Goal: Transaction & Acquisition: Obtain resource

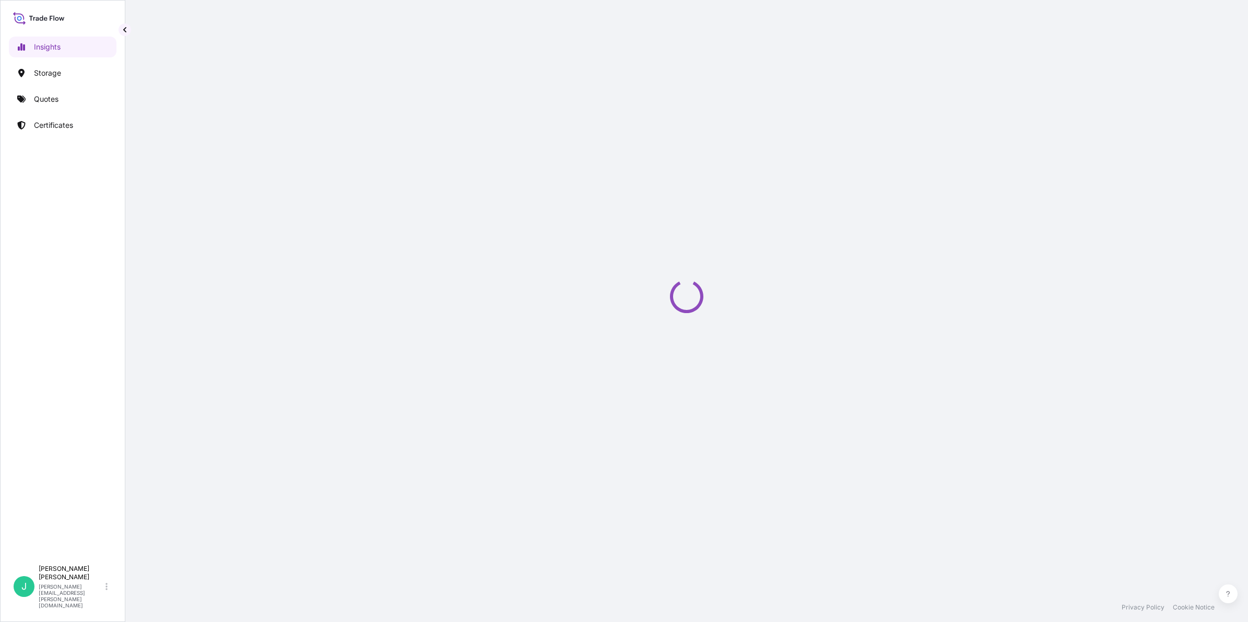
select select "2025"
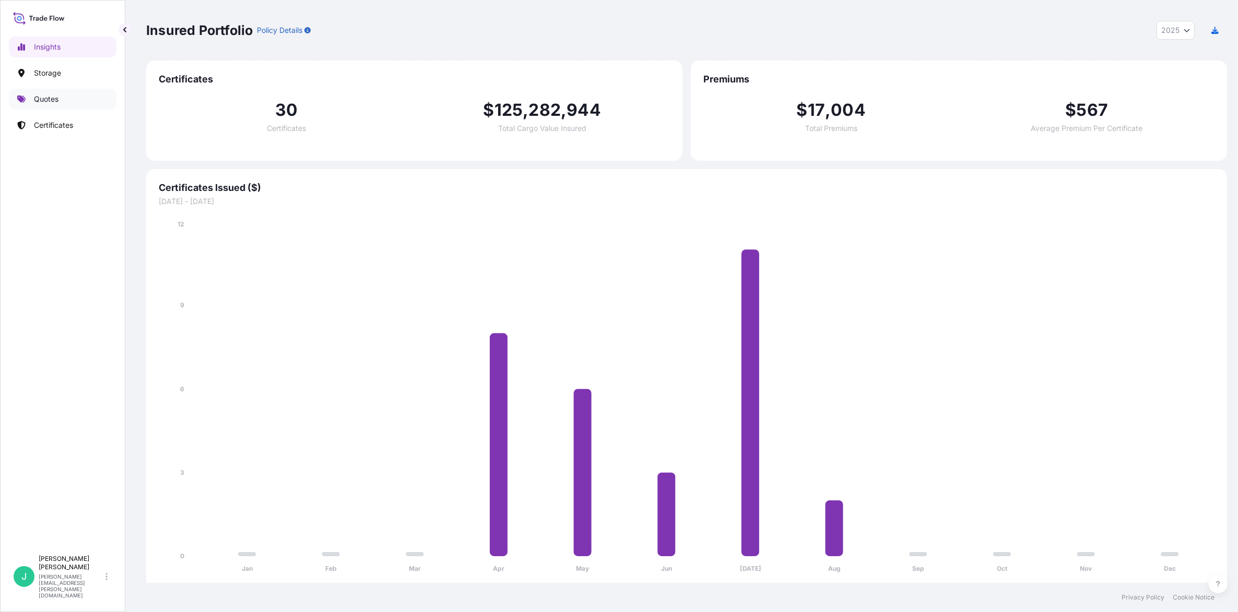
click at [43, 103] on p "Quotes" at bounding box center [46, 99] width 25 height 10
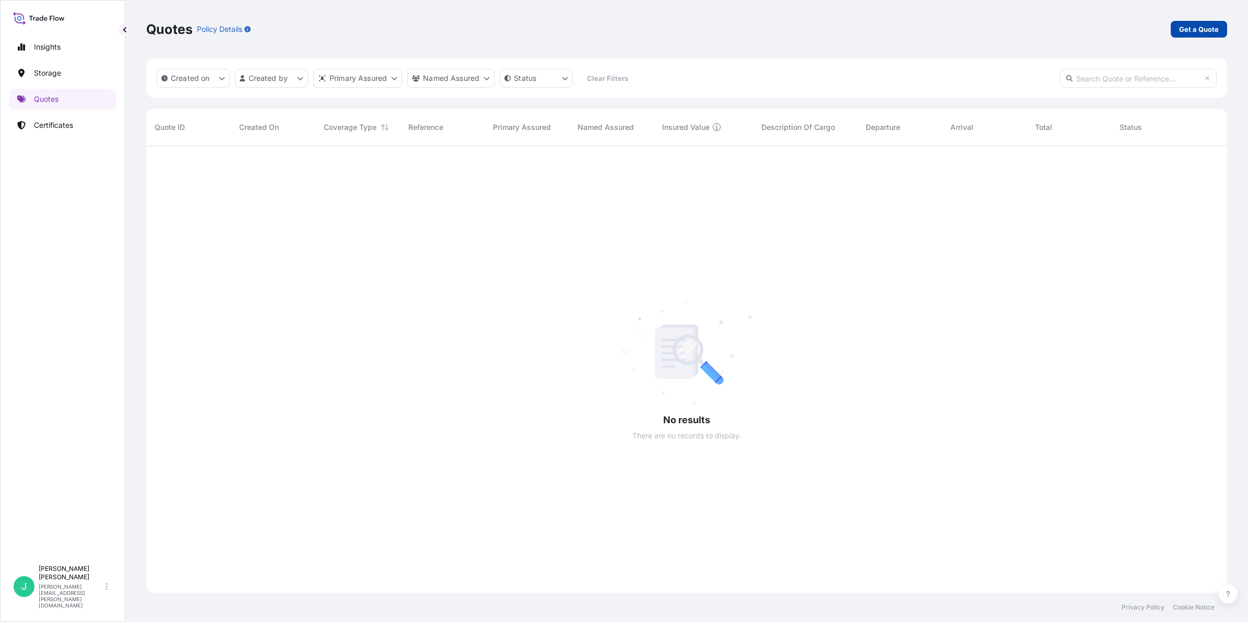
scroll to position [475, 1071]
click at [1201, 31] on p "Get a Quote" at bounding box center [1199, 29] width 40 height 10
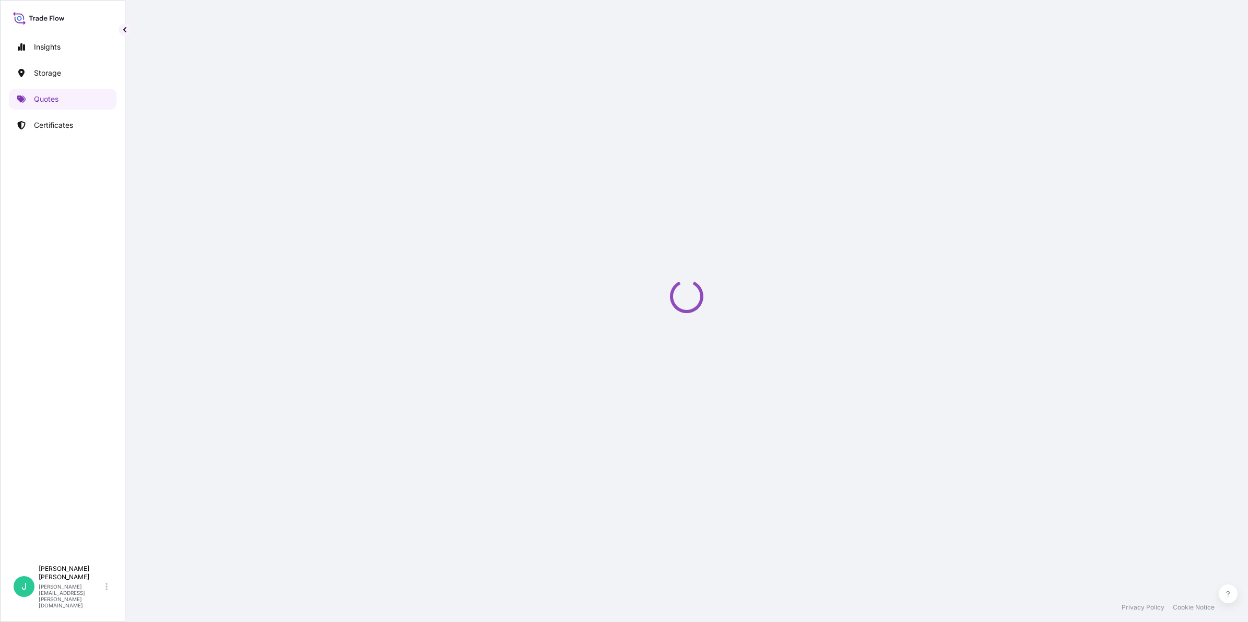
select select "Sea"
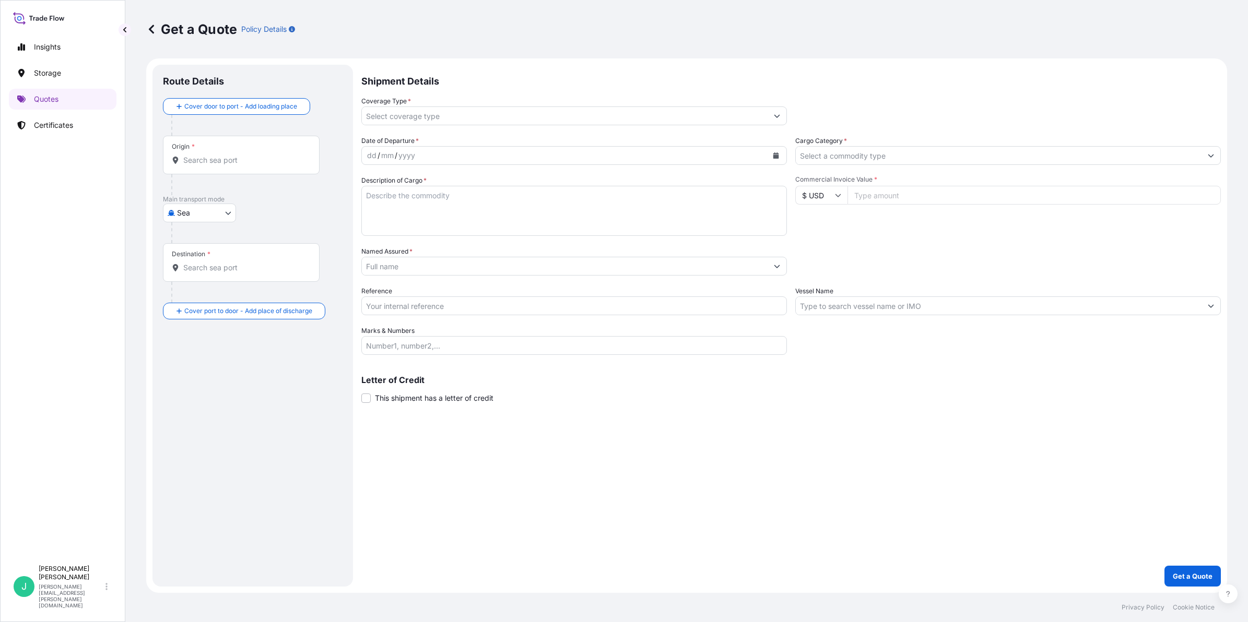
click at [211, 162] on input "Origin *" at bounding box center [244, 160] width 123 height 10
click at [266, 165] on div "Origin *" at bounding box center [241, 155] width 157 height 39
click at [266, 165] on input "Origin *" at bounding box center [244, 160] width 123 height 10
click at [251, 168] on div "Origin *" at bounding box center [241, 155] width 157 height 39
click at [251, 165] on input "Origin * Please select an origin" at bounding box center [244, 160] width 123 height 10
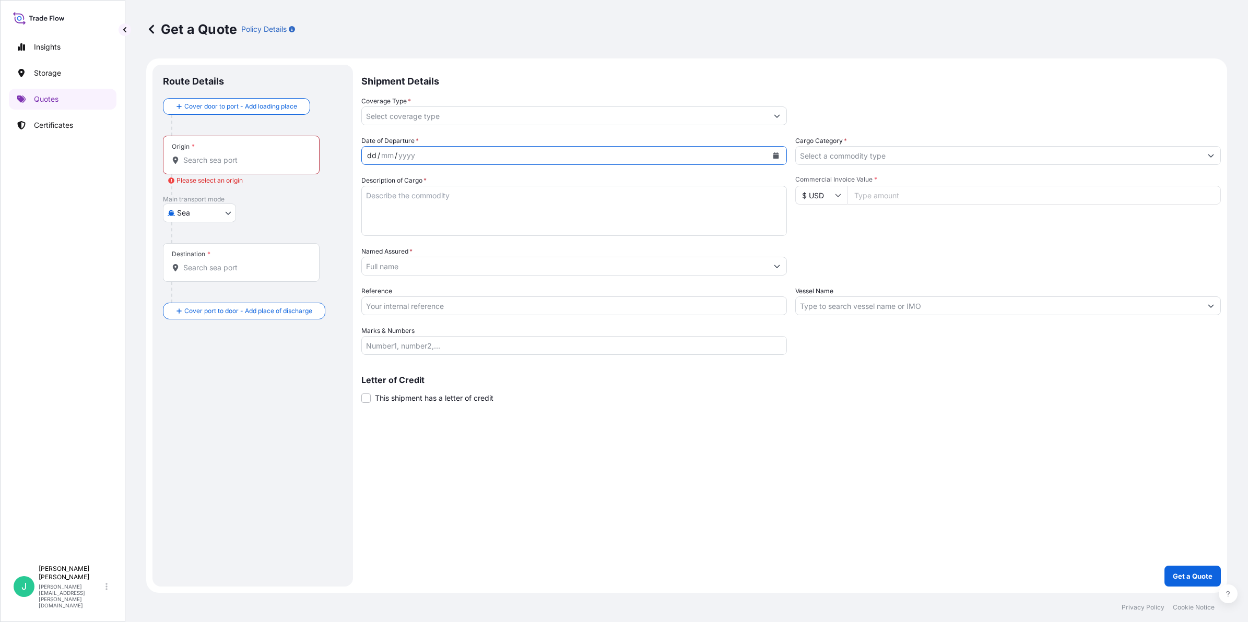
click at [554, 160] on div "dd / mm / yyyy" at bounding box center [565, 155] width 406 height 19
click at [291, 163] on input "Origin * Please select an origin" at bounding box center [244, 160] width 123 height 10
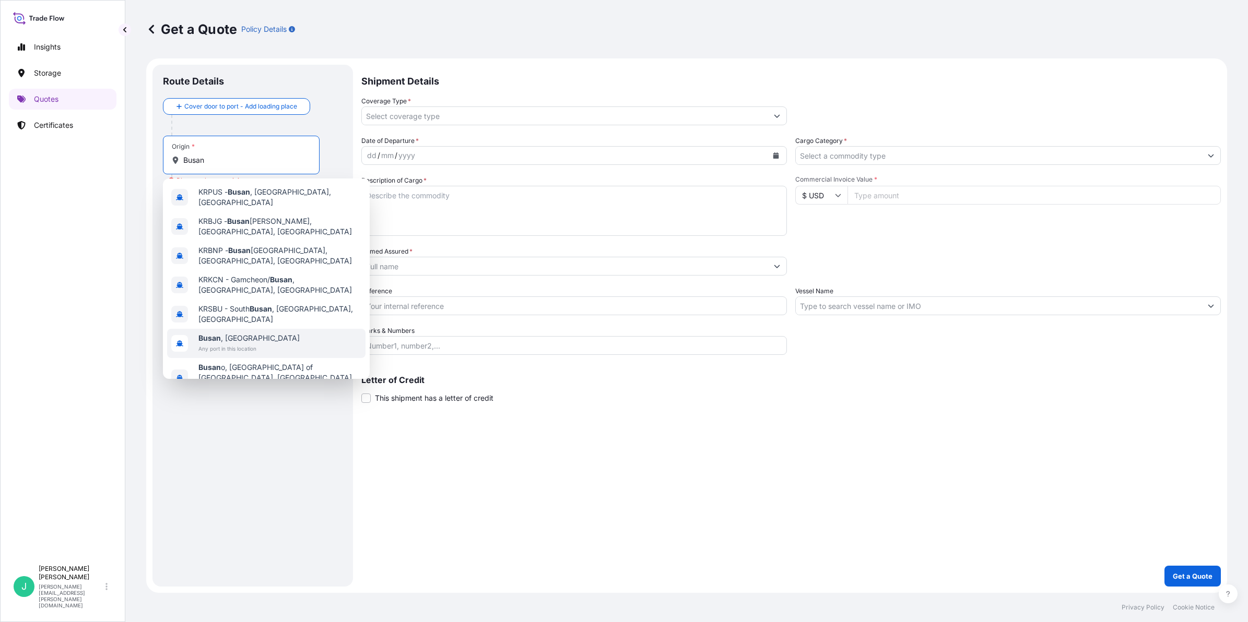
click at [277, 329] on div "[GEOGRAPHIC_DATA] , [GEOGRAPHIC_DATA] Any port in this location" at bounding box center [266, 343] width 198 height 29
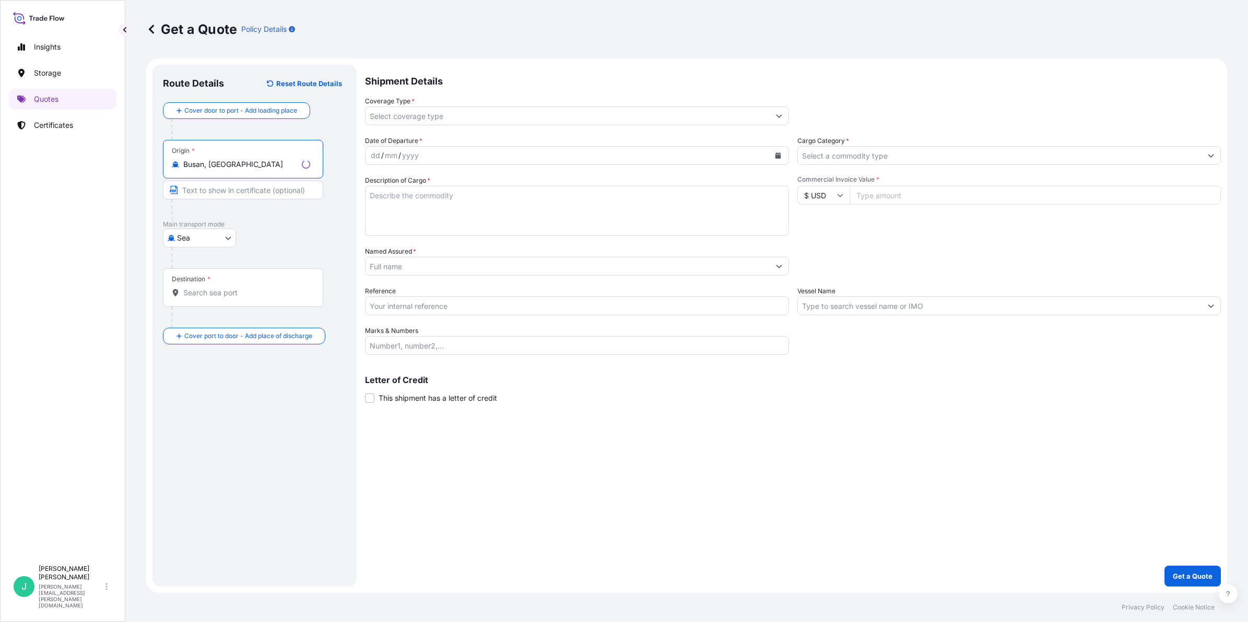
type input "Busan, [GEOGRAPHIC_DATA]"
click at [215, 195] on input "Text to appear on certificate" at bounding box center [243, 190] width 160 height 19
click at [211, 188] on input "Text to appear on certificate" at bounding box center [241, 190] width 157 height 19
paste input "[GEOGRAPHIC_DATA], [GEOGRAPHIC_DATA]"
type input "[GEOGRAPHIC_DATA], [GEOGRAPHIC_DATA]"
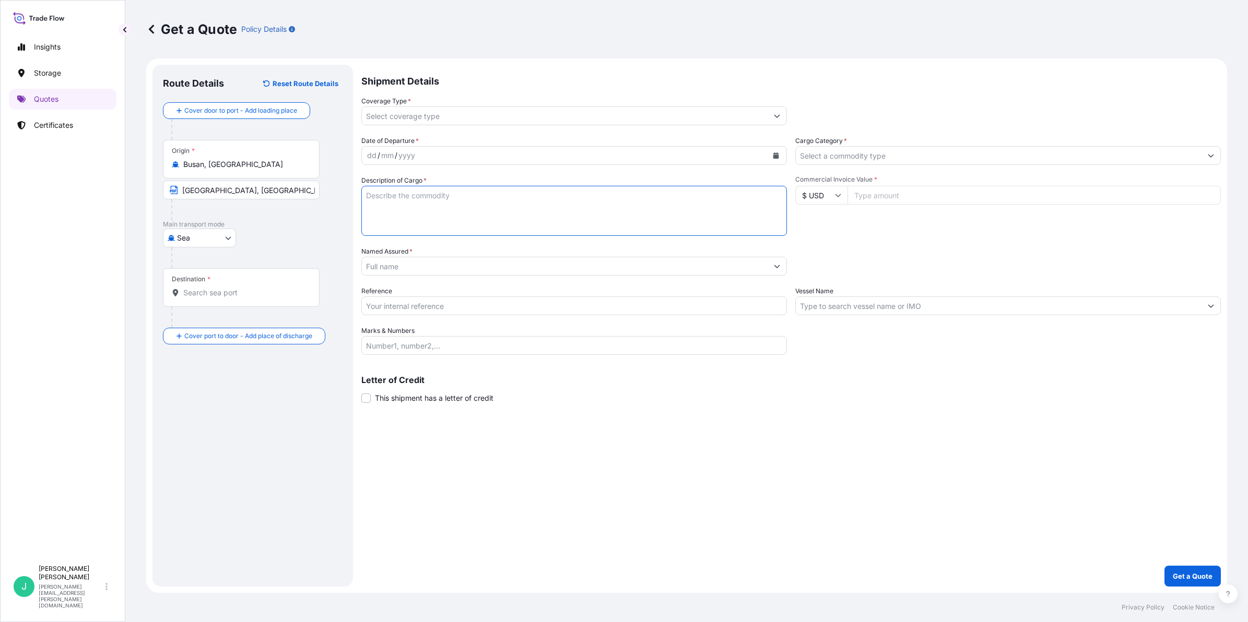
click at [504, 225] on textarea "Description of Cargo *" at bounding box center [573, 211] width 425 height 50
click at [236, 295] on input "Destination *" at bounding box center [244, 293] width 123 height 10
click at [201, 305] on div "Destination *" at bounding box center [241, 287] width 157 height 39
click at [201, 298] on input "Destination * Please select a destination" at bounding box center [244, 293] width 123 height 10
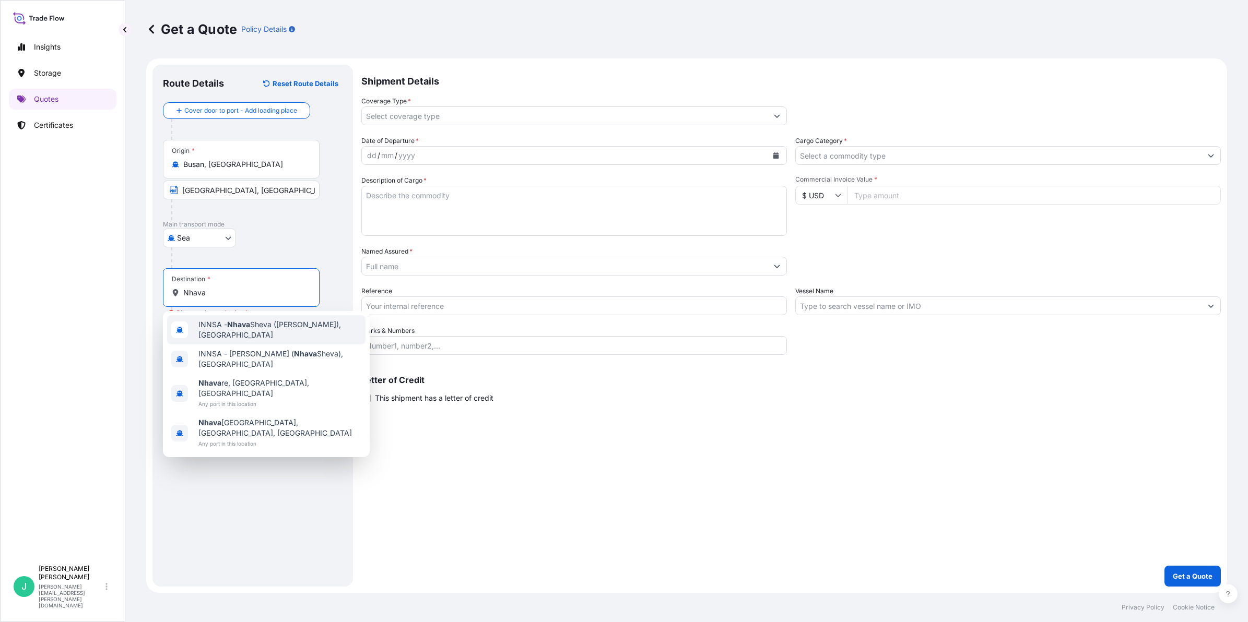
click at [257, 337] on span "INNSA - [GEOGRAPHIC_DATA] ([PERSON_NAME]), [GEOGRAPHIC_DATA]" at bounding box center [279, 329] width 163 height 21
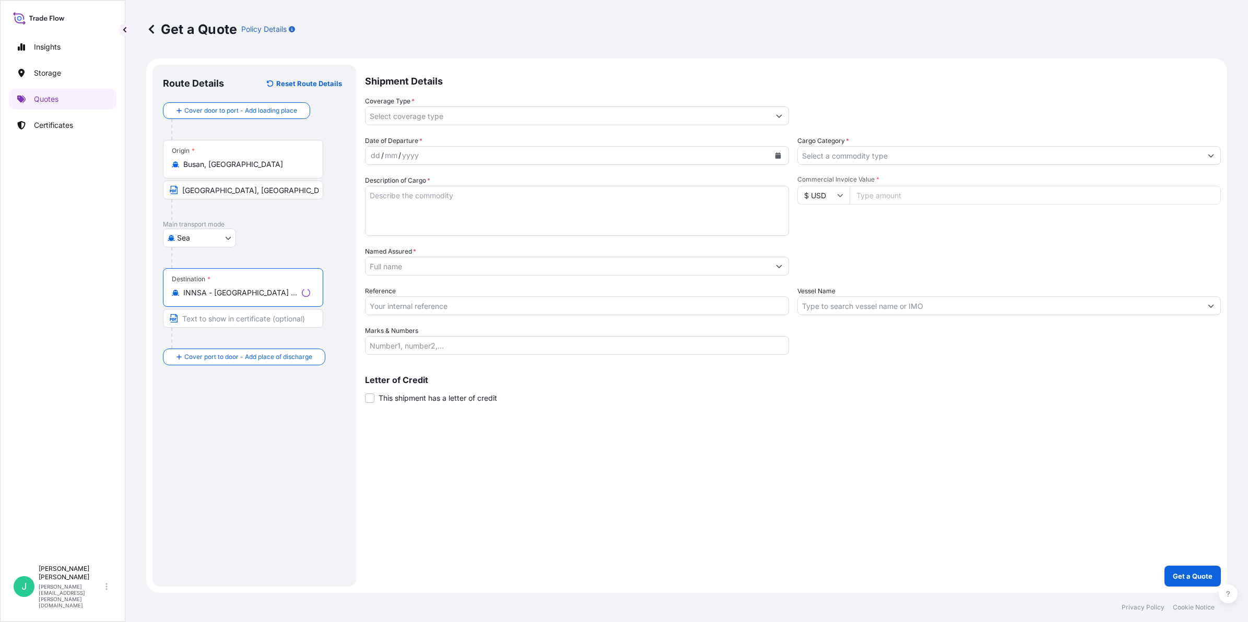
type input "INNSA - [GEOGRAPHIC_DATA] ([PERSON_NAME]), [GEOGRAPHIC_DATA]"
click at [202, 317] on input "Text to appear on certificate" at bounding box center [243, 318] width 160 height 19
paste input "NHAVA [GEOGRAPHIC_DATA], [GEOGRAPHIC_DATA]"
type input "NHAVA [GEOGRAPHIC_DATA], [GEOGRAPHIC_DATA]"
click at [390, 116] on input "Coverage Type *" at bounding box center [565, 115] width 406 height 19
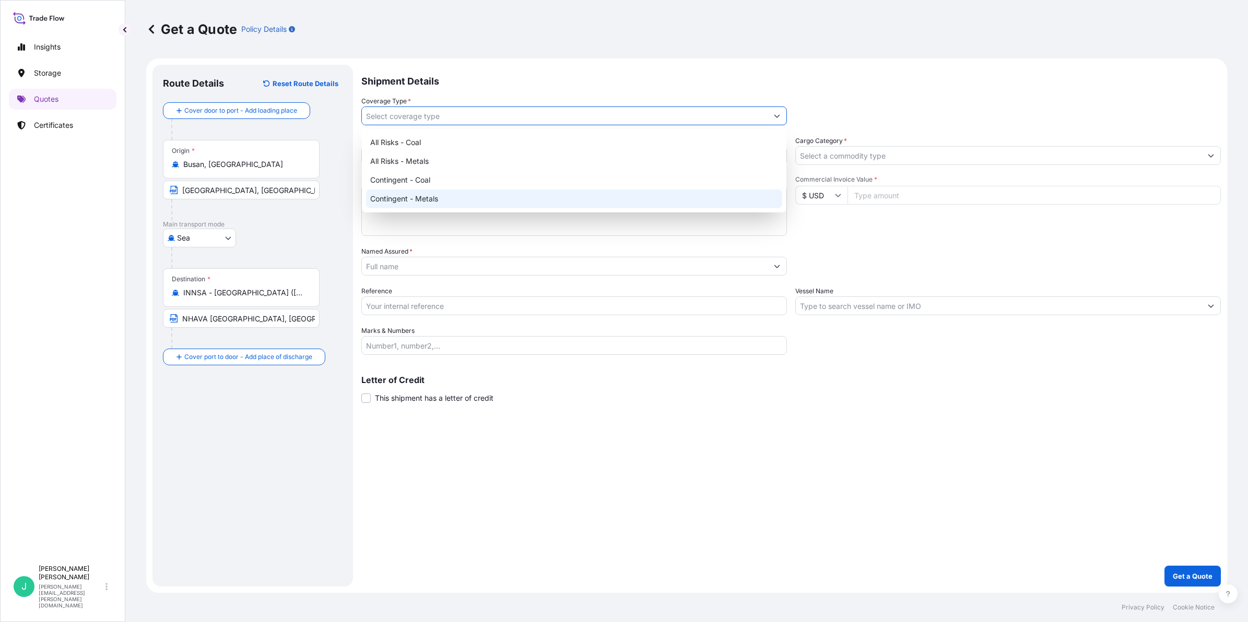
click at [447, 205] on div "Contingent - Metals" at bounding box center [574, 199] width 416 height 19
type input "Contingent - Metals"
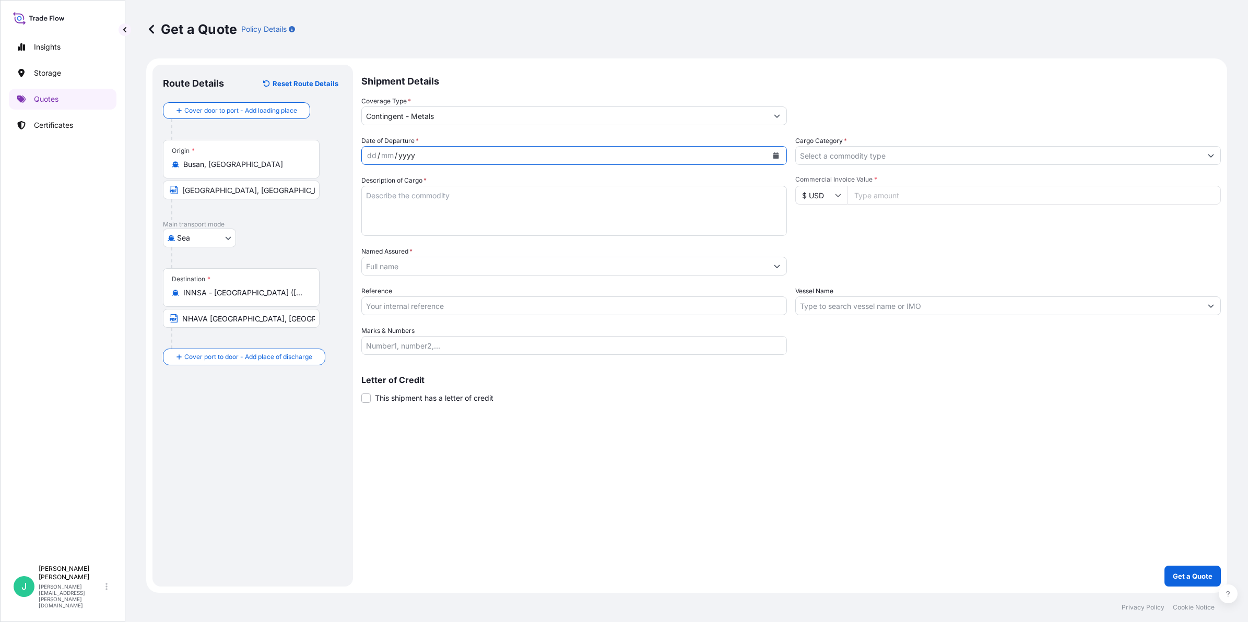
click at [410, 152] on div "yyyy" at bounding box center [406, 155] width 19 height 13
click at [387, 157] on div "mm" at bounding box center [387, 155] width 15 height 13
click at [371, 152] on div "dd" at bounding box center [371, 155] width 11 height 13
click at [392, 155] on div "mm" at bounding box center [385, 155] width 15 height 13
click at [483, 154] on div "14 / 08 / yyyy" at bounding box center [565, 155] width 406 height 19
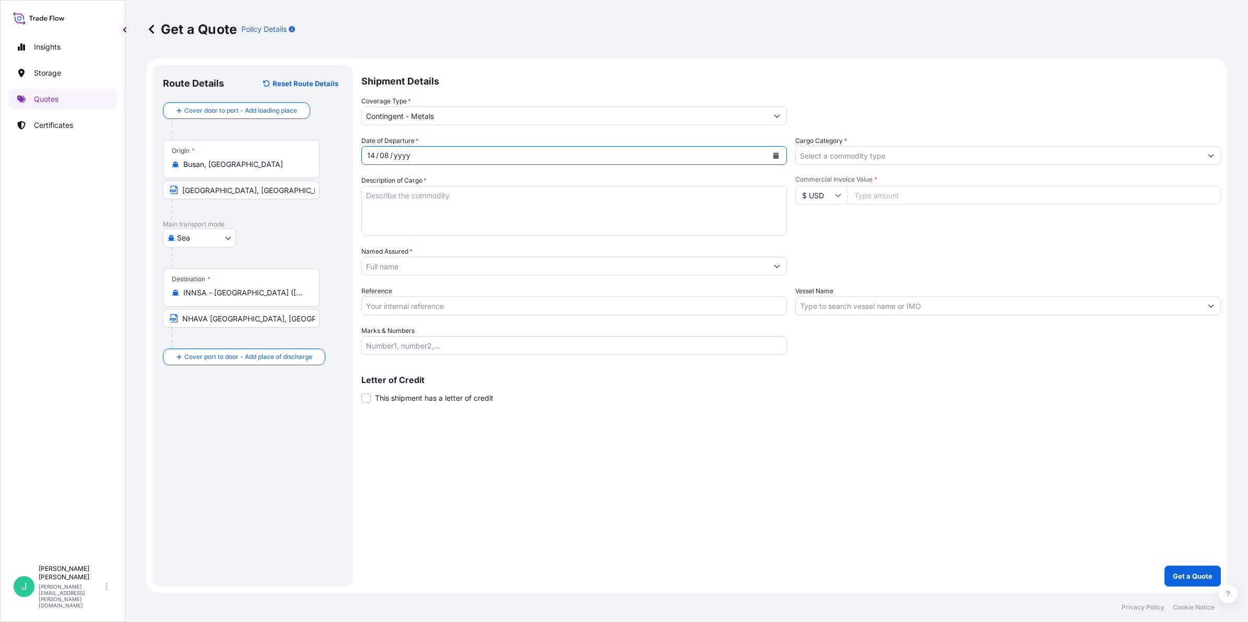
click at [475, 155] on div "14 / 08 / yyyy" at bounding box center [565, 155] width 406 height 19
click at [432, 157] on div "14 / 08 / yyyy" at bounding box center [565, 155] width 406 height 19
click at [397, 210] on textarea "Description of Cargo *" at bounding box center [573, 211] width 425 height 50
click at [384, 197] on textarea "Description of Cargo *" at bounding box center [573, 211] width 425 height 50
paste textarea "ZINC ZAMAK3 (YPA3)"
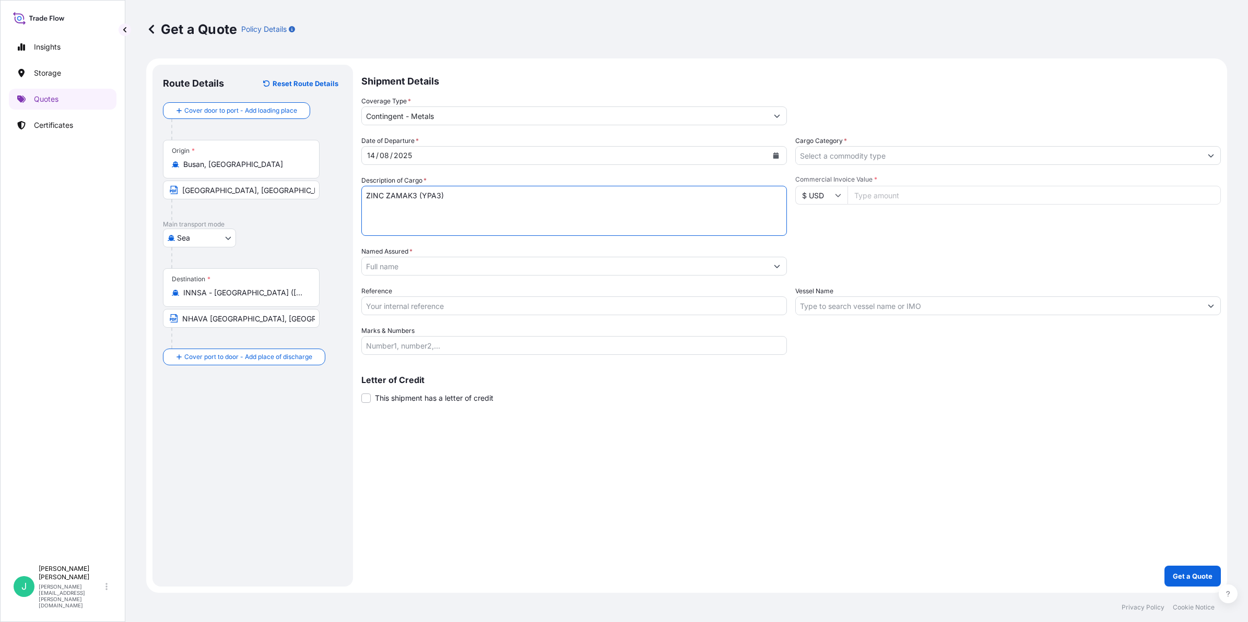
click at [706, 220] on textarea "ZINC ZAMAK3 (YPA3)" at bounding box center [573, 211] width 425 height 50
drag, startPoint x: 510, startPoint y: 218, endPoint x: 503, endPoint y: 204, distance: 15.4
click at [510, 218] on textarea "ZINC ZAMAK3 (YPA3)" at bounding box center [573, 211] width 425 height 50
click at [502, 193] on textarea "ZINC ZAMAK3 (YPA3)" at bounding box center [573, 211] width 425 height 50
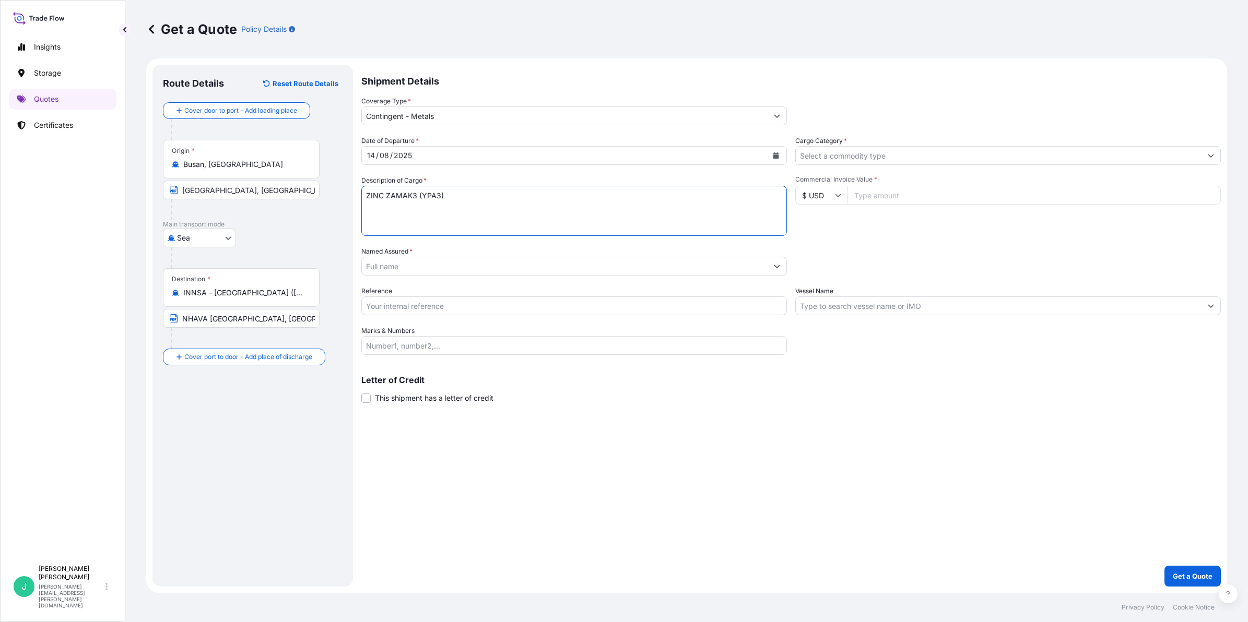
paste textarea
drag, startPoint x: 420, startPoint y: 232, endPoint x: 418, endPoint y: 223, distance: 9.3
click at [420, 232] on textarea "ZINC ZAMAK3 (YPA3)" at bounding box center [573, 211] width 425 height 50
click at [376, 205] on textarea "ZINC ZAMAK3 (YPA3)" at bounding box center [573, 211] width 425 height 50
paste textarea "Gross weight: 100.162 MTS Net Weight: 100.142 MTS"
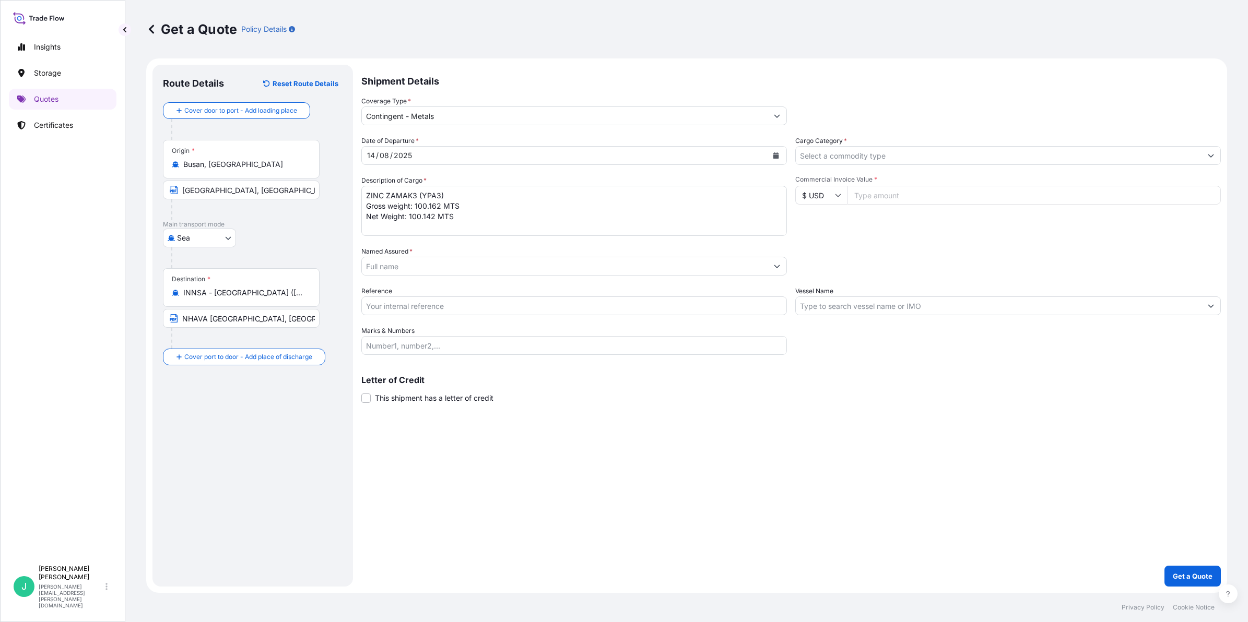
drag, startPoint x: 378, startPoint y: 227, endPoint x: 673, endPoint y: 238, distance: 295.2
click at [378, 227] on textarea "ZINC ZAMAK3 (YPA3) Gross weight: 100.162 MTS Net Weight: 100.142 MTS" at bounding box center [573, 211] width 425 height 50
paste textarea "Number of Bundles: 100 Bundles"
type textarea "ZINC ZAMAK3 (YPA3) Gross weight: 100.162 MTS Net Weight: 100.142 MTS Number of …"
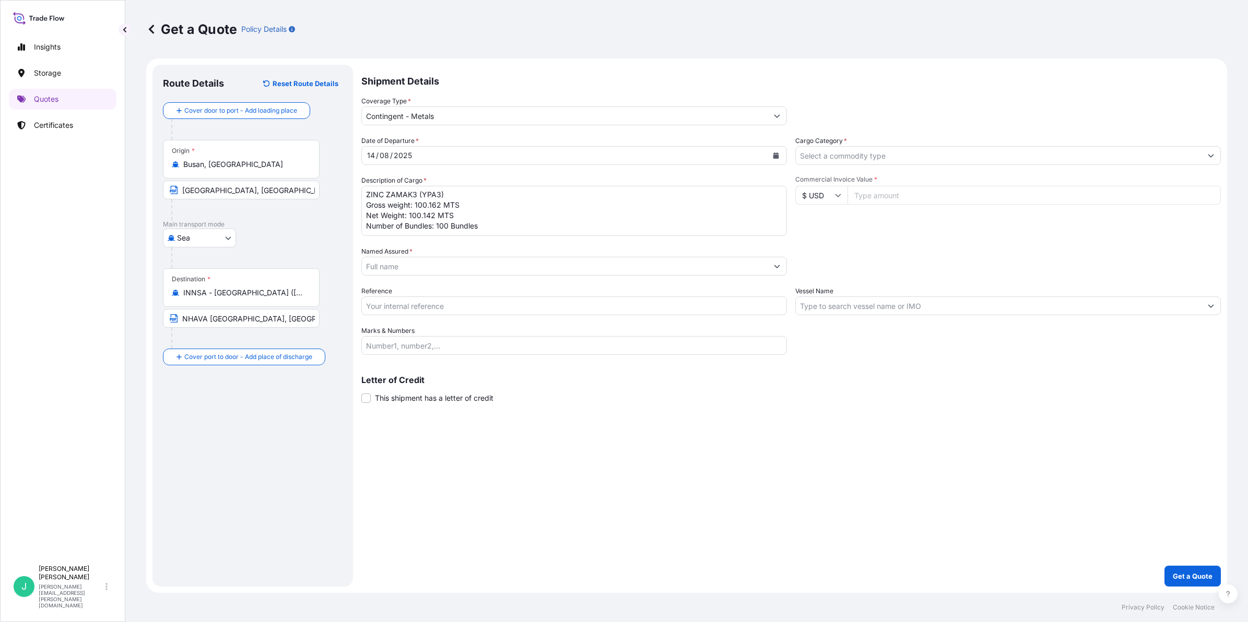
click at [718, 242] on div "Date of Departure * [DATE] Cargo Category * Description of Cargo * ZINC ZAMAK3 …" at bounding box center [790, 245] width 859 height 219
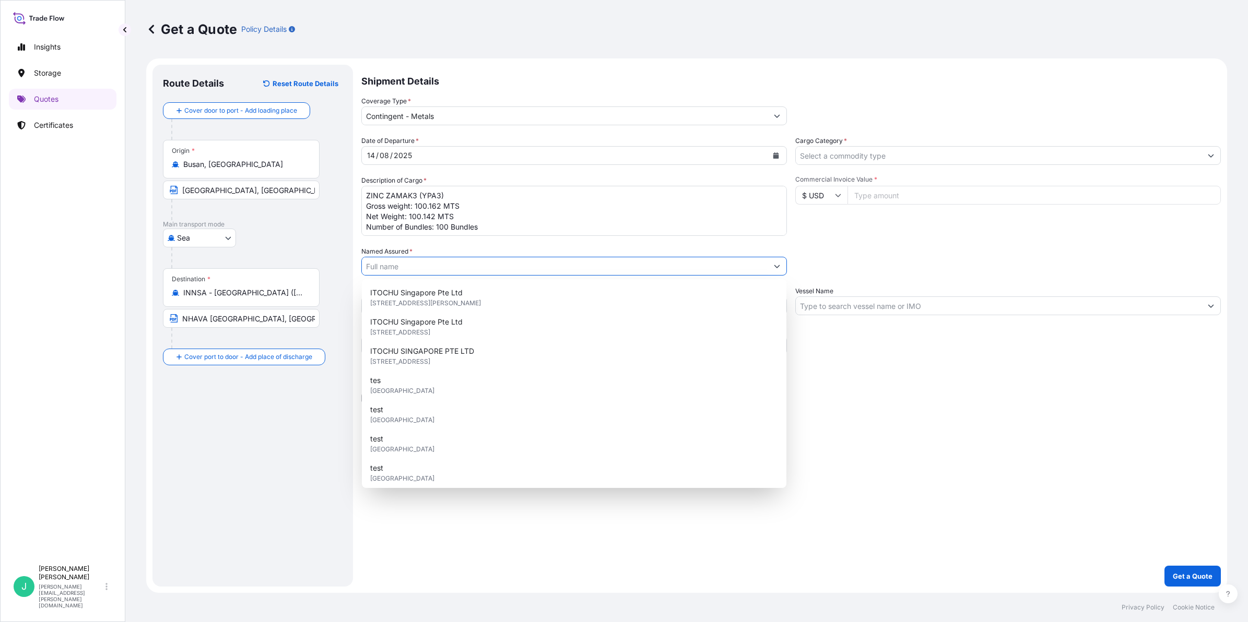
click at [431, 262] on input "Named Assured *" at bounding box center [565, 266] width 406 height 19
click at [482, 295] on div "ITOCHU Singapore Pte Ltd [STREET_ADDRESS]" at bounding box center [574, 297] width 416 height 29
type input "ITOCHU Singapore Pte Ltd"
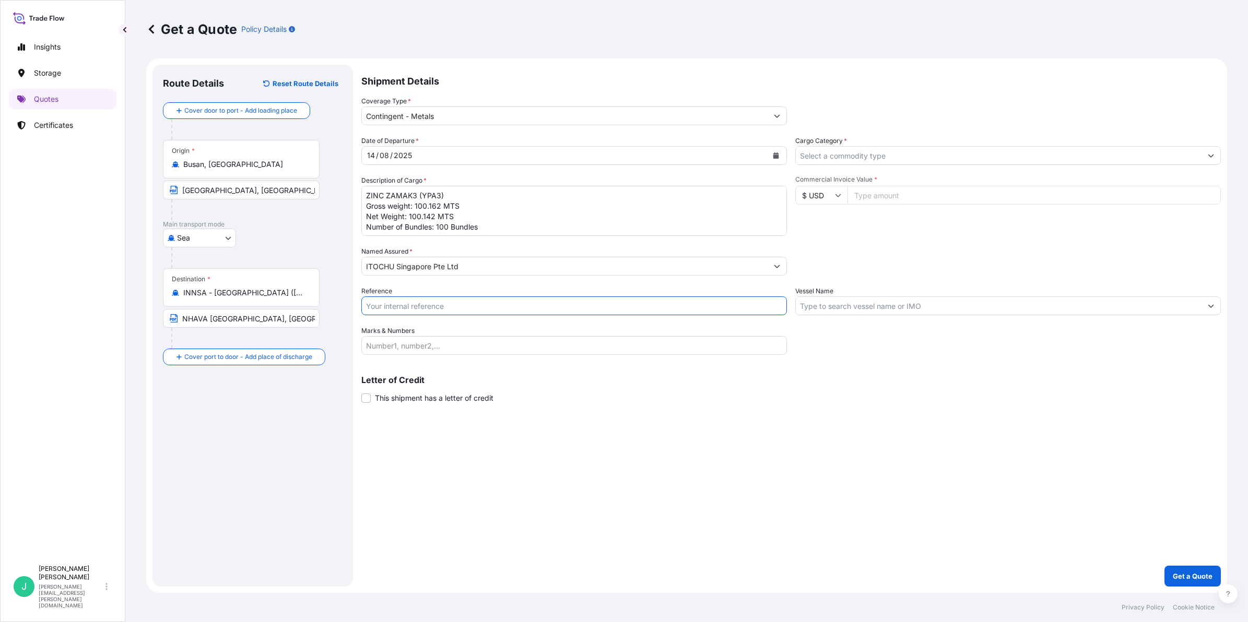
click at [479, 312] on input "Reference" at bounding box center [573, 306] width 425 height 19
drag, startPoint x: 421, startPoint y: 307, endPoint x: 636, endPoint y: 320, distance: 215.0
click at [421, 307] on input "Reference" at bounding box center [573, 306] width 425 height 19
paste input "EBEP0108"
type input "EBEP0108"
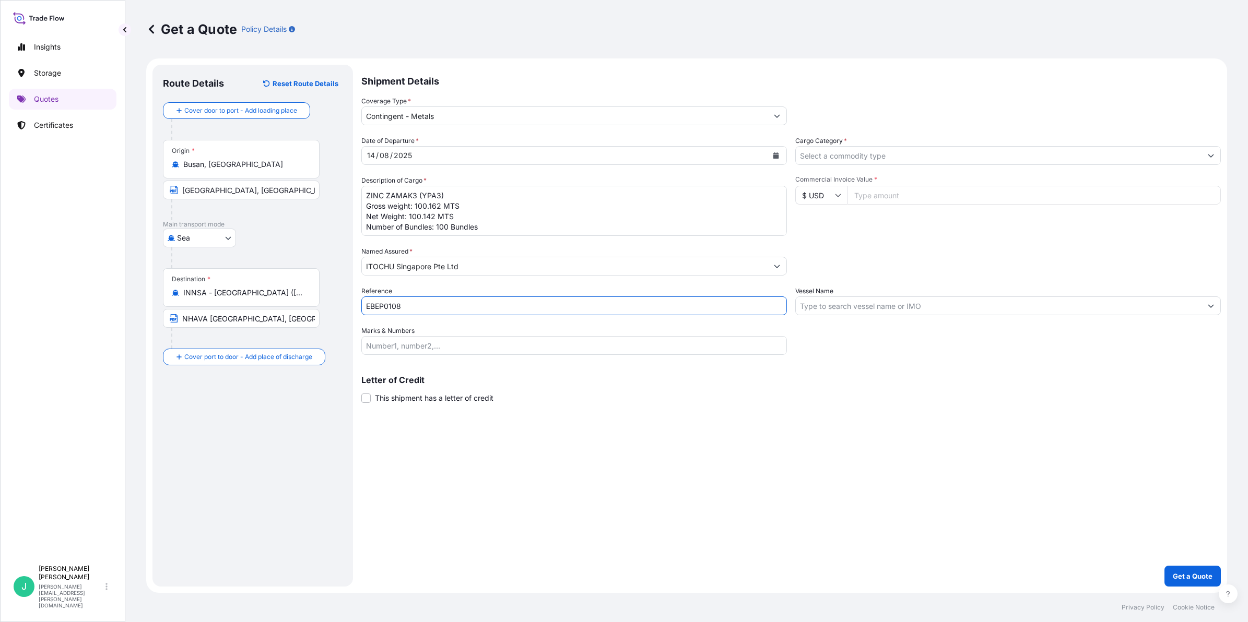
click at [876, 156] on input "Cargo Category *" at bounding box center [999, 155] width 406 height 19
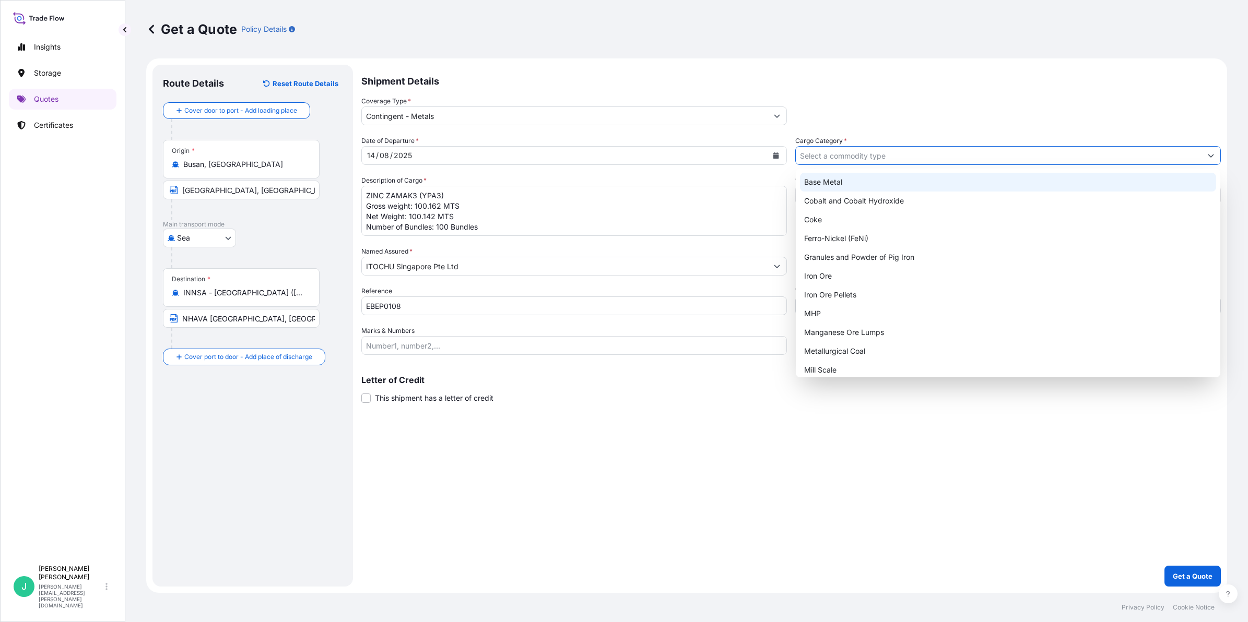
click at [870, 182] on div "Base Metal" at bounding box center [1008, 182] width 416 height 19
type input "Base Metal"
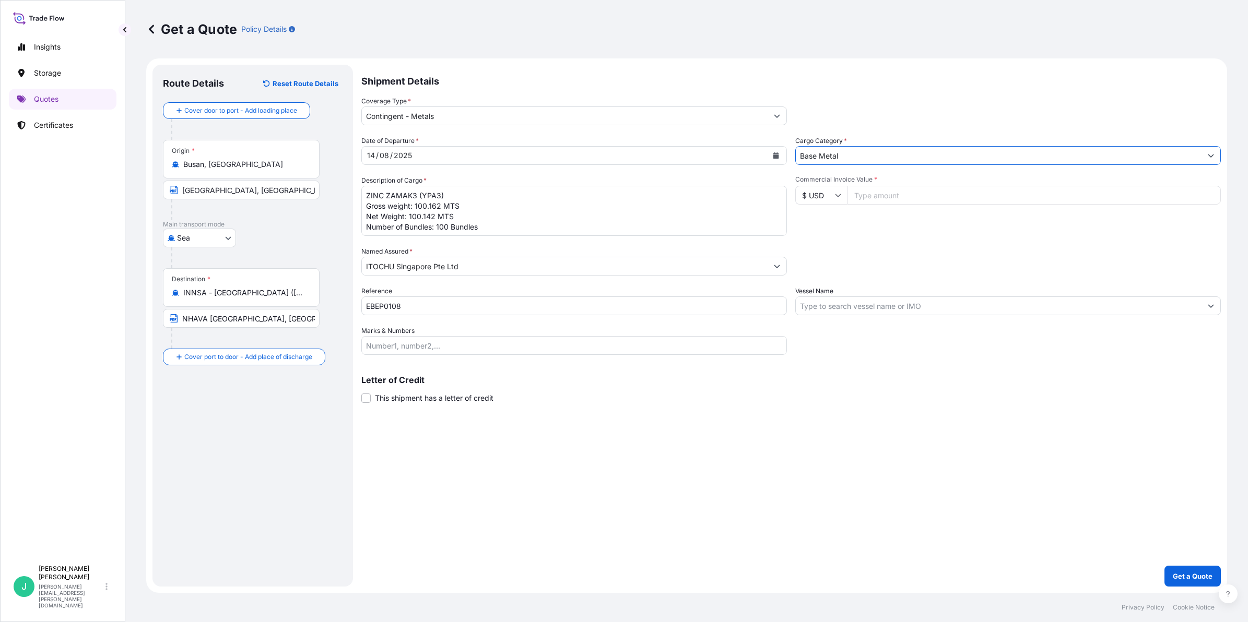
click at [912, 195] on input "Commercial Invoice Value *" at bounding box center [1033, 195] width 373 height 19
drag, startPoint x: 920, startPoint y: 196, endPoint x: 958, endPoint y: 207, distance: 40.0
click at [920, 196] on input "Commercial Invoice Value *" at bounding box center [1033, 195] width 373 height 19
type input "312493.11"
click at [1164, 566] on button "Get a Quote" at bounding box center [1192, 576] width 56 height 21
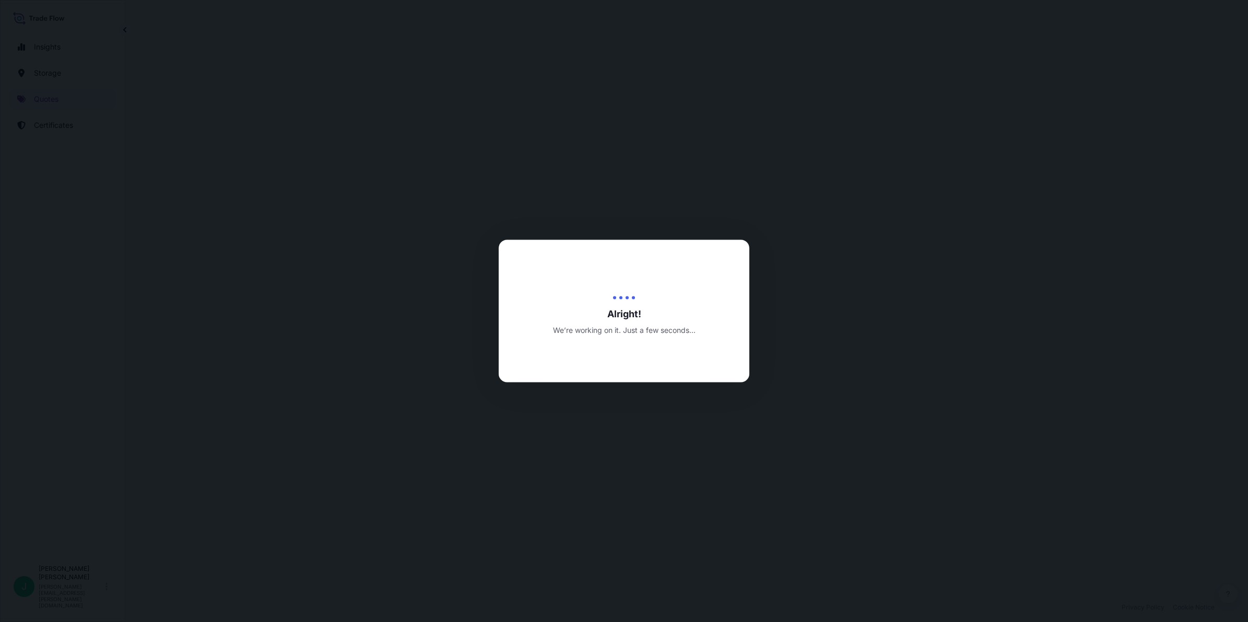
select select "Sea"
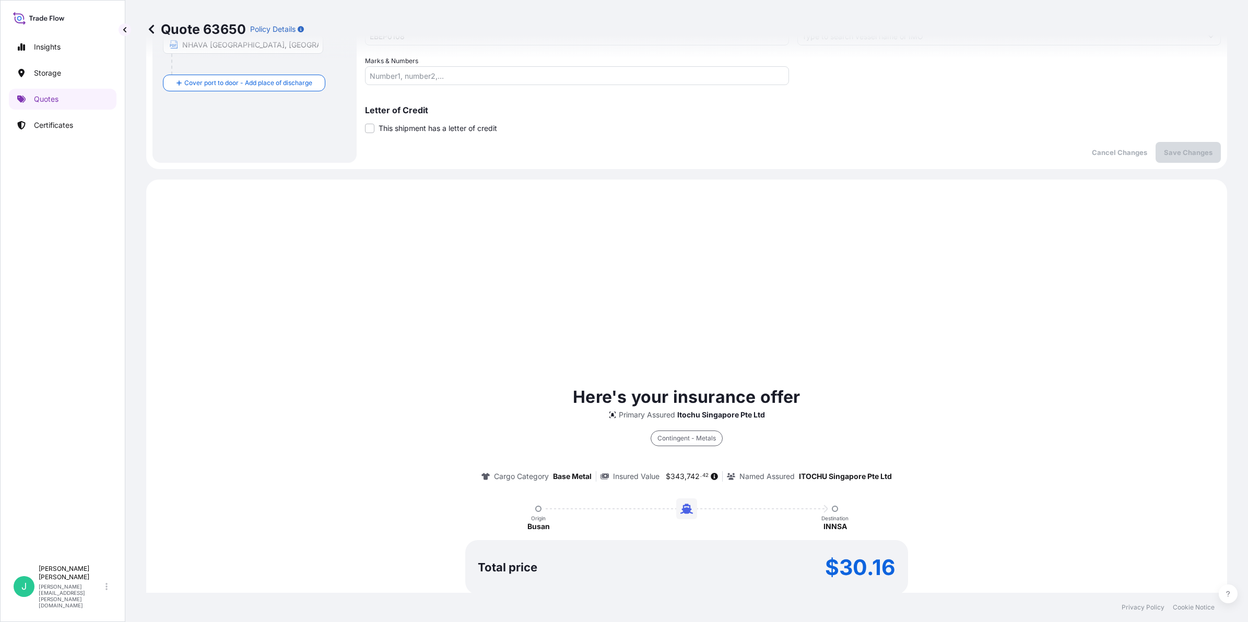
scroll to position [397, 0]
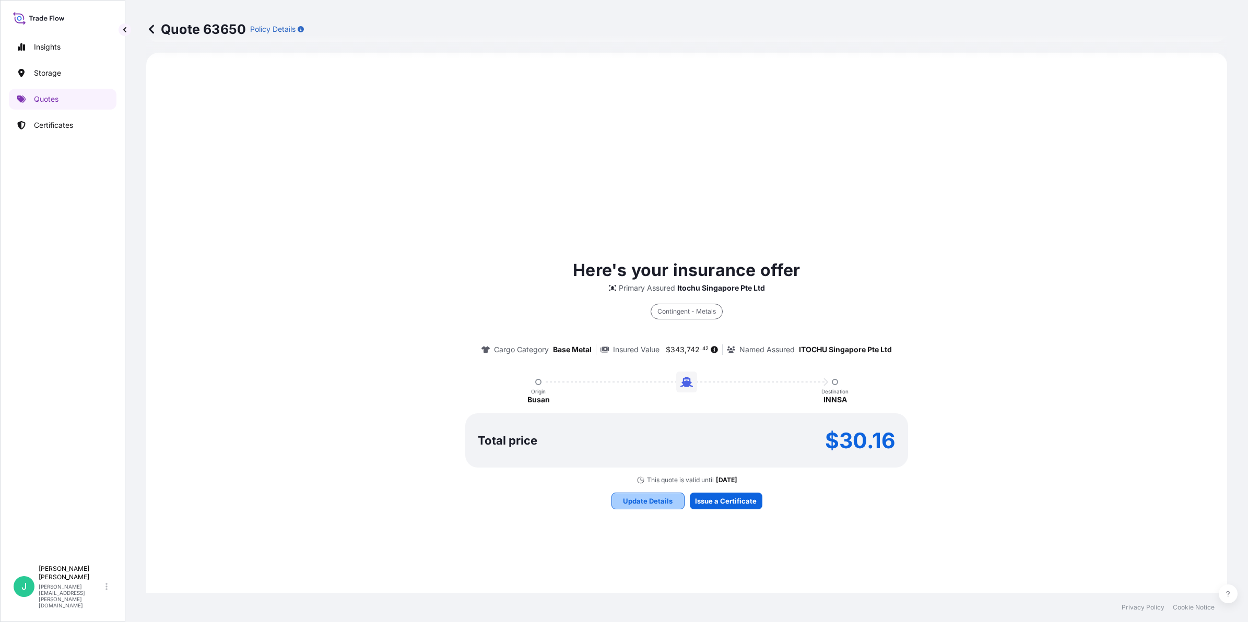
click at [657, 497] on p "Update Details" at bounding box center [648, 501] width 50 height 10
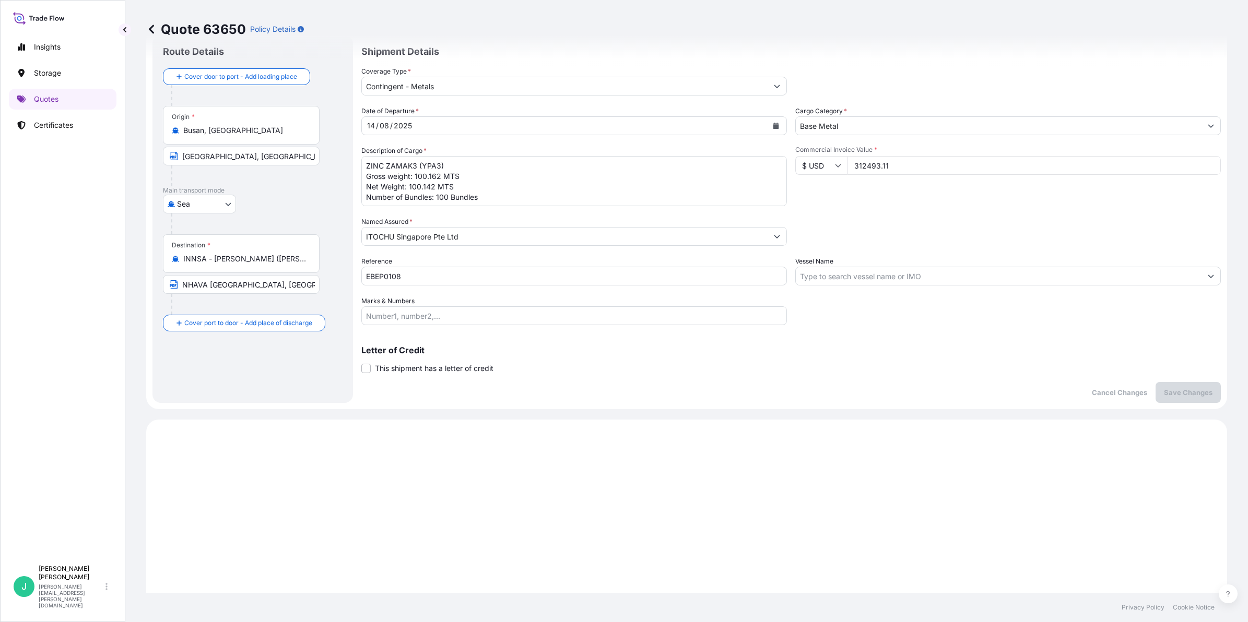
scroll to position [17, 0]
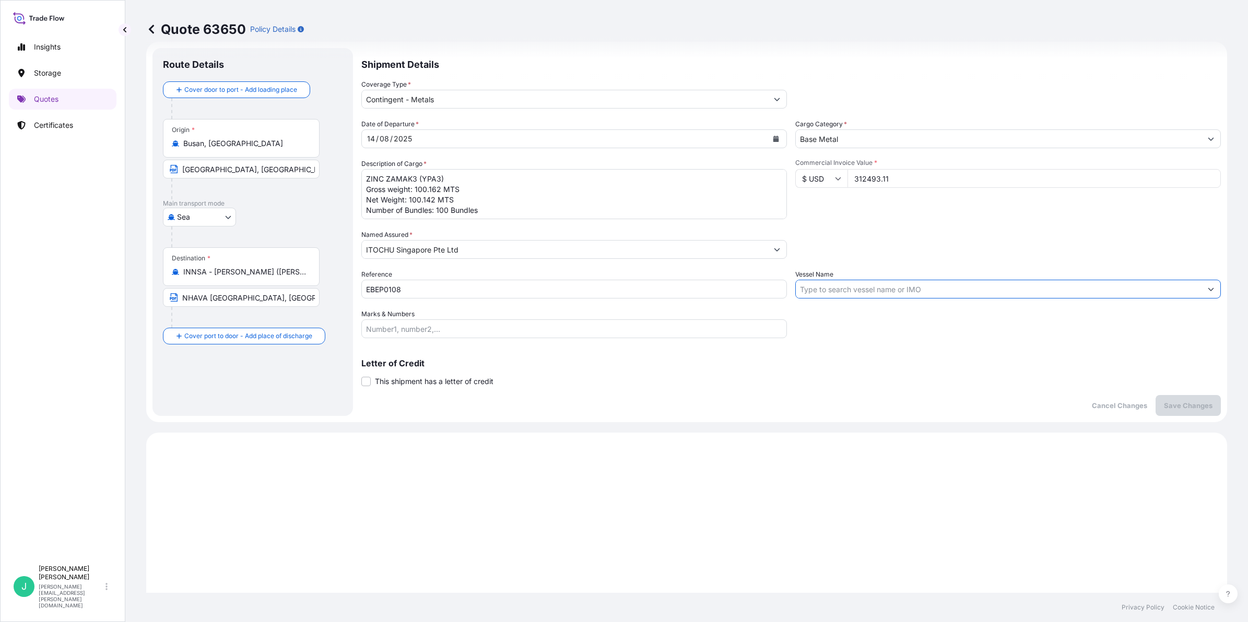
click at [878, 280] on input "Vessel Name" at bounding box center [999, 289] width 406 height 19
click at [839, 287] on input "Vessel Name" at bounding box center [999, 289] width 406 height 19
type input "v"
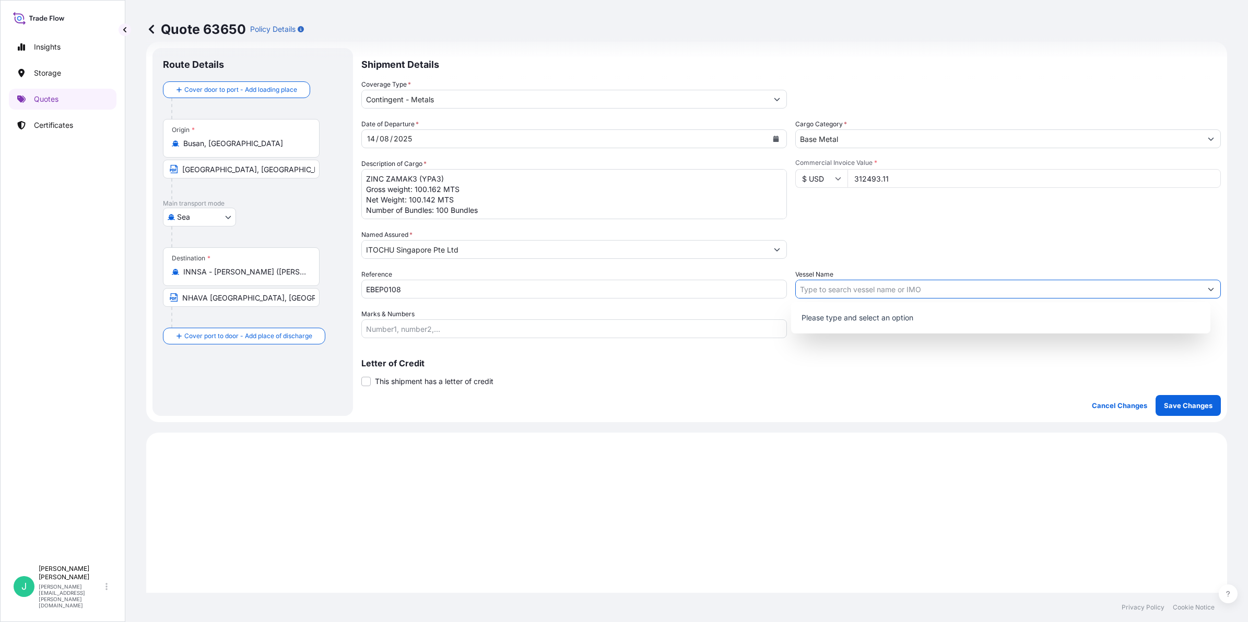
paste input "SITC MAKASSAR / 2509S"
type input "SITC MAKASSAR / 2509S"
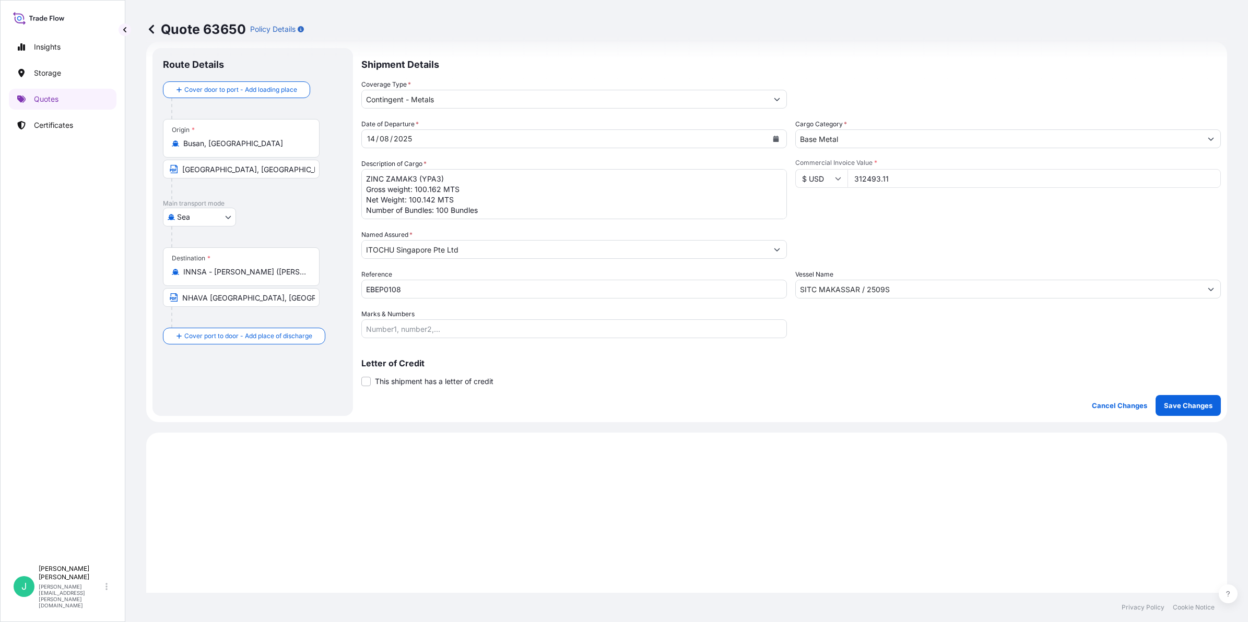
scroll to position [0, 0]
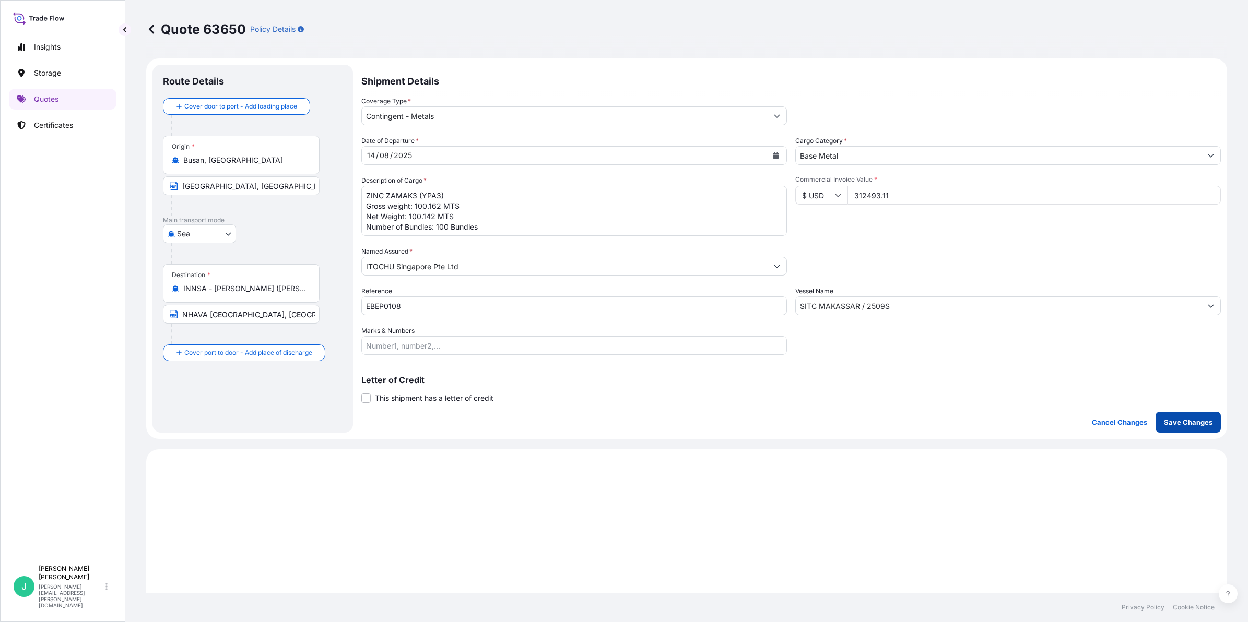
click at [1176, 418] on p "Save Changes" at bounding box center [1188, 422] width 49 height 10
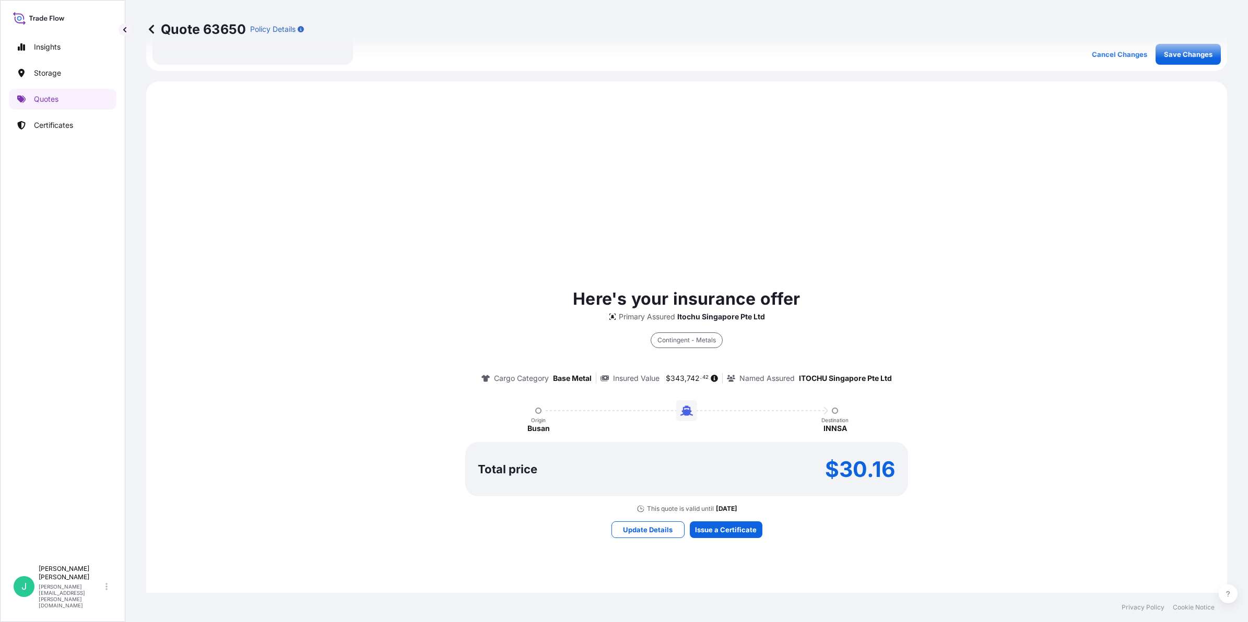
scroll to position [397, 0]
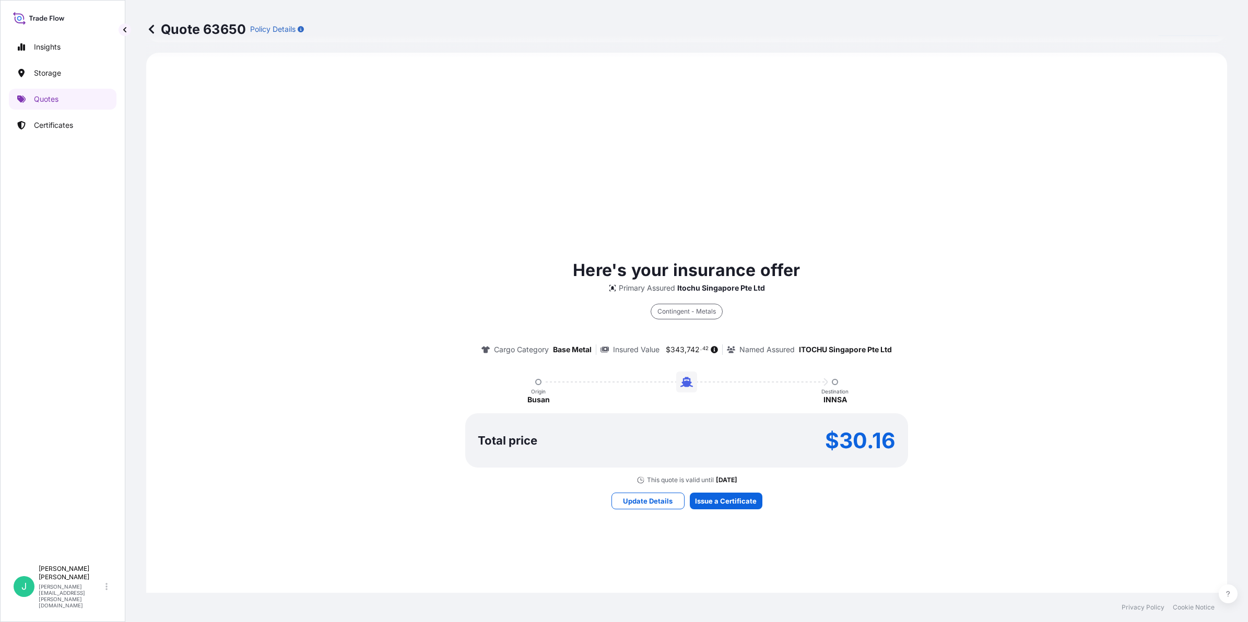
select select "Sea"
click at [646, 500] on p "Update Details" at bounding box center [648, 501] width 50 height 10
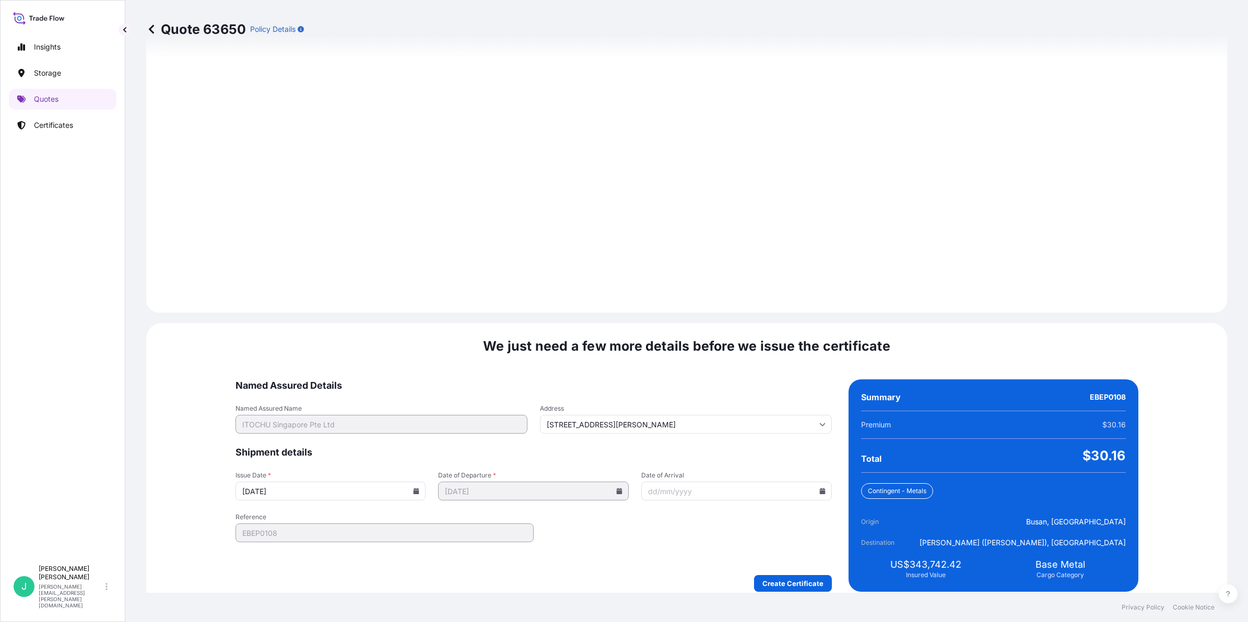
scroll to position [1106, 0]
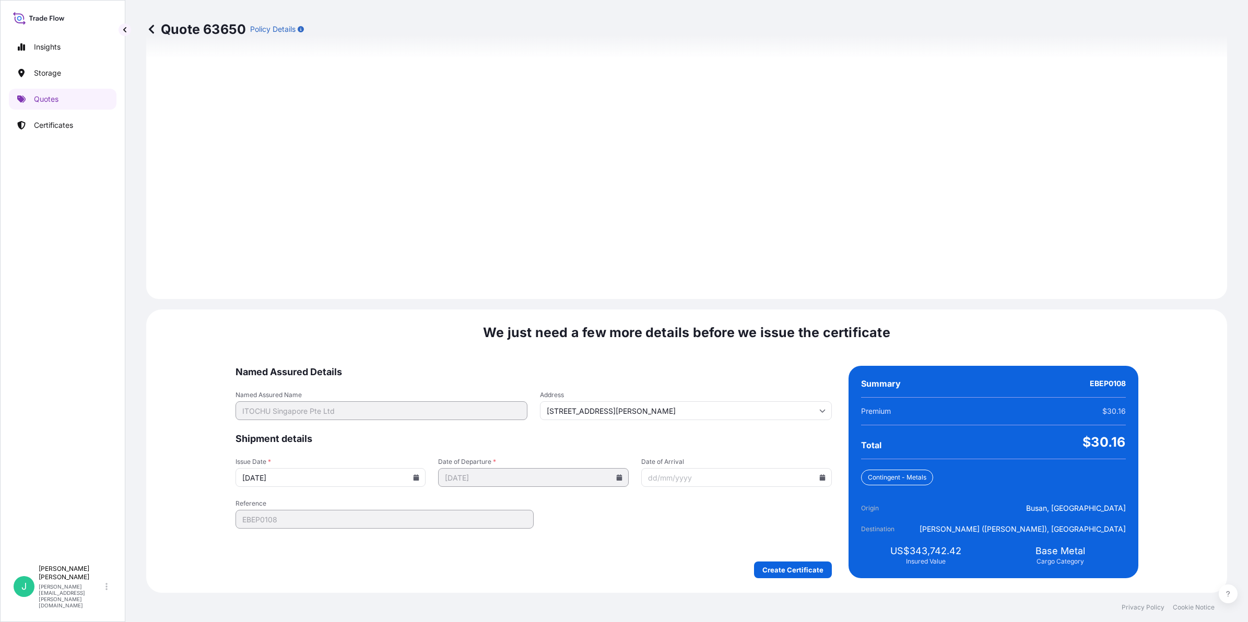
click at [750, 478] on input "Date of Arrival" at bounding box center [736, 477] width 191 height 19
click at [690, 481] on input "Date of Arrival" at bounding box center [736, 477] width 191 height 19
type input "[DATE]"
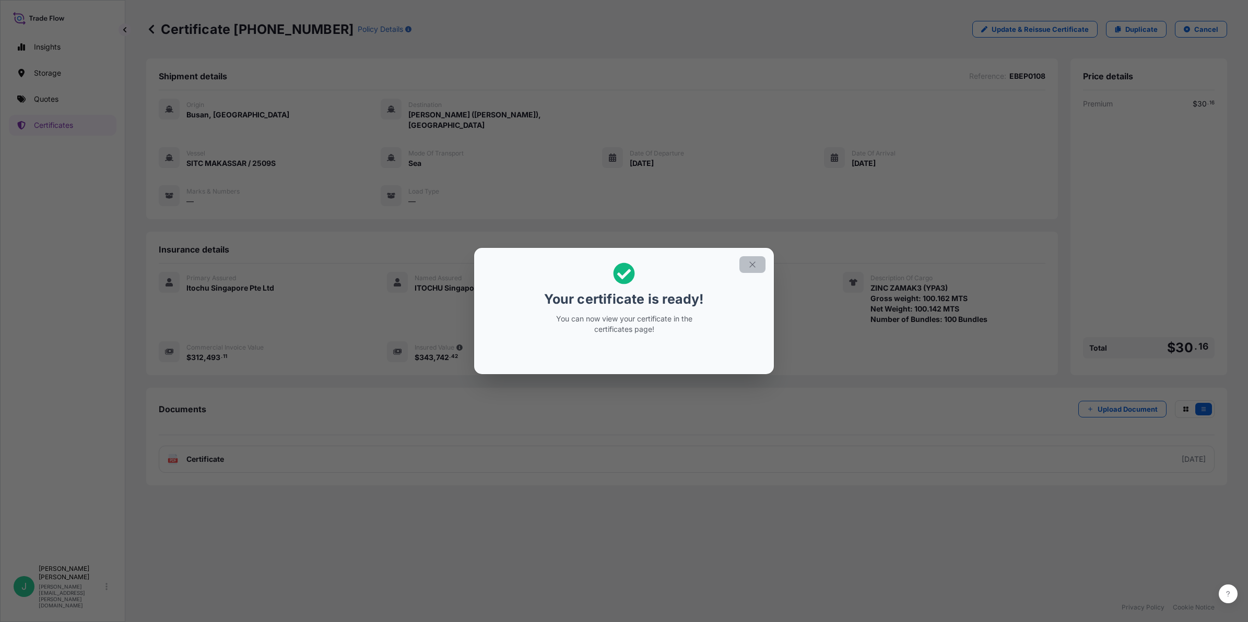
click at [752, 265] on icon "button" at bounding box center [752, 265] width 6 height 6
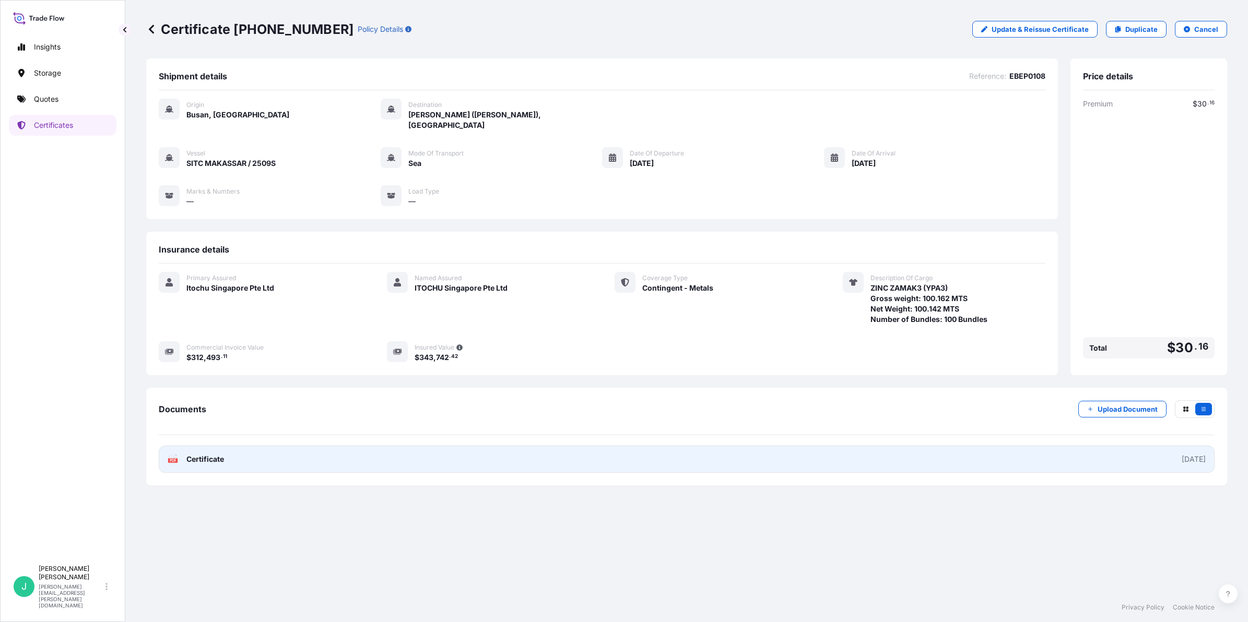
click at [210, 457] on span "Certificate" at bounding box center [205, 459] width 38 height 10
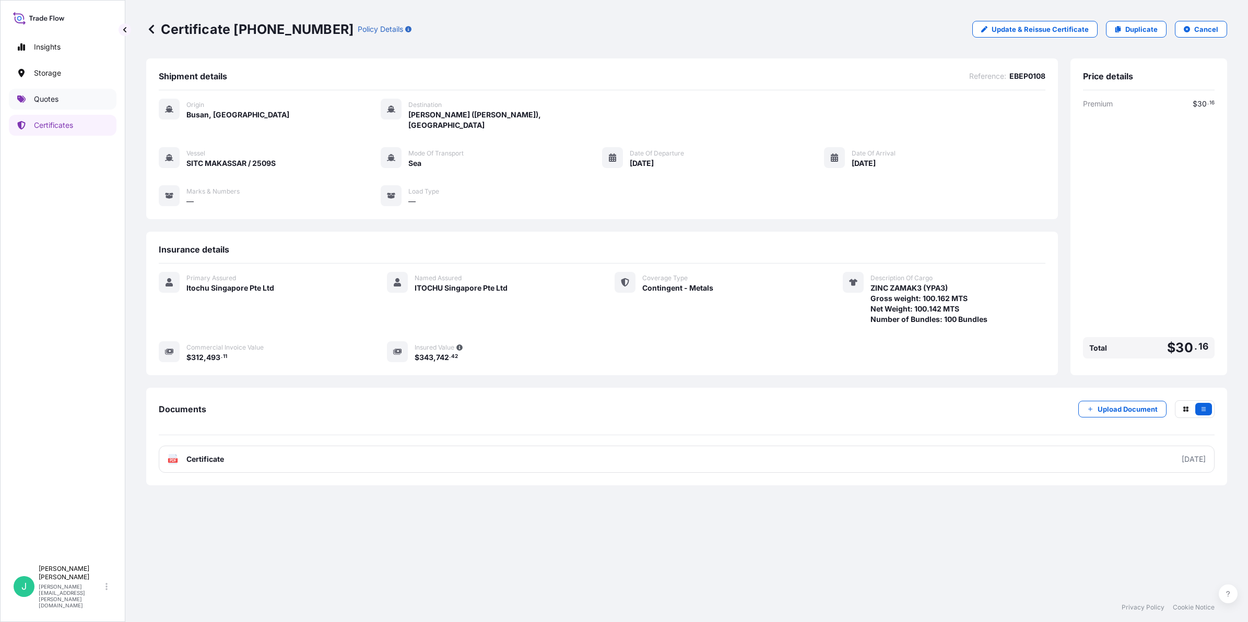
click at [53, 104] on p "Quotes" at bounding box center [46, 99] width 25 height 10
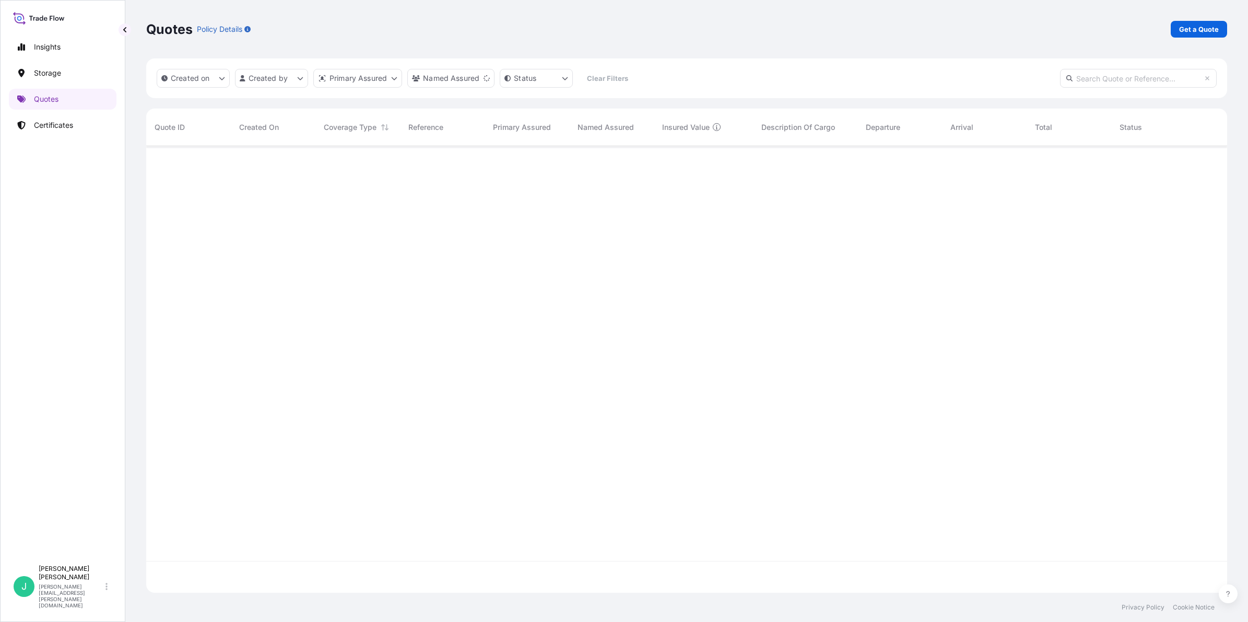
scroll to position [475, 1071]
click at [1180, 28] on p "Get a Quote" at bounding box center [1199, 29] width 40 height 10
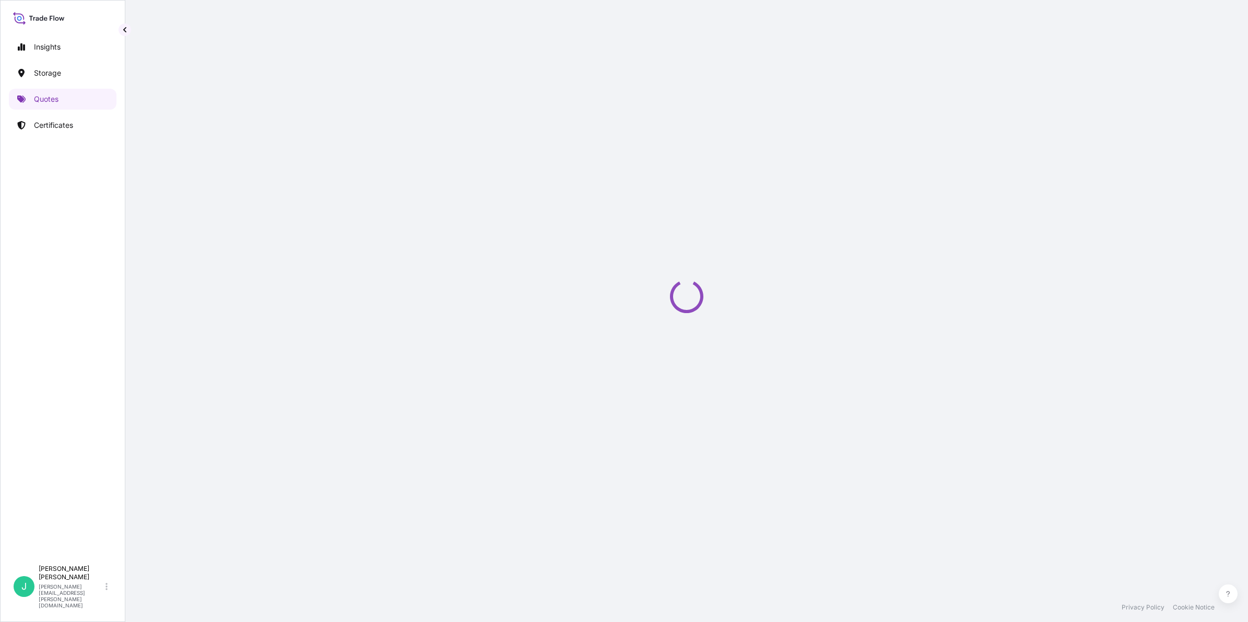
select select "Sea"
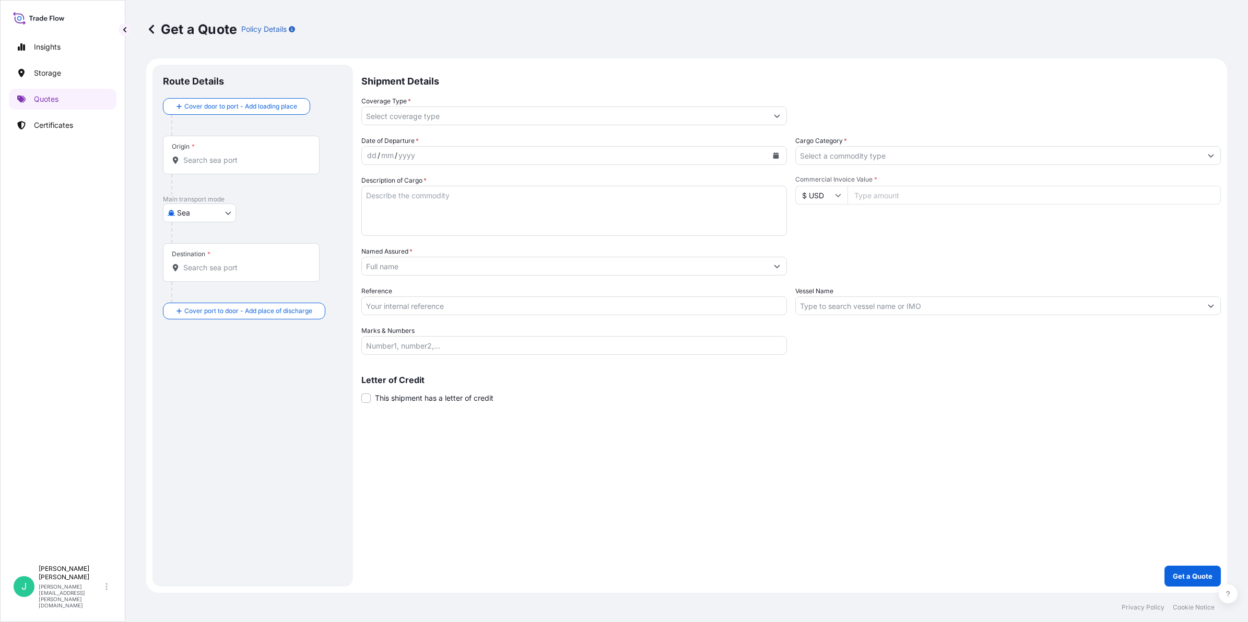
click at [225, 162] on input "Origin *" at bounding box center [244, 160] width 123 height 10
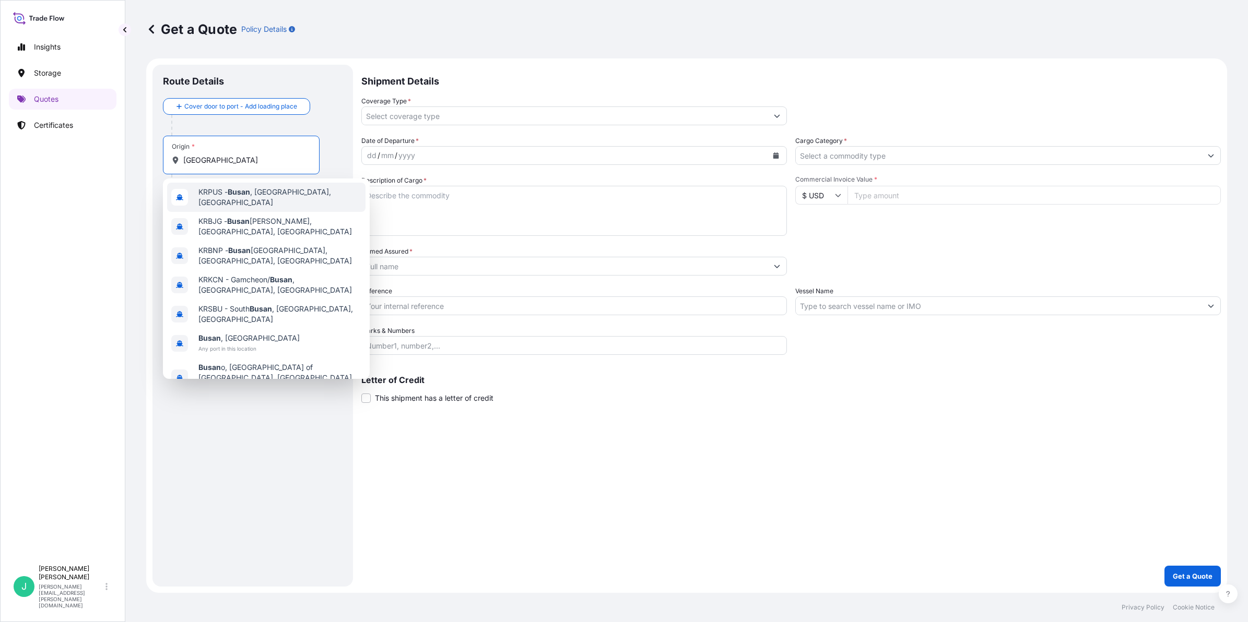
click at [300, 205] on div "KRPUS - [GEOGRAPHIC_DATA] , [GEOGRAPHIC_DATA], [GEOGRAPHIC_DATA]" at bounding box center [266, 197] width 198 height 29
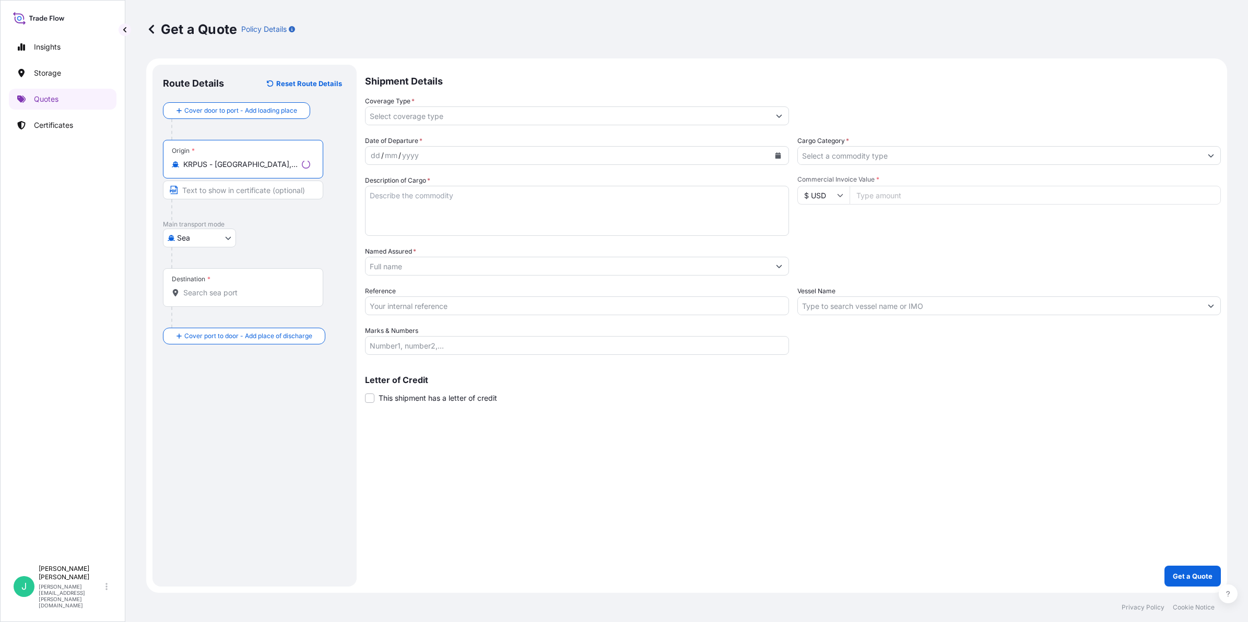
type input "KRPUS - [GEOGRAPHIC_DATA], [GEOGRAPHIC_DATA], [GEOGRAPHIC_DATA]"
click at [241, 194] on input "Text to appear on certificate" at bounding box center [243, 190] width 160 height 19
type input "[GEOGRAPHIC_DATA], [GEOGRAPHIC_DATA]"
type input "INNSA - [GEOGRAPHIC_DATA] ([PERSON_NAME]), [GEOGRAPHIC_DATA]"
type input "Contingent - Metals"
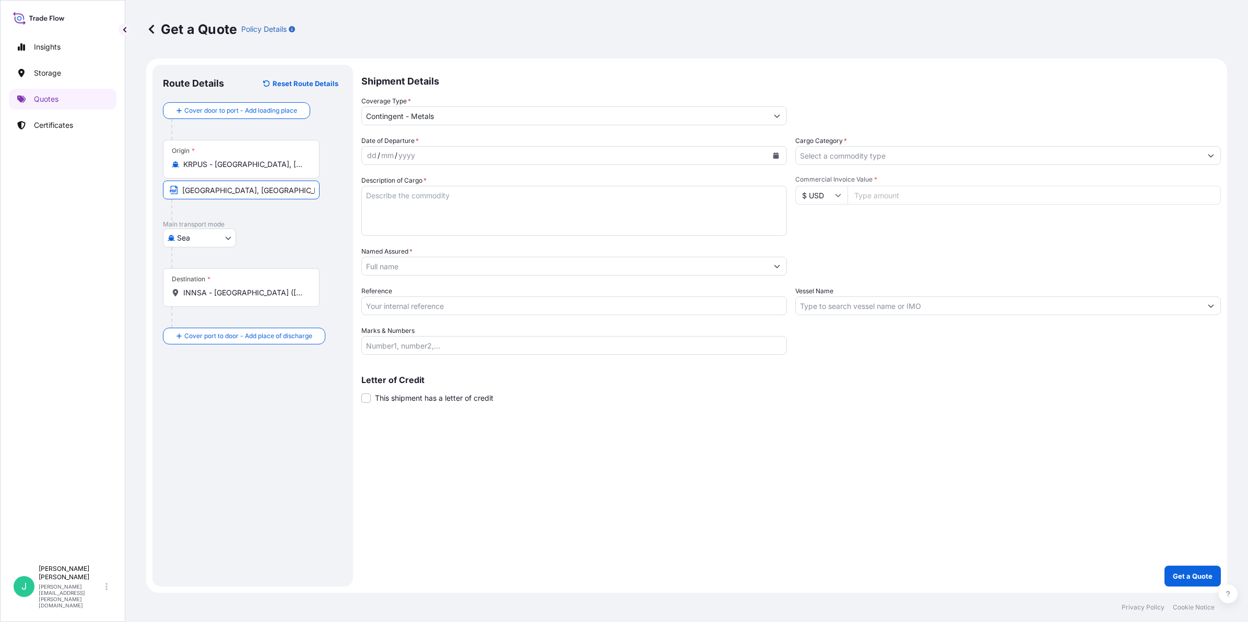
type input "Base Metal"
type input "312493.11"
type input "ITOCHU Singapore Pte Ltd"
type input "EBEP0108"
click at [295, 293] on input "INNSA - [GEOGRAPHIC_DATA] ([PERSON_NAME]), [GEOGRAPHIC_DATA]" at bounding box center [244, 293] width 123 height 10
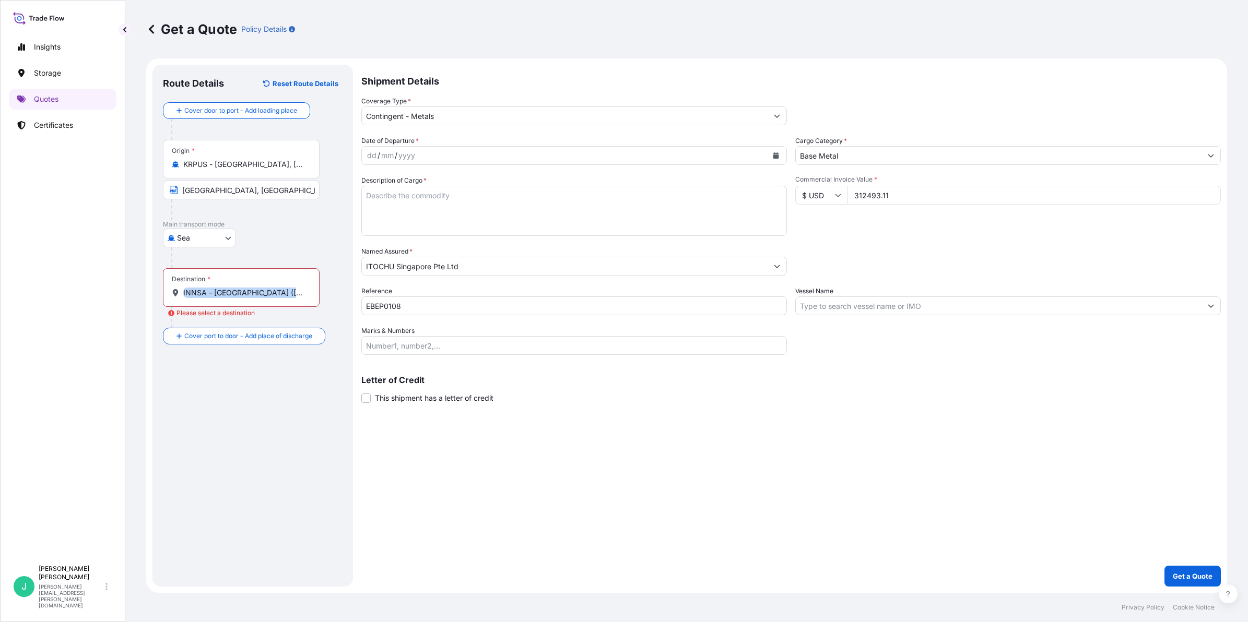
drag, startPoint x: 300, startPoint y: 291, endPoint x: 165, endPoint y: 290, distance: 135.2
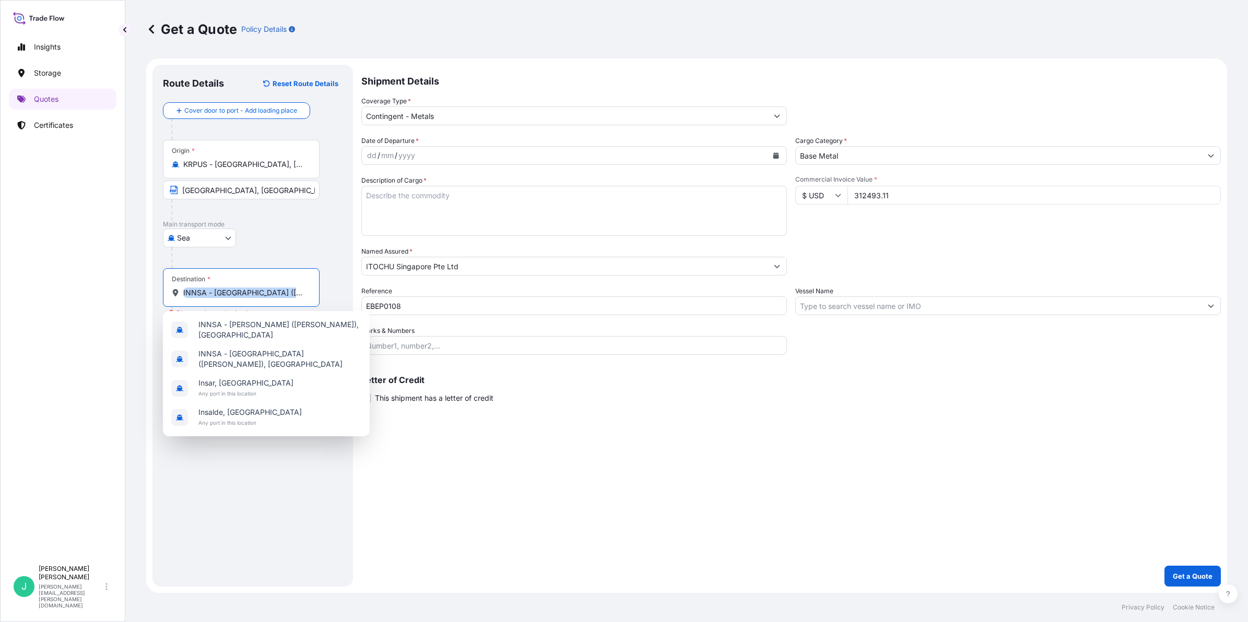
click at [228, 293] on input "INNSA - [GEOGRAPHIC_DATA] ([GEOGRAPHIC_DATA] Nehru), [GEOGRAPHIC_DATA]" at bounding box center [244, 293] width 123 height 10
drag, startPoint x: 219, startPoint y: 292, endPoint x: 324, endPoint y: 293, distance: 104.4
click at [324, 293] on div "Destination * INNSA - [GEOGRAPHIC_DATA] ([GEOGRAPHIC_DATA]), [GEOGRAPHIC_DATA] …" at bounding box center [253, 298] width 180 height 60
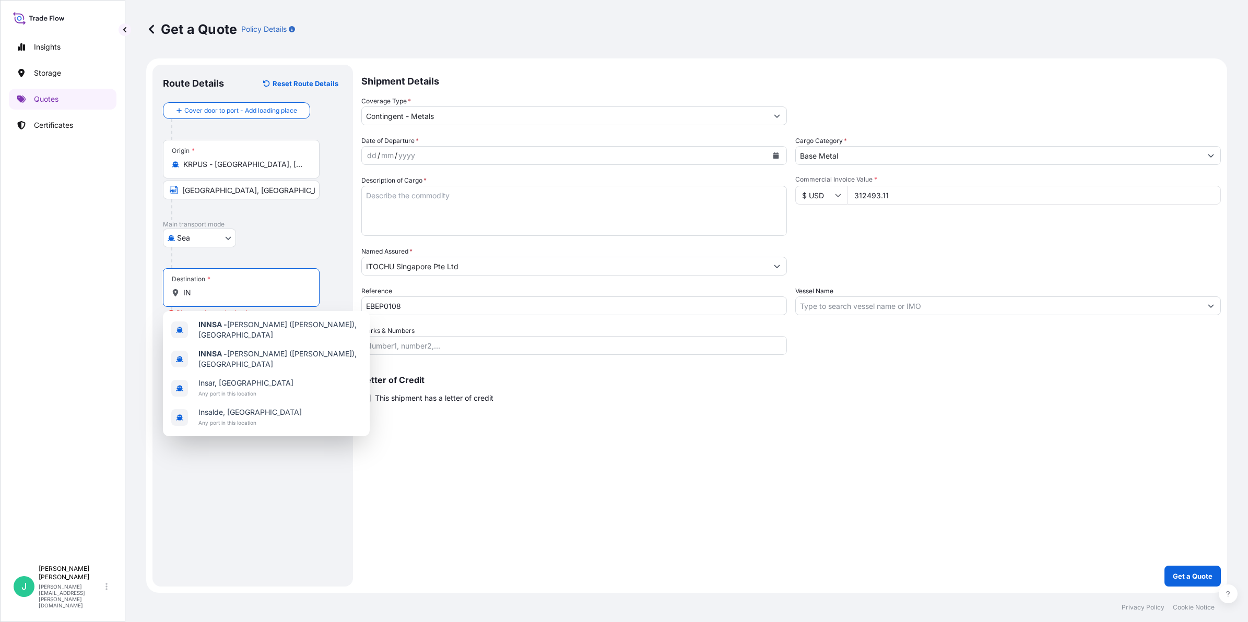
type input "I"
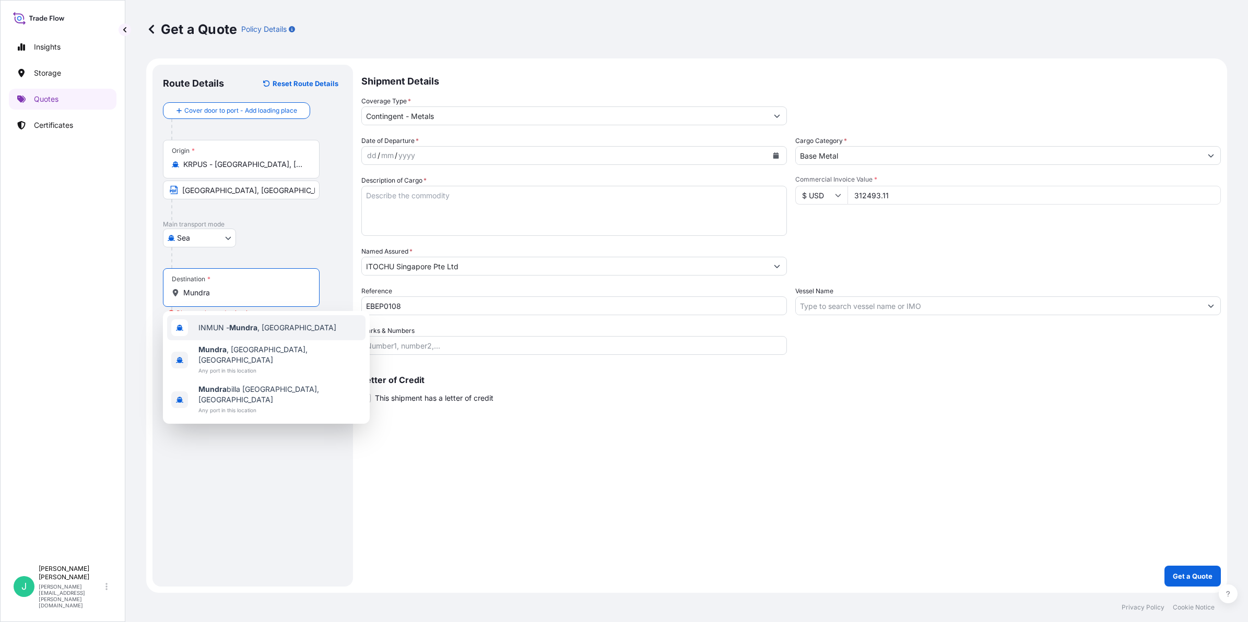
click at [264, 326] on span "INMUN - [GEOGRAPHIC_DATA] , [GEOGRAPHIC_DATA]" at bounding box center [267, 328] width 138 height 10
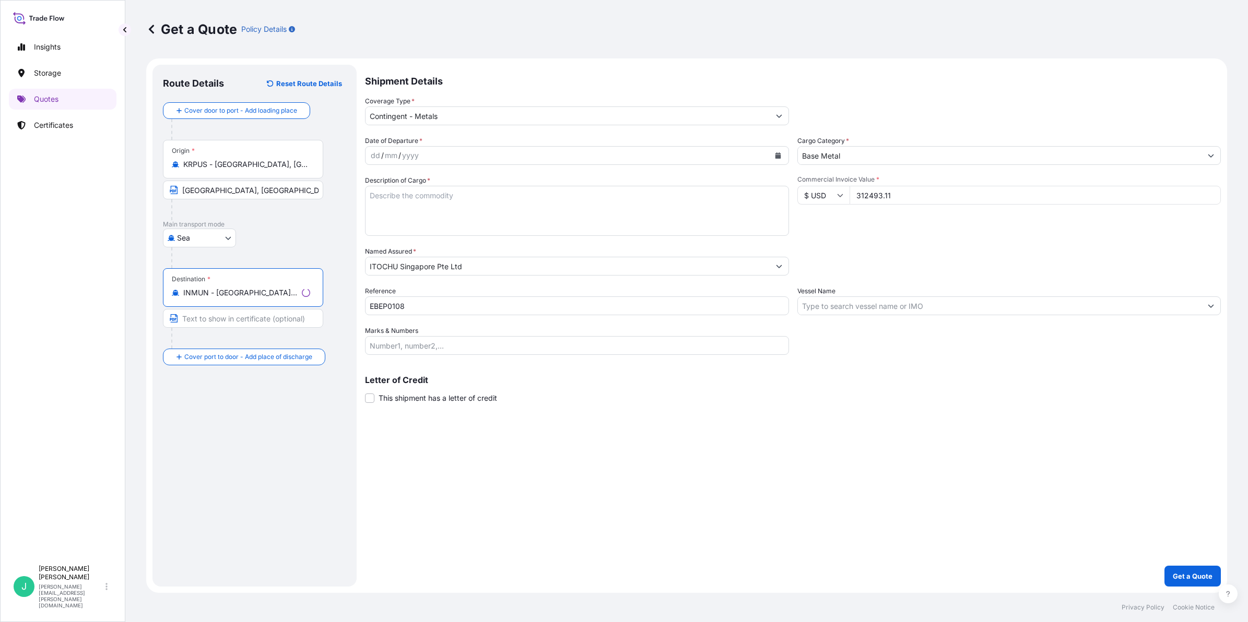
type input "INMUN - [GEOGRAPHIC_DATA], [GEOGRAPHIC_DATA]"
click at [245, 318] on input "Text to appear on certificate" at bounding box center [243, 318] width 160 height 19
click at [267, 322] on input "Text to appear on certificate" at bounding box center [241, 318] width 157 height 19
type input "[GEOGRAPHIC_DATA], [GEOGRAPHIC_DATA]"
click at [230, 416] on input "Place of Discharge" at bounding box center [244, 413] width 123 height 10
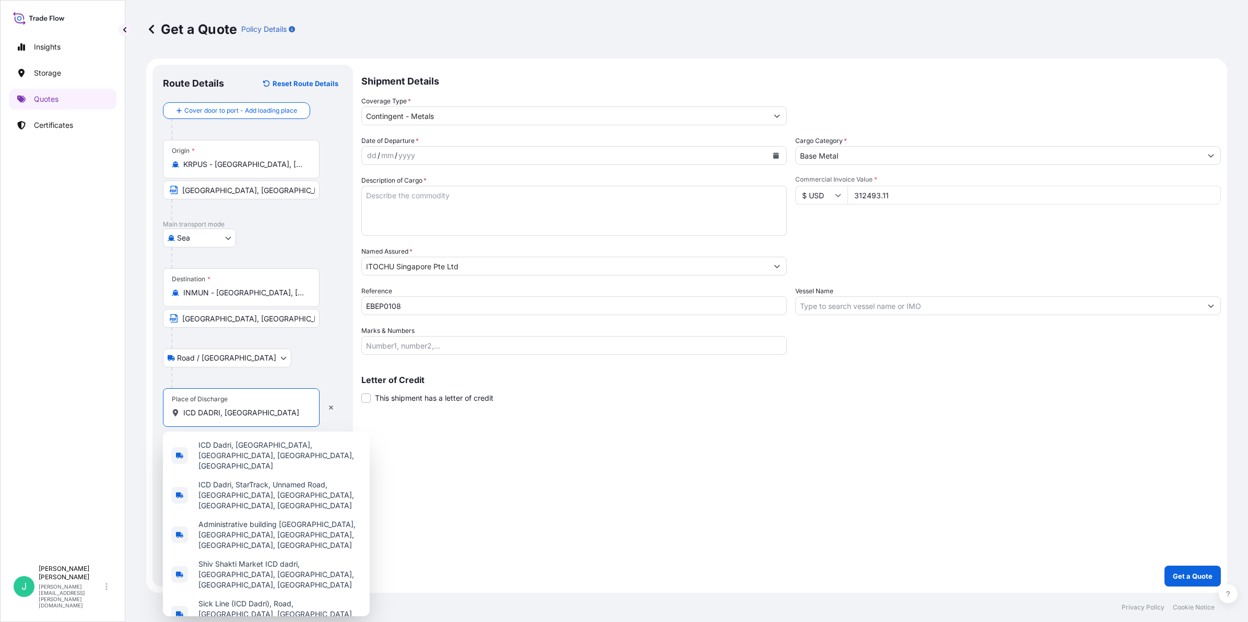
type input "ICD DADRI, [GEOGRAPHIC_DATA]"
click at [654, 423] on div "Shipment Details Coverage Type * Contingent - Metals Date of Departure * dd / m…" at bounding box center [790, 326] width 859 height 522
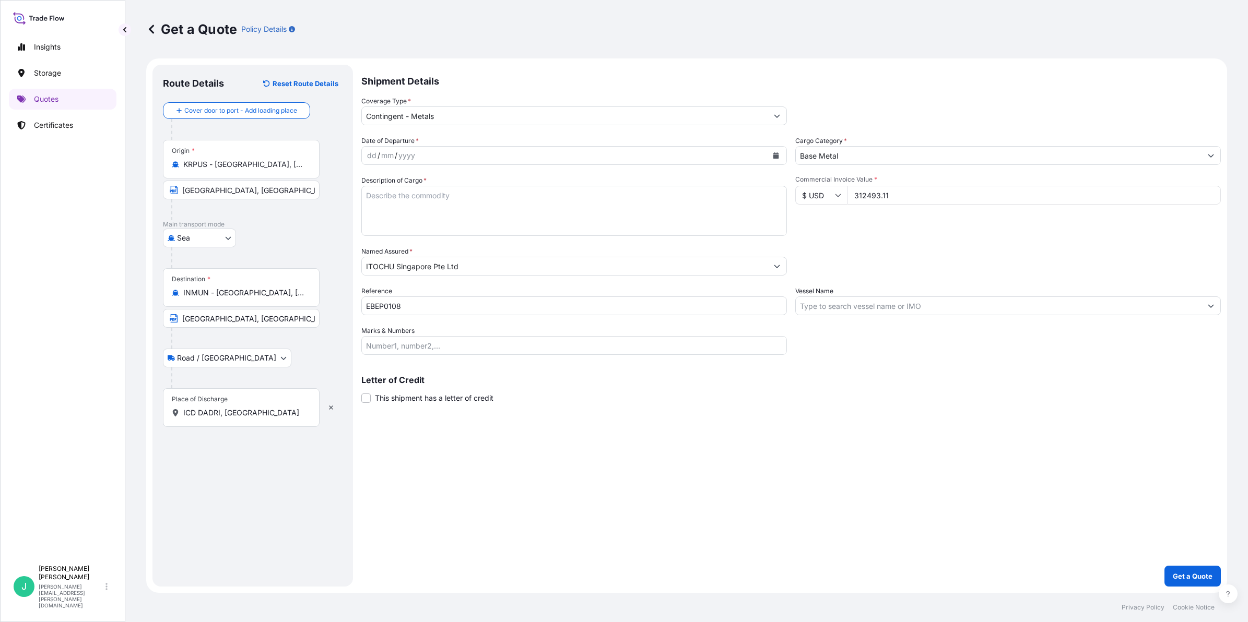
click at [458, 150] on div "dd / mm / yyyy" at bounding box center [565, 155] width 406 height 19
click at [421, 152] on div "dd / mm / yyyy" at bounding box center [565, 155] width 406 height 19
click at [377, 155] on div "/" at bounding box center [378, 155] width 3 height 13
click at [368, 150] on div "dd" at bounding box center [371, 155] width 11 height 13
click at [387, 155] on div "mm" at bounding box center [385, 155] width 15 height 13
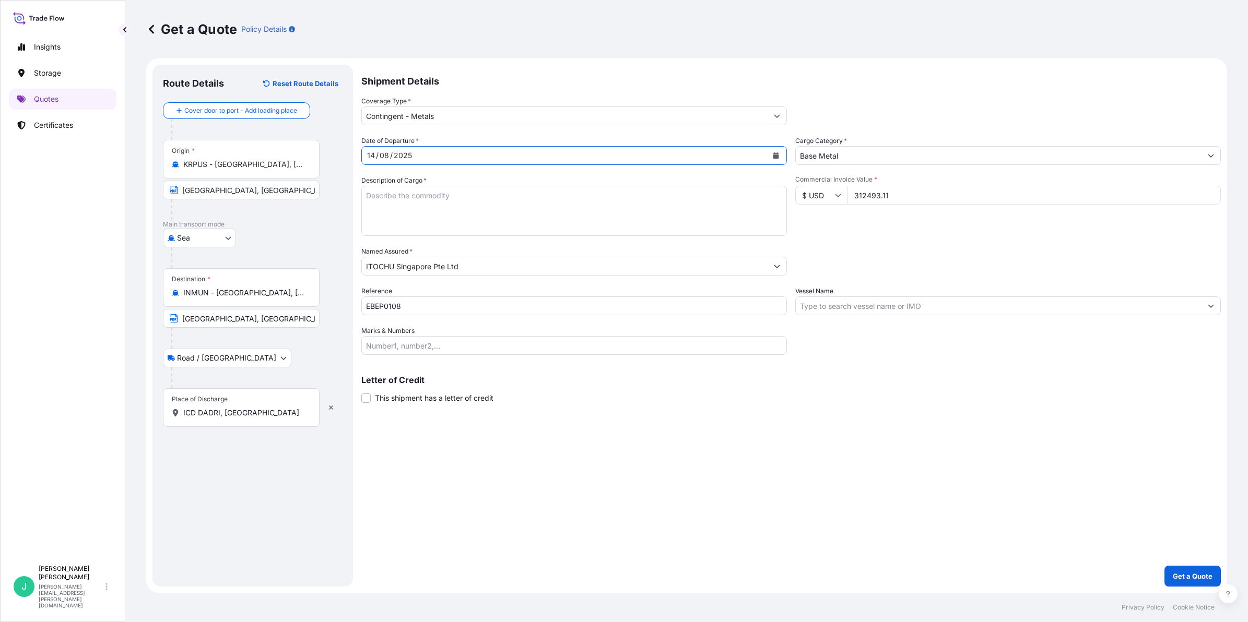
click at [453, 192] on textarea "Description of Cargo *" at bounding box center [573, 211] width 425 height 50
drag, startPoint x: 393, startPoint y: 194, endPoint x: 566, endPoint y: 198, distance: 173.9
click at [393, 194] on textarea "Description of Cargo *" at bounding box center [573, 211] width 425 height 50
paste textarea "ZINC ZAMAK3 (YPA3)"
click at [373, 211] on textarea "ZINC ZAMAK3 (YPA3)" at bounding box center [573, 211] width 425 height 50
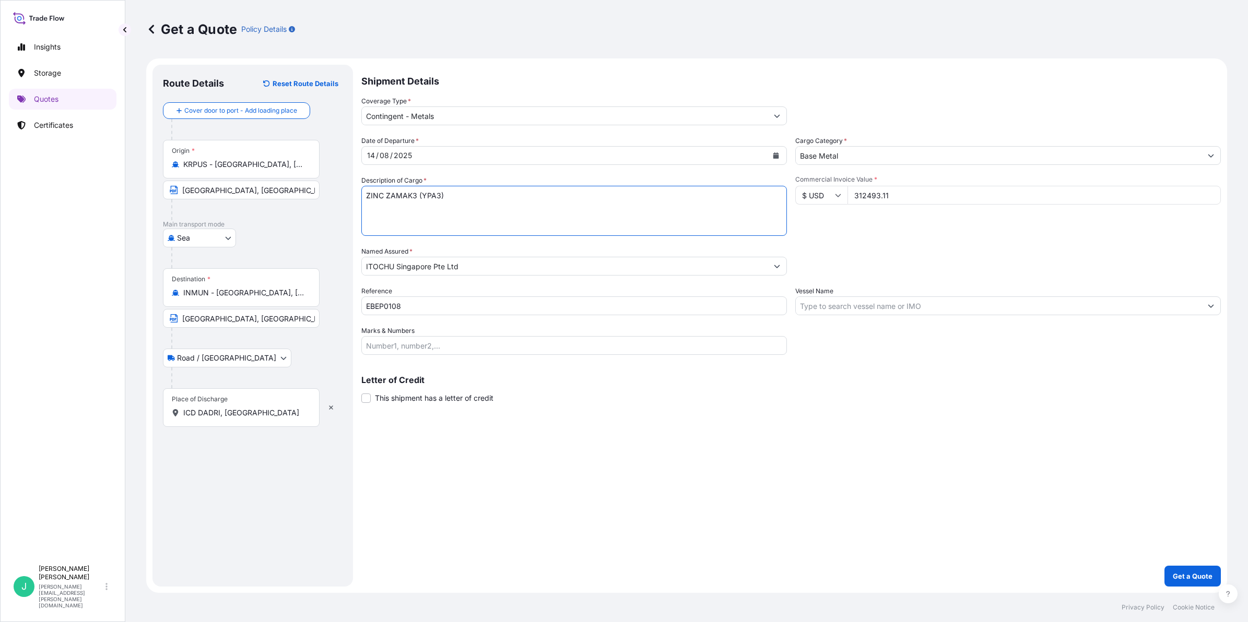
paste textarea "Gross Weight: 100.362 MTS Net Weight: 100.342 MTS Number of Bundles: 100 Bundles"
type textarea "ZINC ZAMAK3 (YPA3) Gross Weight: 100.362 MTS Net Weight: 100.342 MTS Number of …"
click at [431, 301] on input "EBEP0108" at bounding box center [573, 306] width 425 height 19
type input "EBEP0109"
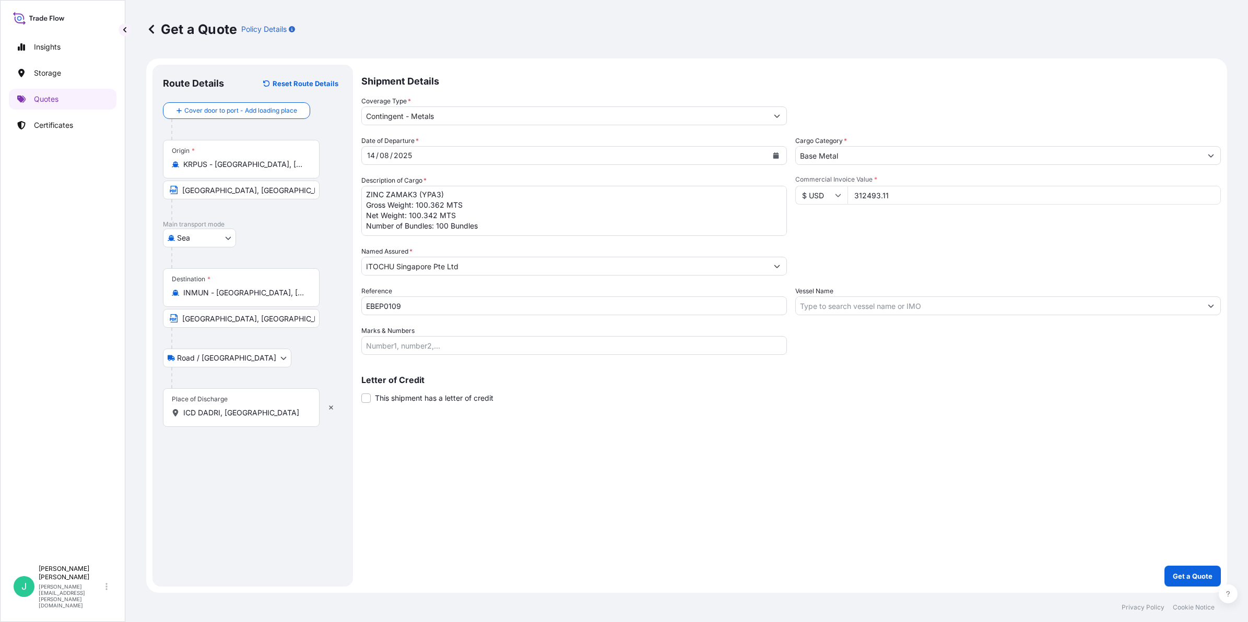
drag, startPoint x: 896, startPoint y: 197, endPoint x: 912, endPoint y: 196, distance: 15.7
click at [896, 197] on input "312493.11" at bounding box center [1033, 195] width 373 height 19
drag, startPoint x: 912, startPoint y: 196, endPoint x: 813, endPoint y: 195, distance: 98.7
click at [813, 195] on div "$ USD 312493.11" at bounding box center [1007, 195] width 425 height 19
type input "311612.08"
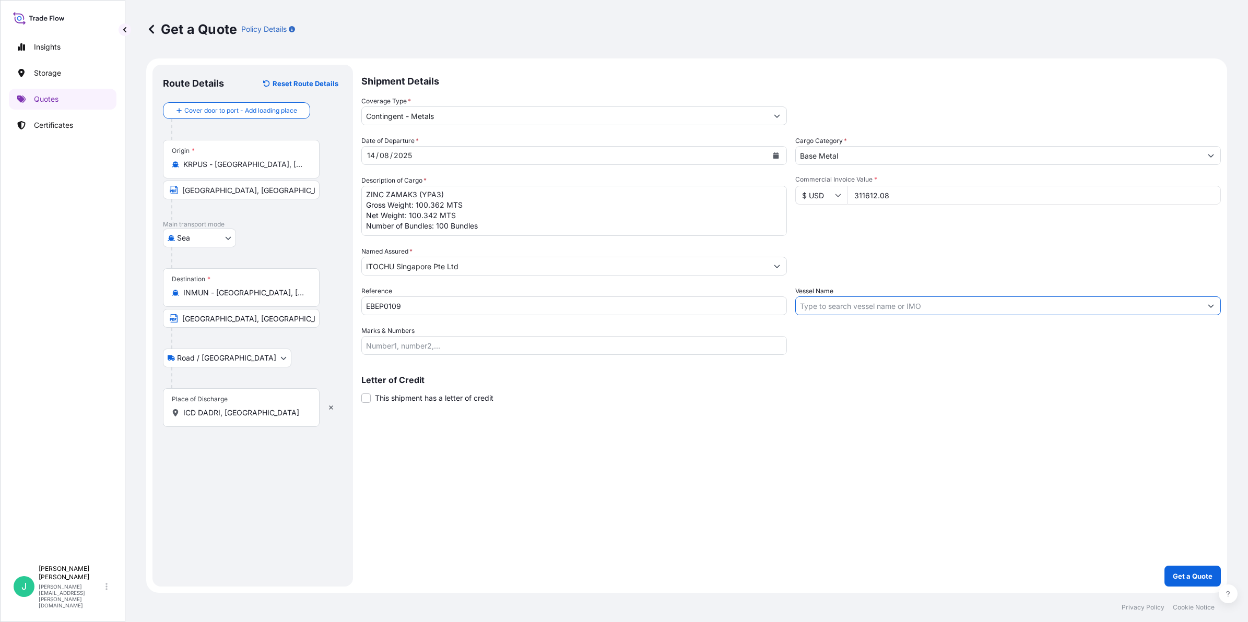
click at [919, 306] on input "Vessel Name" at bounding box center [999, 306] width 406 height 19
click at [878, 305] on input "Vessel Name" at bounding box center [999, 306] width 406 height 19
paste input "SITC MAKASSAR / 2509S"
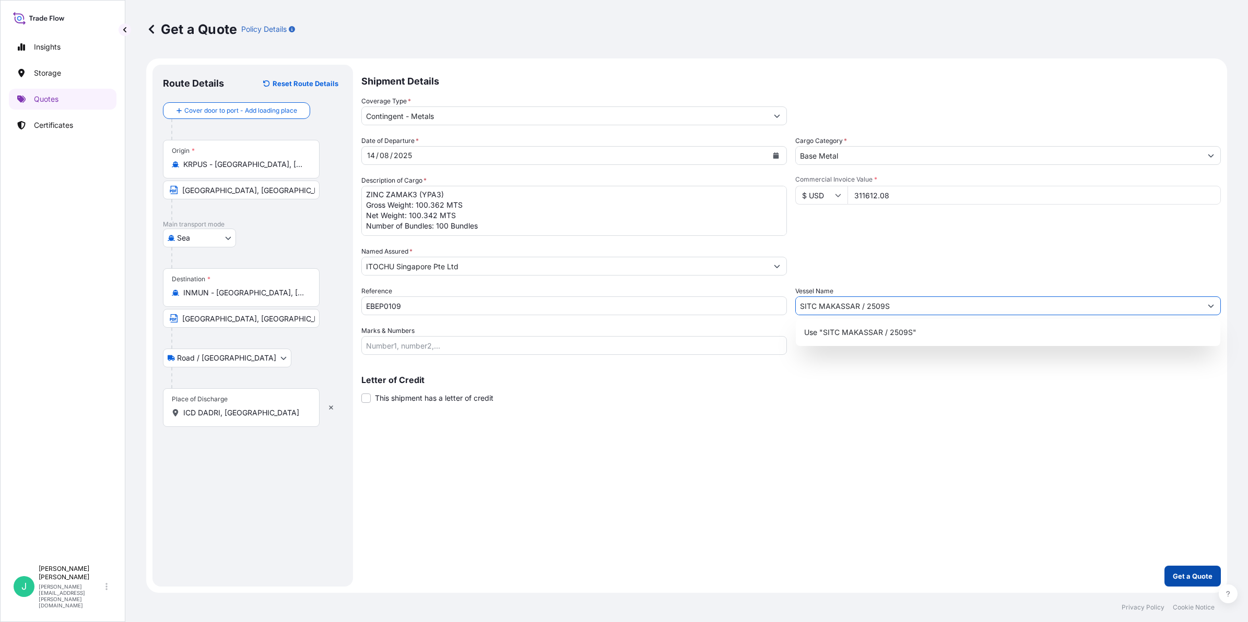
type input "SITC MAKASSAR / 2509S"
click at [1182, 579] on p "Get a Quote" at bounding box center [1193, 576] width 40 height 10
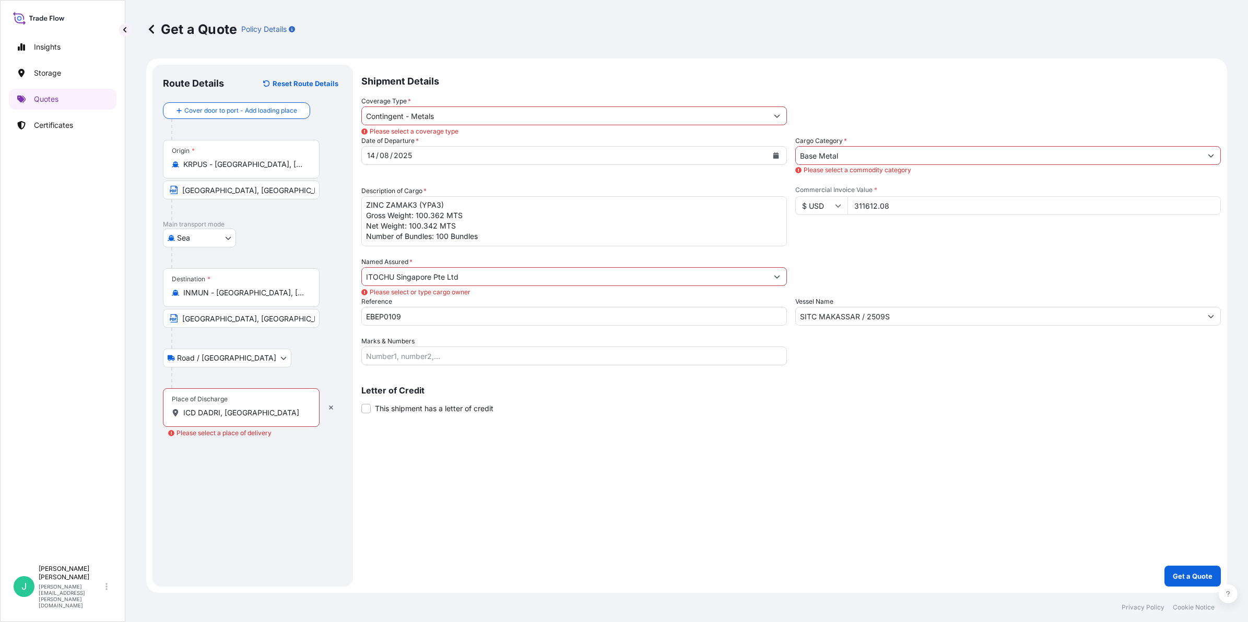
click at [480, 276] on input "ITOCHU Singapore Pte Ltd" at bounding box center [565, 276] width 406 height 19
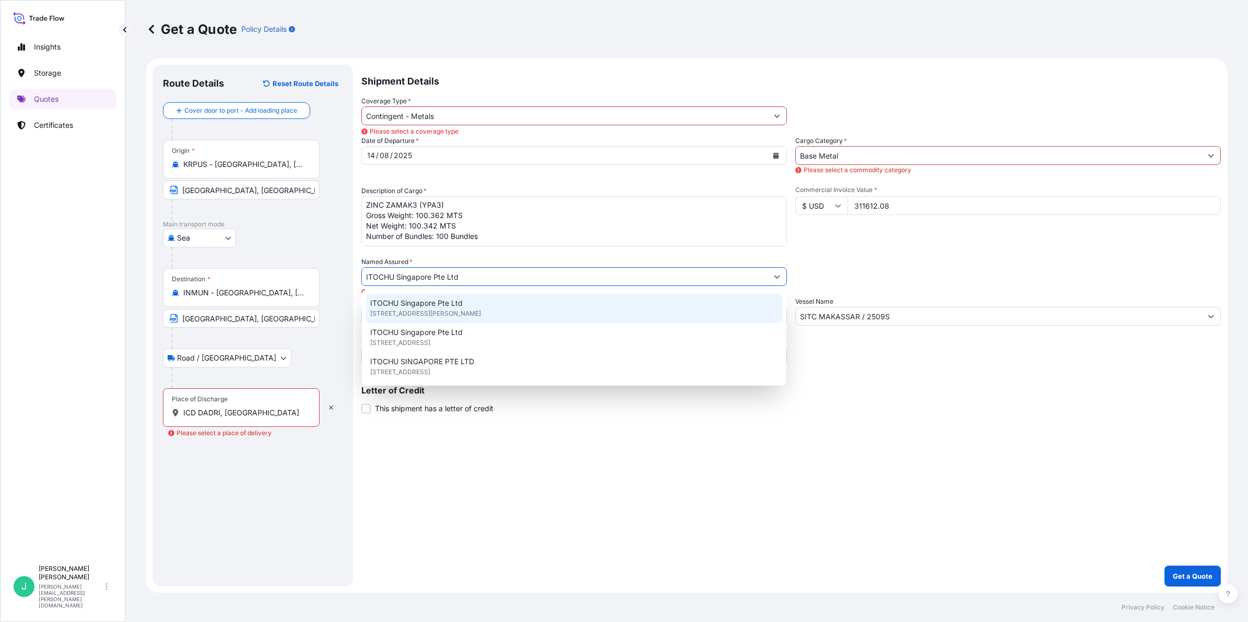
click at [468, 300] on div "ITOCHU Singapore Pte Ltd [STREET_ADDRESS]" at bounding box center [574, 308] width 416 height 29
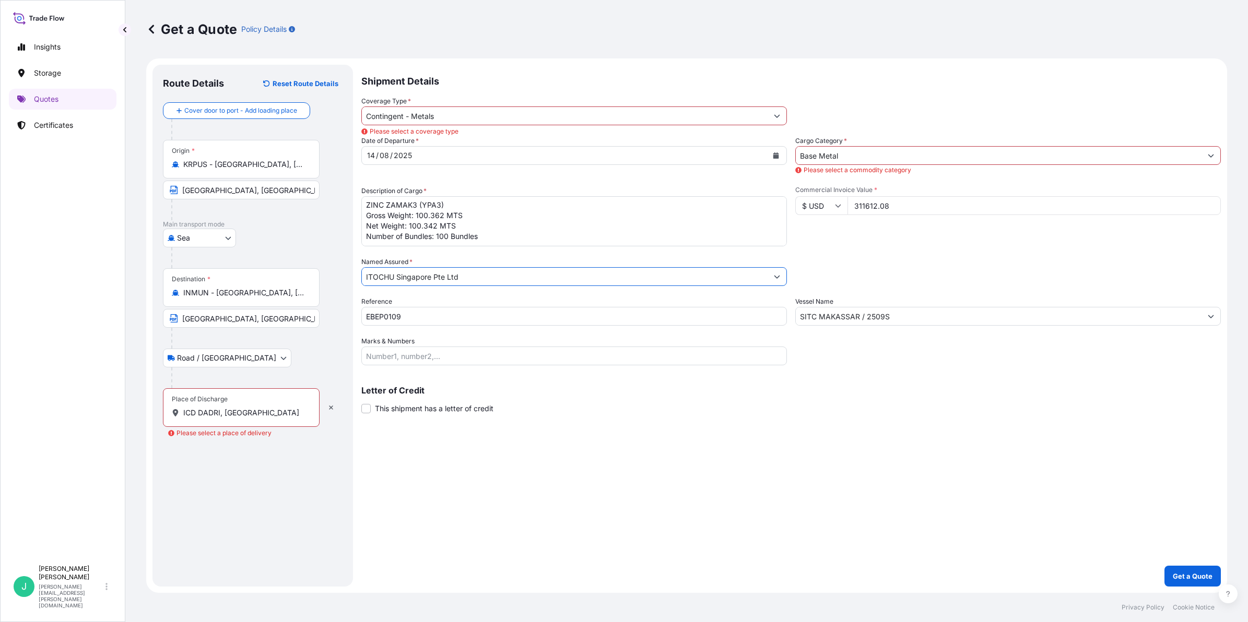
click at [443, 109] on input "Contingent - Metals" at bounding box center [565, 115] width 406 height 19
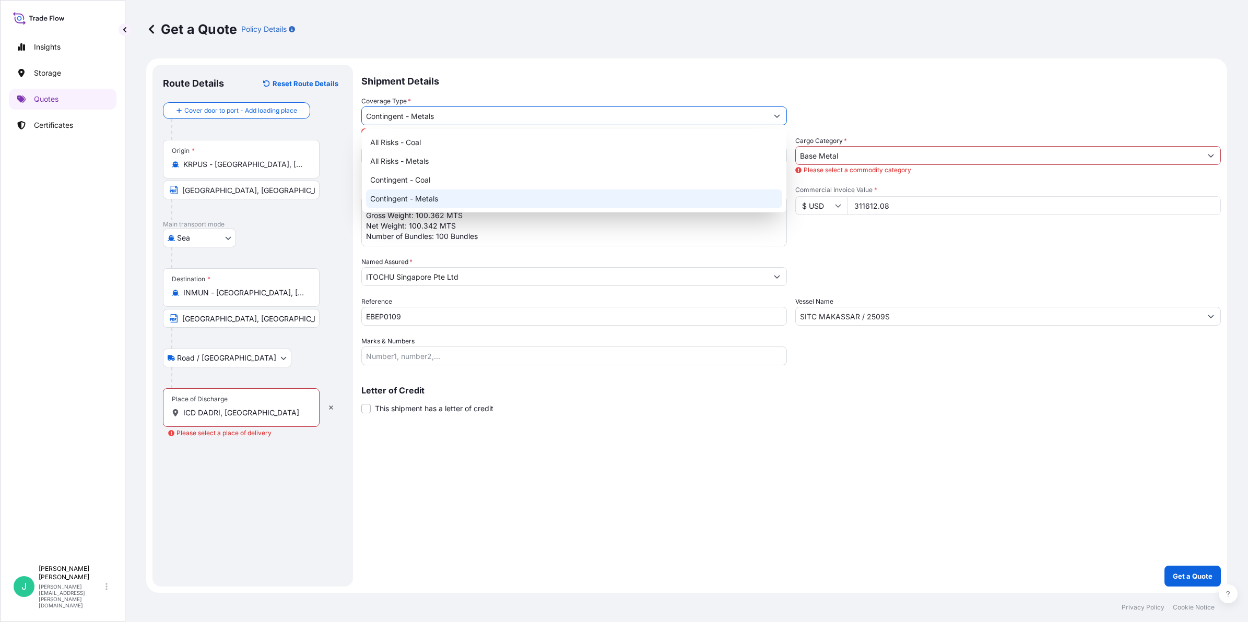
click at [451, 198] on div "Contingent - Metals" at bounding box center [574, 199] width 416 height 19
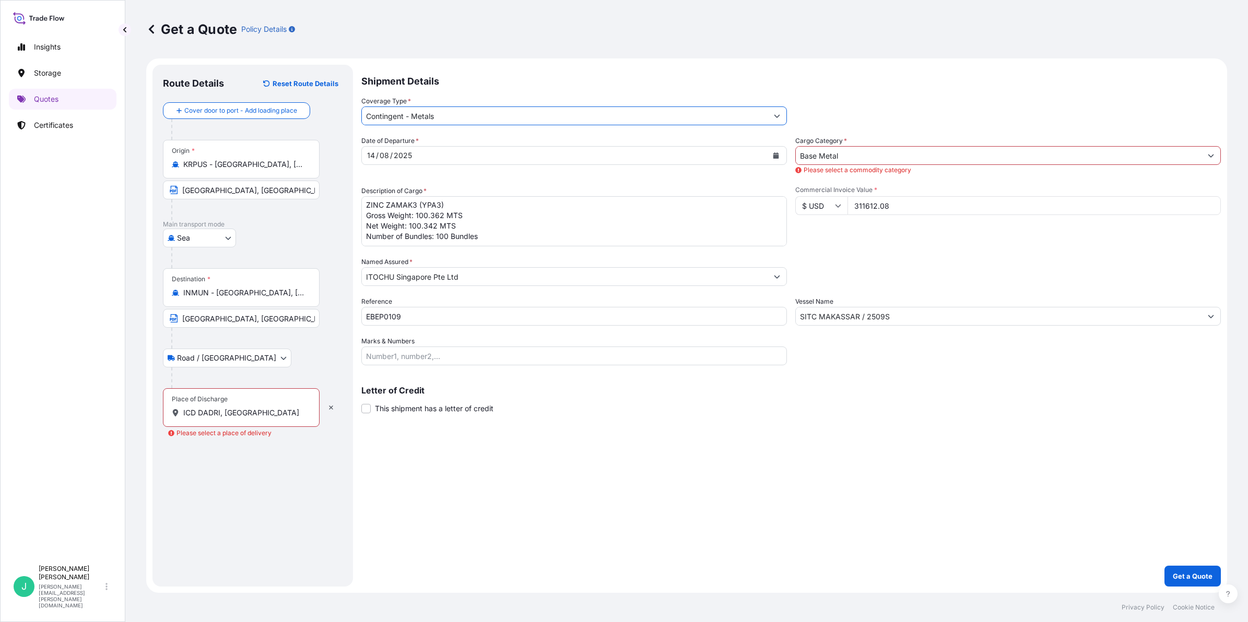
click at [886, 162] on input "Base Metal" at bounding box center [999, 155] width 406 height 19
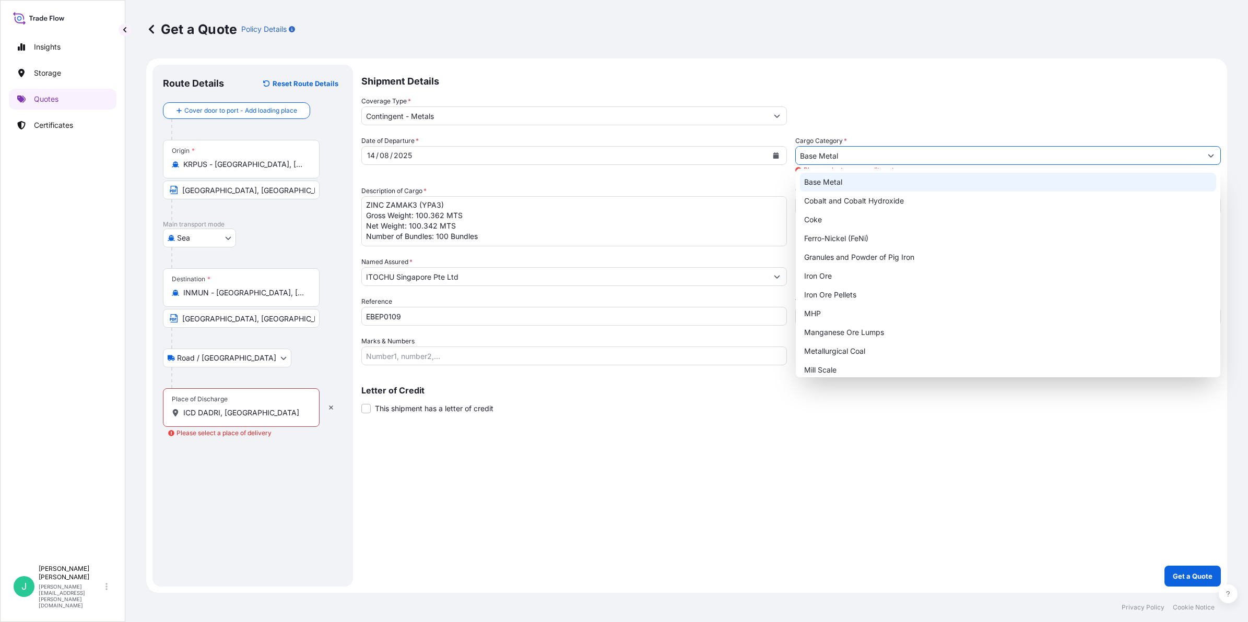
click at [861, 188] on div "Base Metal" at bounding box center [1008, 182] width 416 height 19
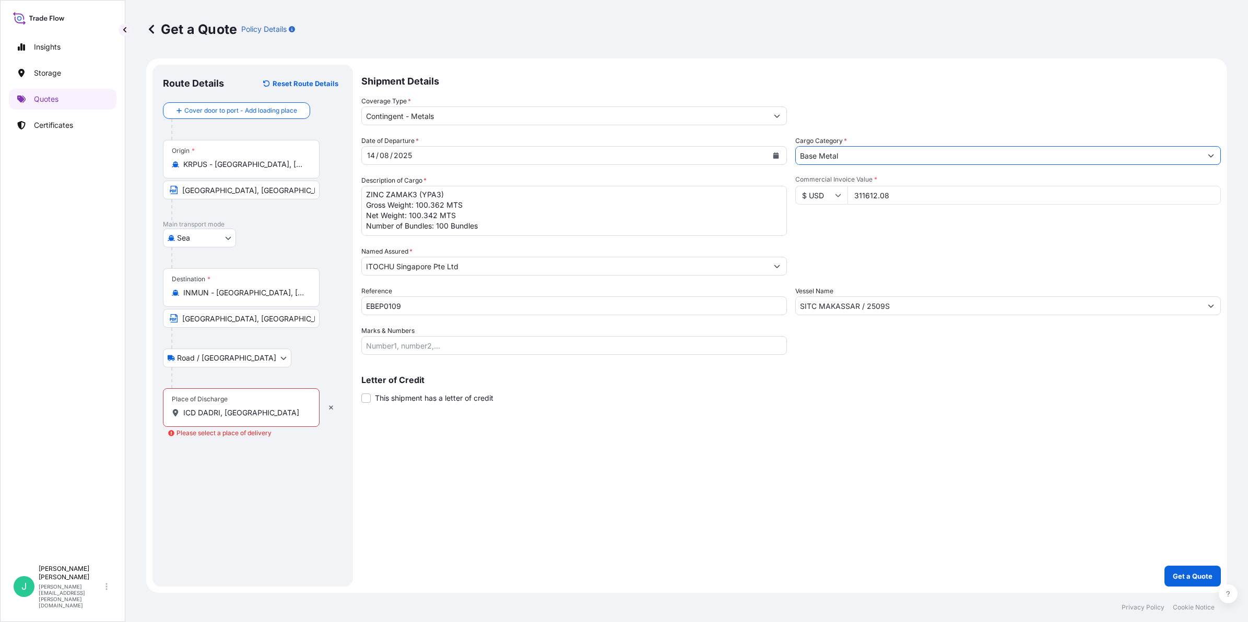
click at [259, 413] on input "ICD DADRI, [GEOGRAPHIC_DATA]" at bounding box center [244, 413] width 123 height 10
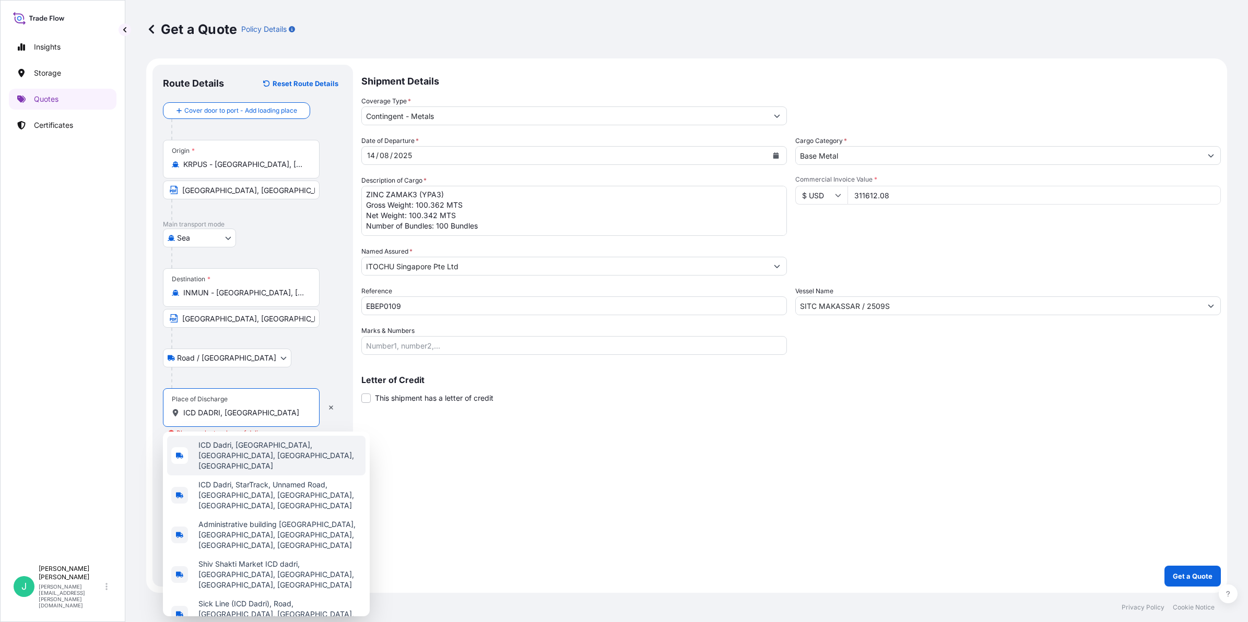
click at [268, 453] on span "ICD Dadri, [GEOGRAPHIC_DATA], [GEOGRAPHIC_DATA], [GEOGRAPHIC_DATA], [GEOGRAPHIC…" at bounding box center [279, 455] width 163 height 31
type input "ICD Dadri, [GEOGRAPHIC_DATA], [GEOGRAPHIC_DATA], [GEOGRAPHIC_DATA], [GEOGRAPHIC…"
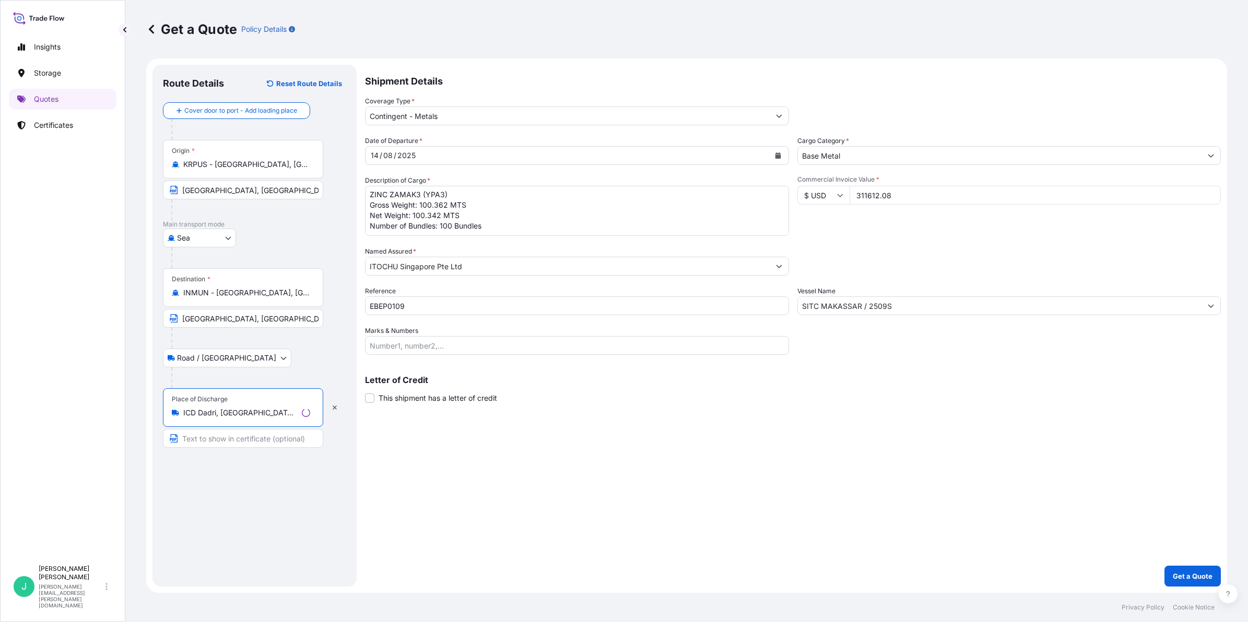
click at [246, 444] on input "Text to appear on certificate" at bounding box center [243, 438] width 160 height 19
type input "ICD DADRI, [GEOGRAPHIC_DATA]"
click at [1188, 577] on p "Get a Quote" at bounding box center [1193, 576] width 40 height 10
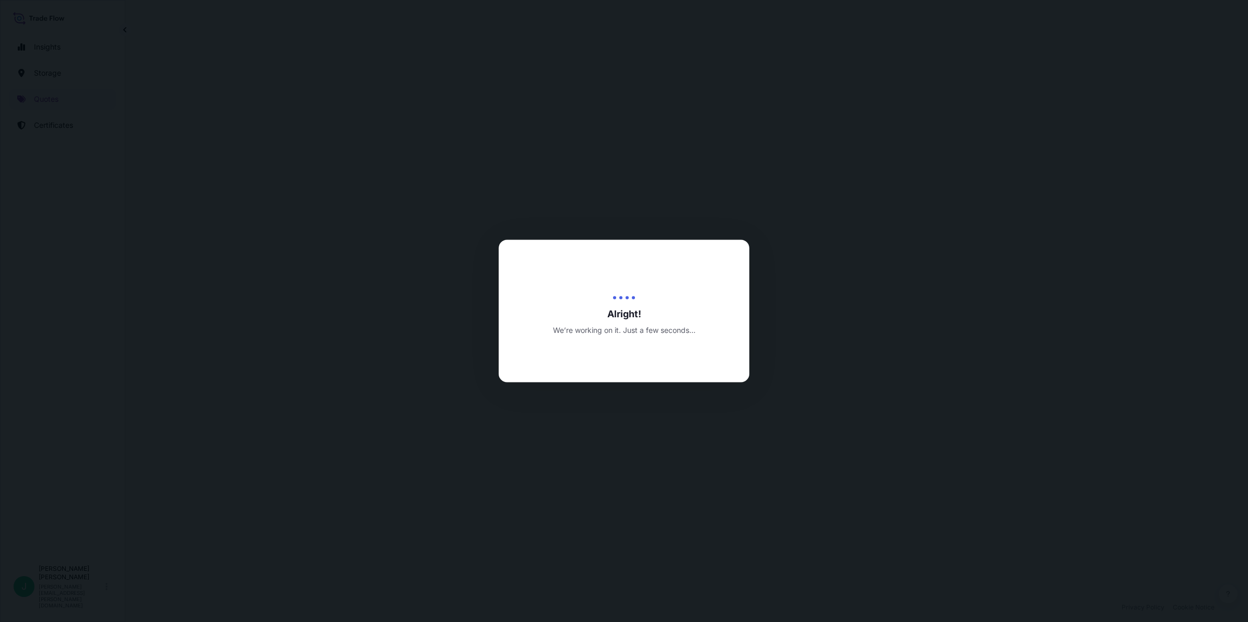
select select "Sea"
select select "Road / [GEOGRAPHIC_DATA]"
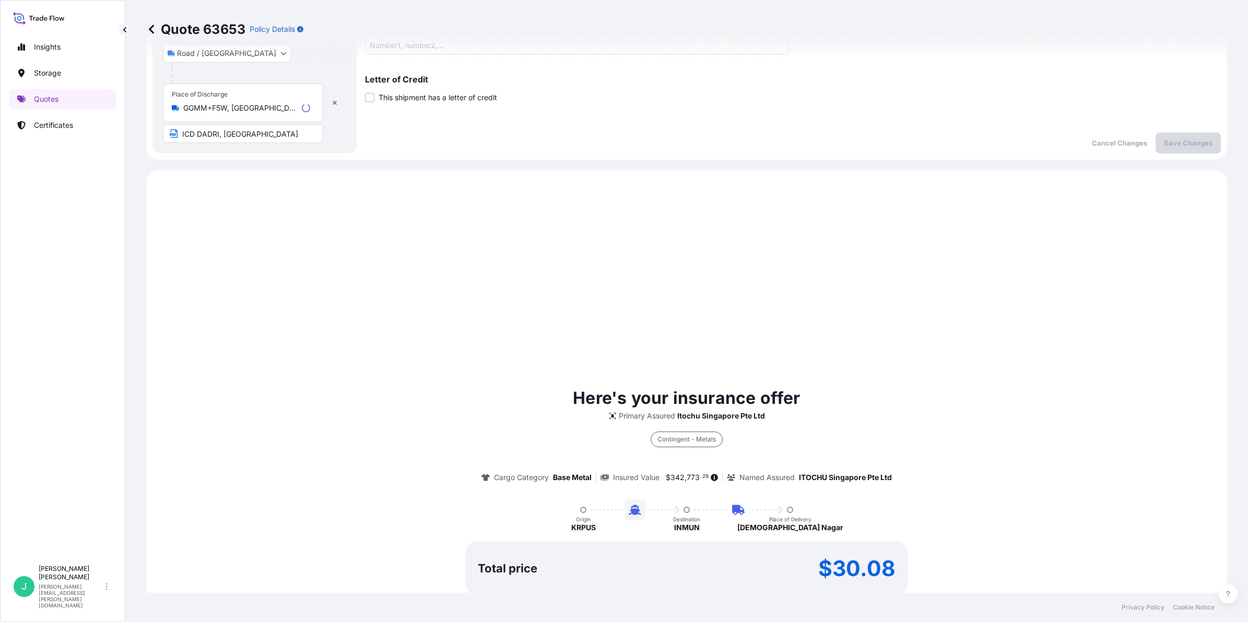
scroll to position [419, 0]
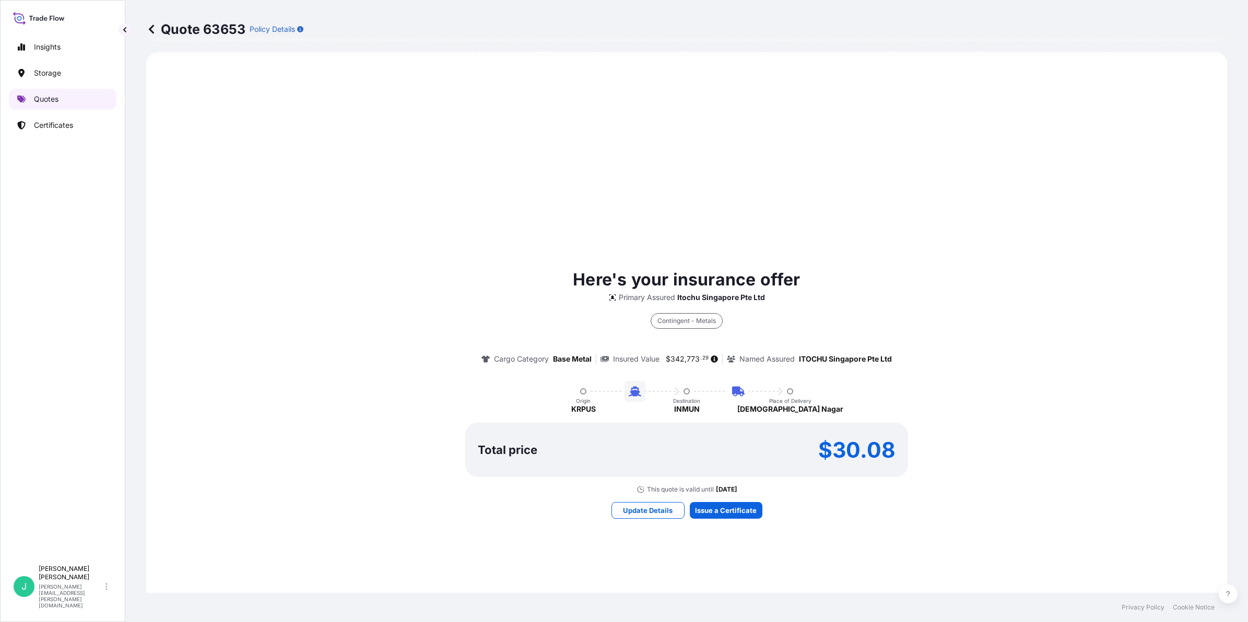
click at [52, 98] on p "Quotes" at bounding box center [46, 99] width 25 height 10
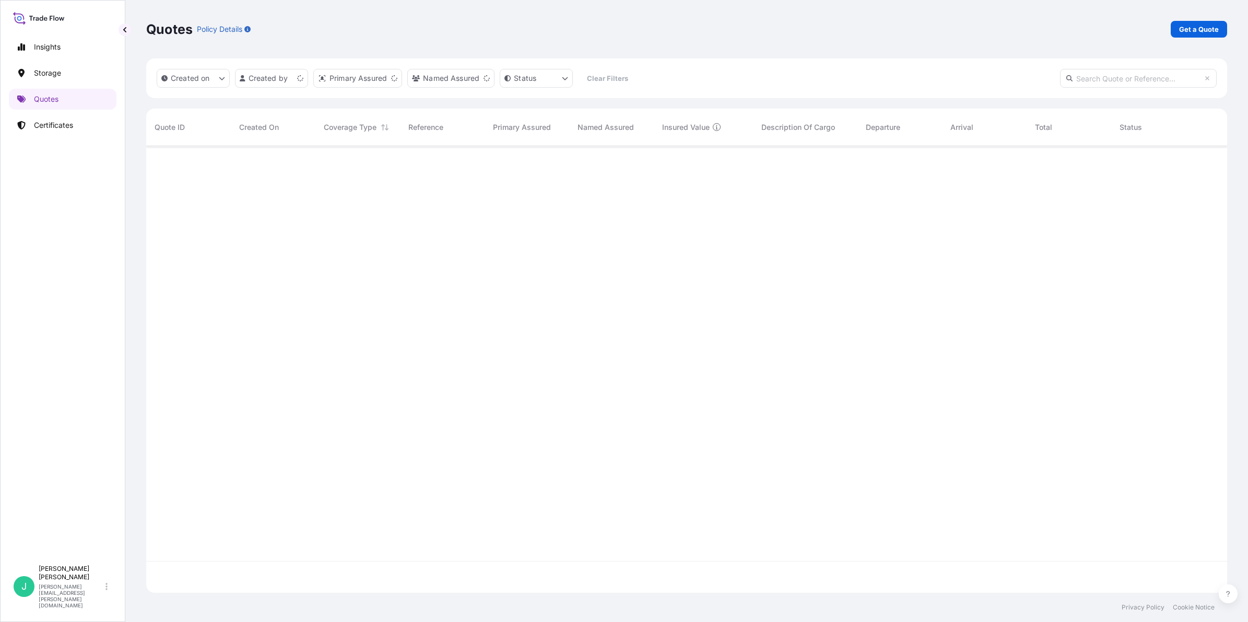
scroll to position [443, 1071]
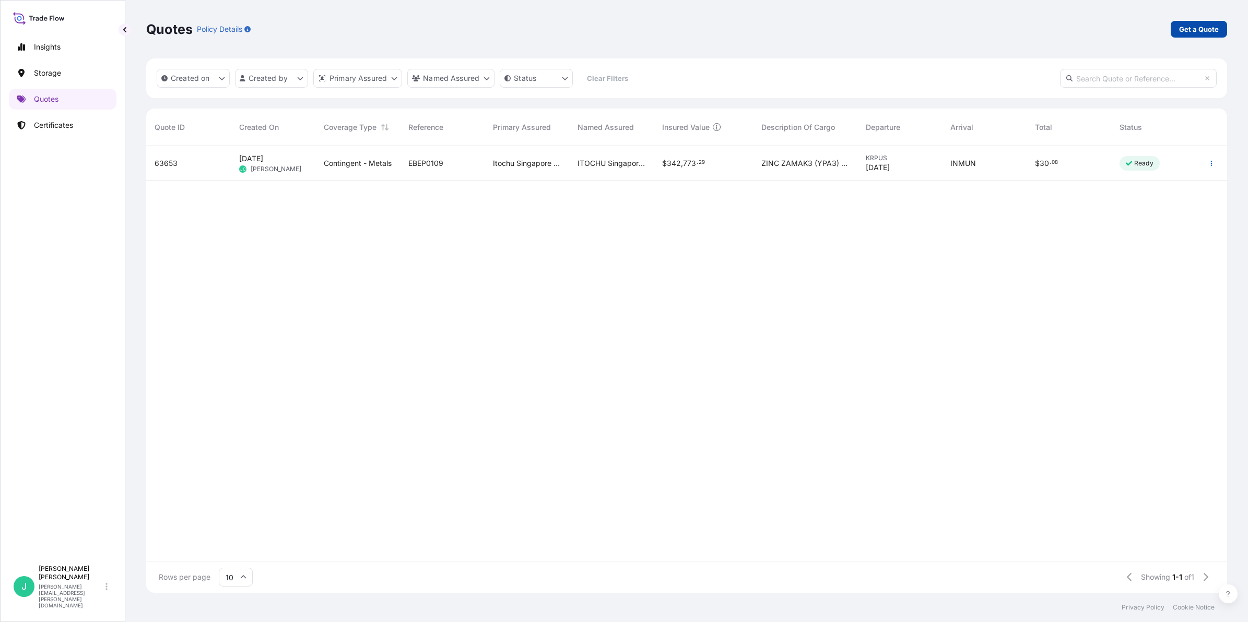
click at [1209, 29] on p "Get a Quote" at bounding box center [1199, 29] width 40 height 10
select select "Sea"
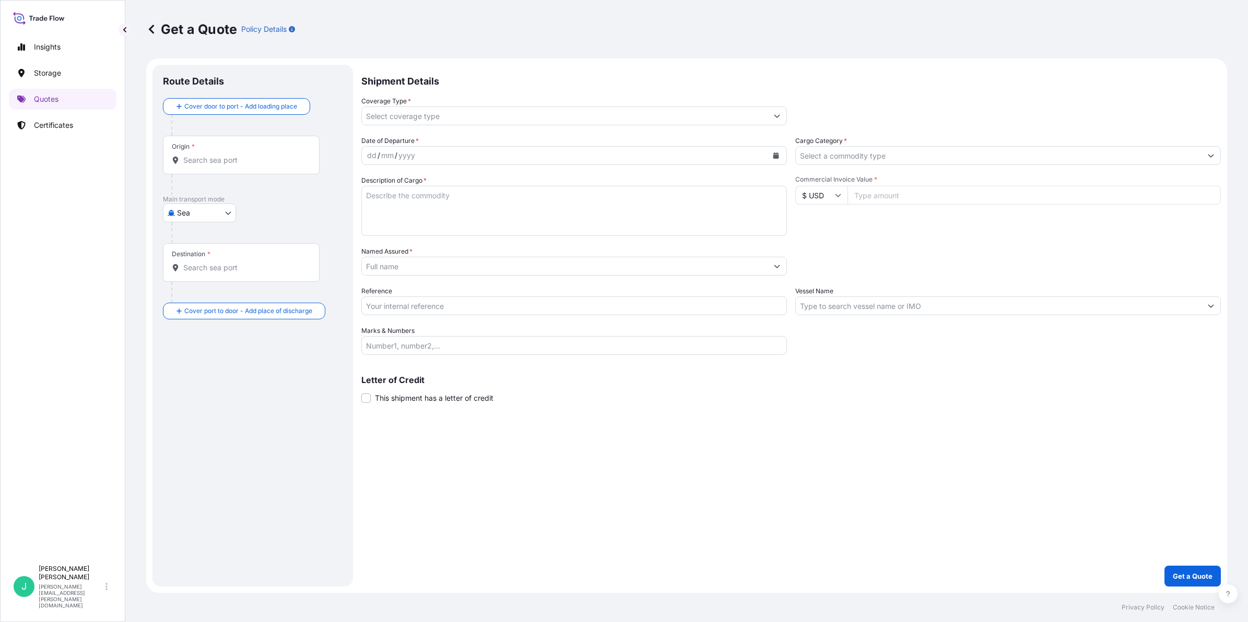
click at [228, 163] on input "Origin *" at bounding box center [244, 160] width 123 height 10
click at [212, 171] on div "Origin *" at bounding box center [241, 155] width 157 height 39
click at [212, 165] on input "Origin *" at bounding box center [244, 160] width 123 height 10
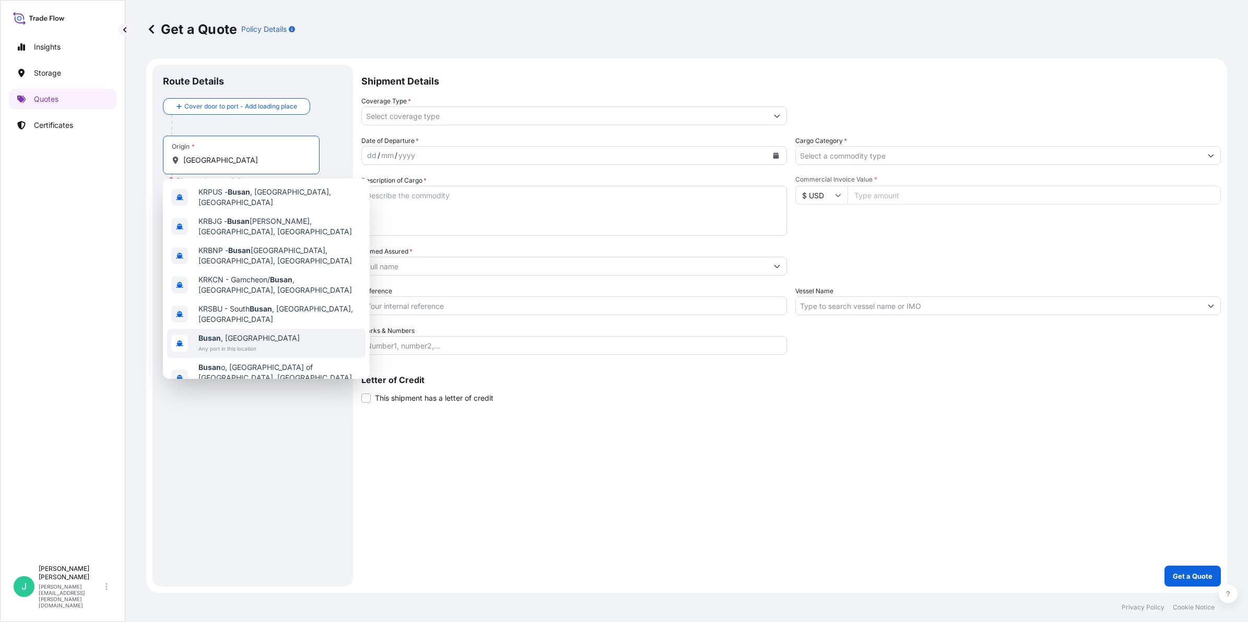
click at [262, 333] on span "Busan , [GEOGRAPHIC_DATA]" at bounding box center [248, 338] width 101 height 10
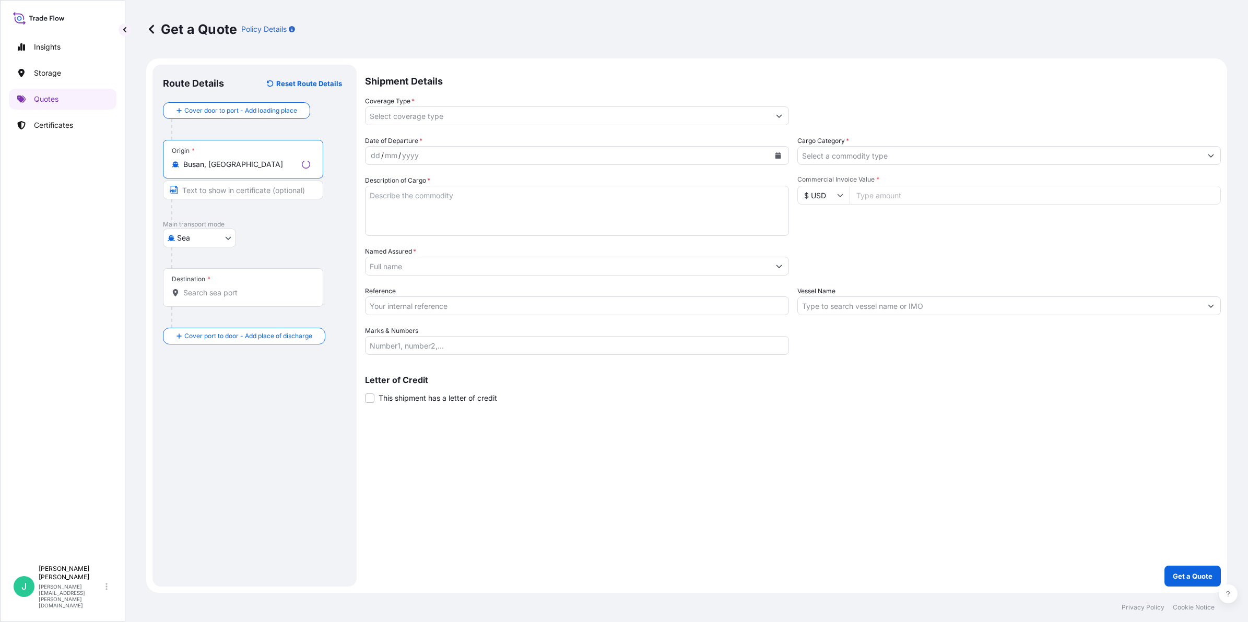
type input "Busan, [GEOGRAPHIC_DATA]"
click at [236, 192] on input "Text to appear on certificate" at bounding box center [243, 190] width 160 height 19
type input "[GEOGRAPHIC_DATA], [GEOGRAPHIC_DATA]"
type input "INMUN - [GEOGRAPHIC_DATA], [GEOGRAPHIC_DATA]"
type input "Contingent - Metals"
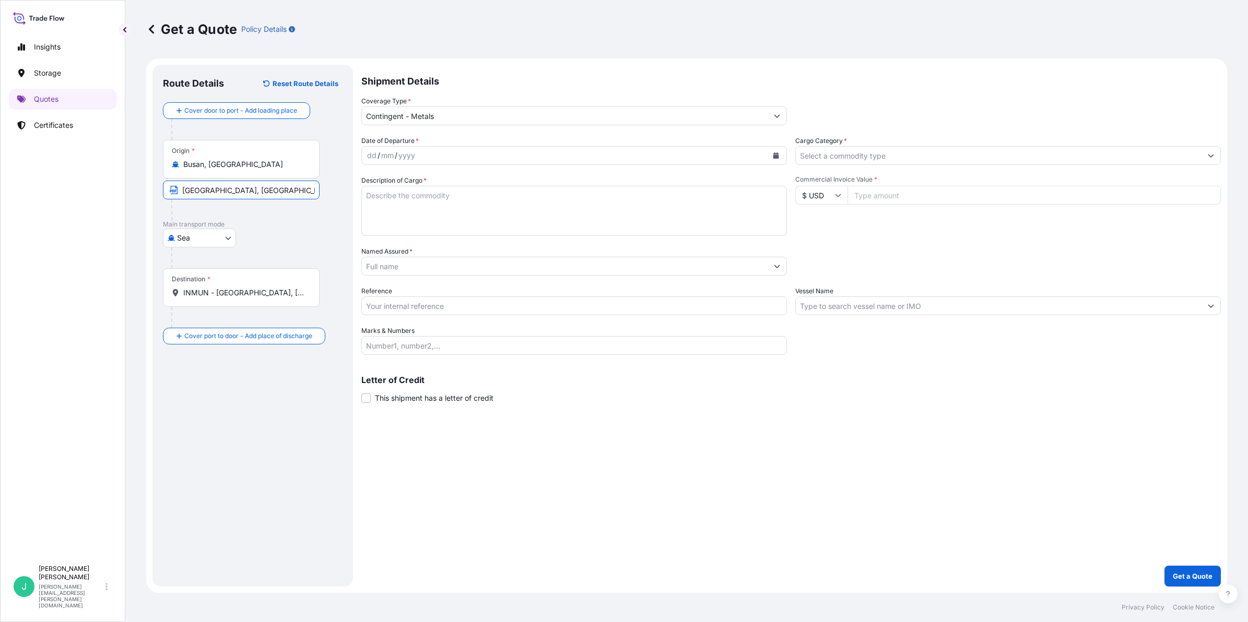
type input "Base Metal"
type input "311612.08"
type input "ITOCHU Singapore Pte Ltd"
type input "EBEP0109"
type input "SITC MAKASSAR / 2509S"
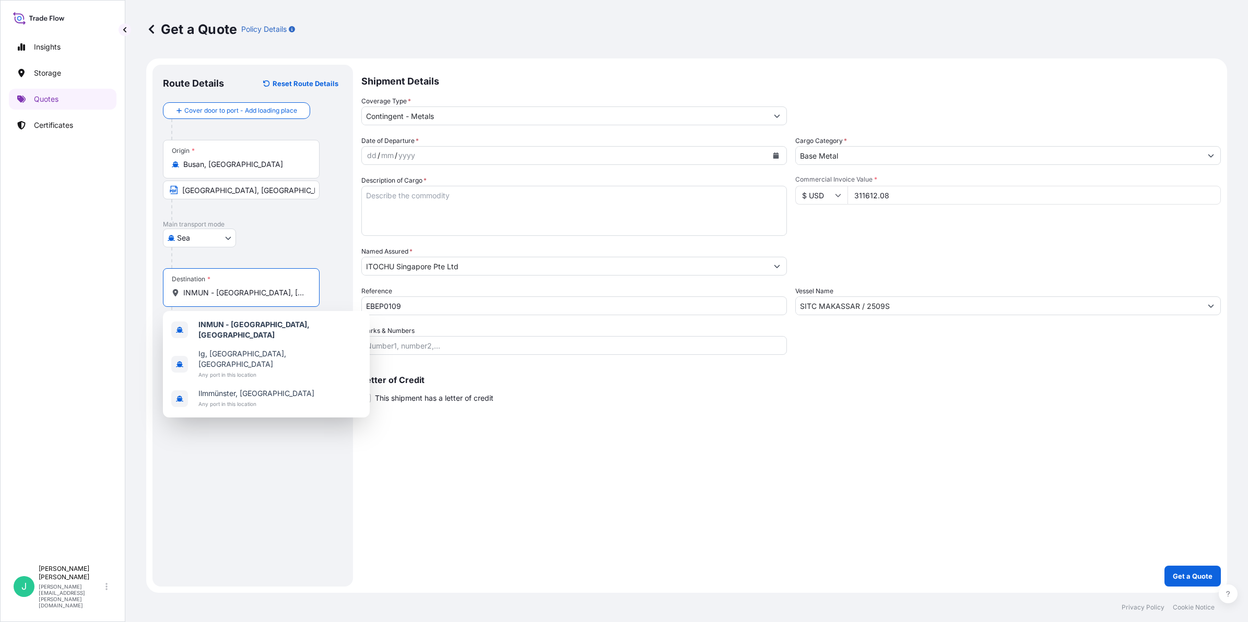
drag, startPoint x: 277, startPoint y: 295, endPoint x: 162, endPoint y: 295, distance: 114.9
click at [168, 297] on div "Destination * INMUN - [GEOGRAPHIC_DATA], [GEOGRAPHIC_DATA]" at bounding box center [241, 287] width 157 height 39
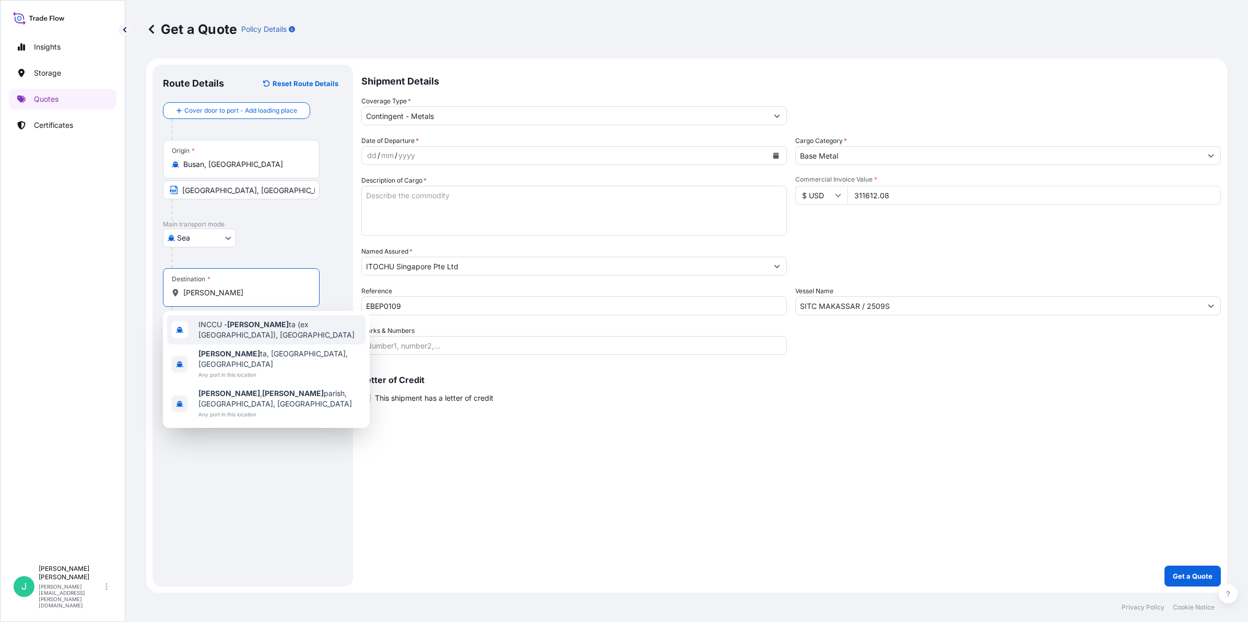
click at [257, 332] on span "INCCU - [PERSON_NAME] (ex [GEOGRAPHIC_DATA]), [GEOGRAPHIC_DATA]" at bounding box center [279, 329] width 163 height 21
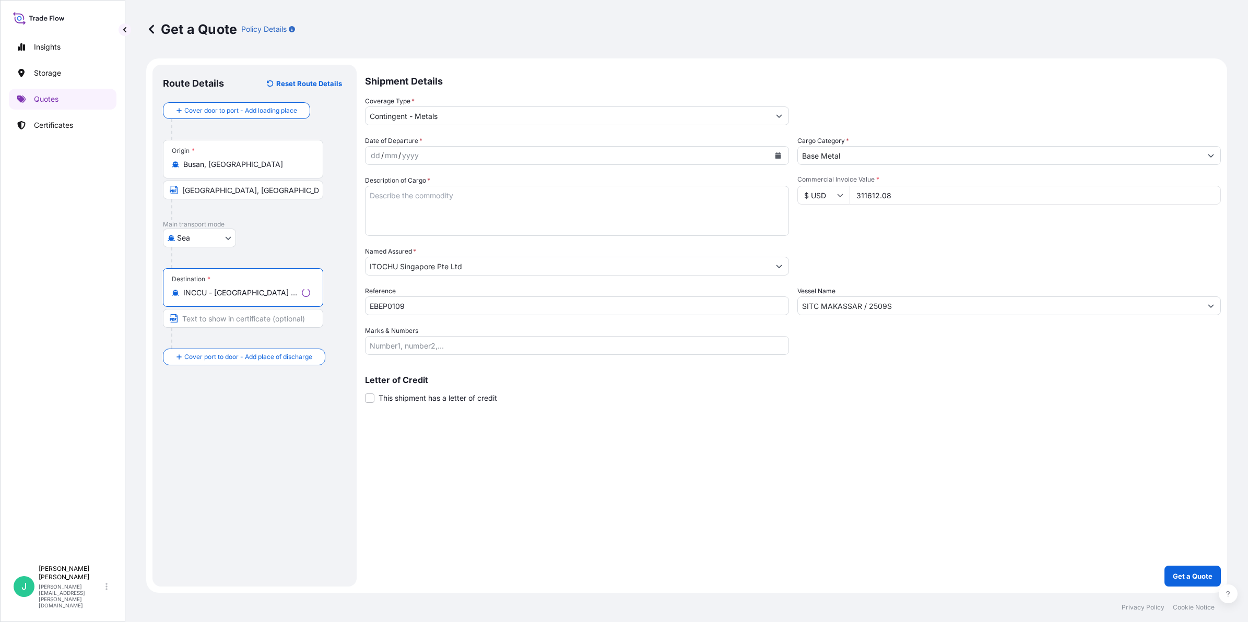
type input "INCCU - [GEOGRAPHIC_DATA] (ex [GEOGRAPHIC_DATA]), [GEOGRAPHIC_DATA]"
click at [244, 315] on input "Text to appear on certificate" at bounding box center [243, 318] width 160 height 19
click at [222, 319] on input "Text to appear on certificate" at bounding box center [241, 318] width 157 height 19
type input "[GEOGRAPHIC_DATA], [GEOGRAPHIC_DATA]"
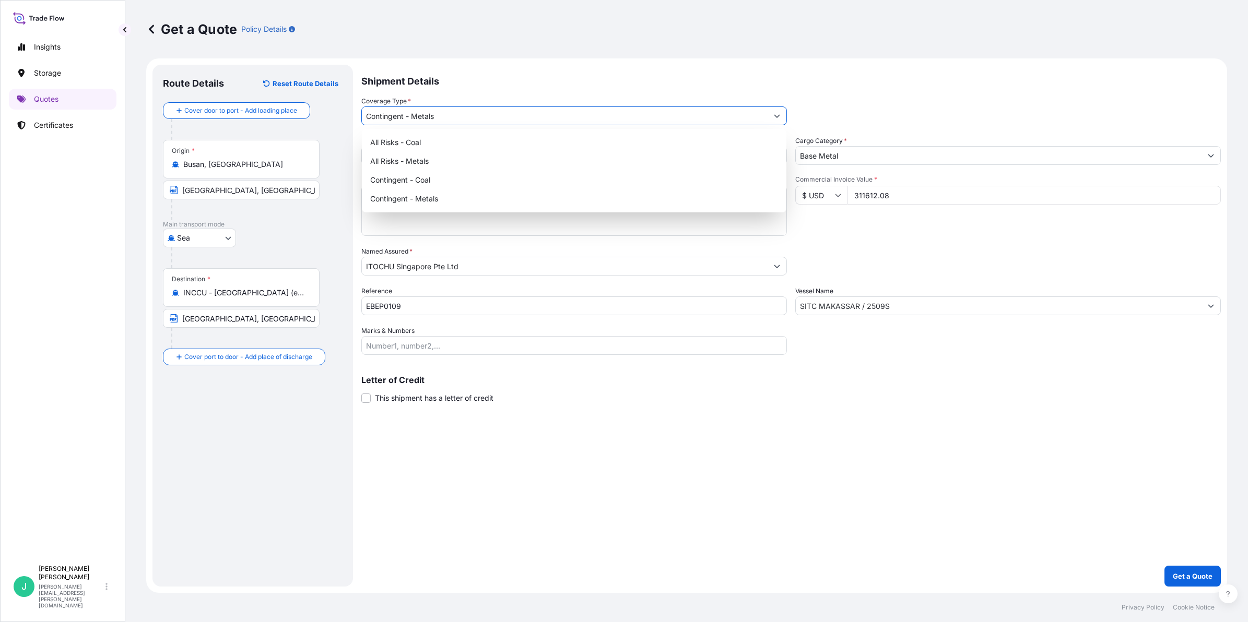
click at [447, 116] on input "Contingent - Metals" at bounding box center [565, 115] width 406 height 19
click at [429, 197] on div "Contingent - Metals" at bounding box center [574, 199] width 416 height 19
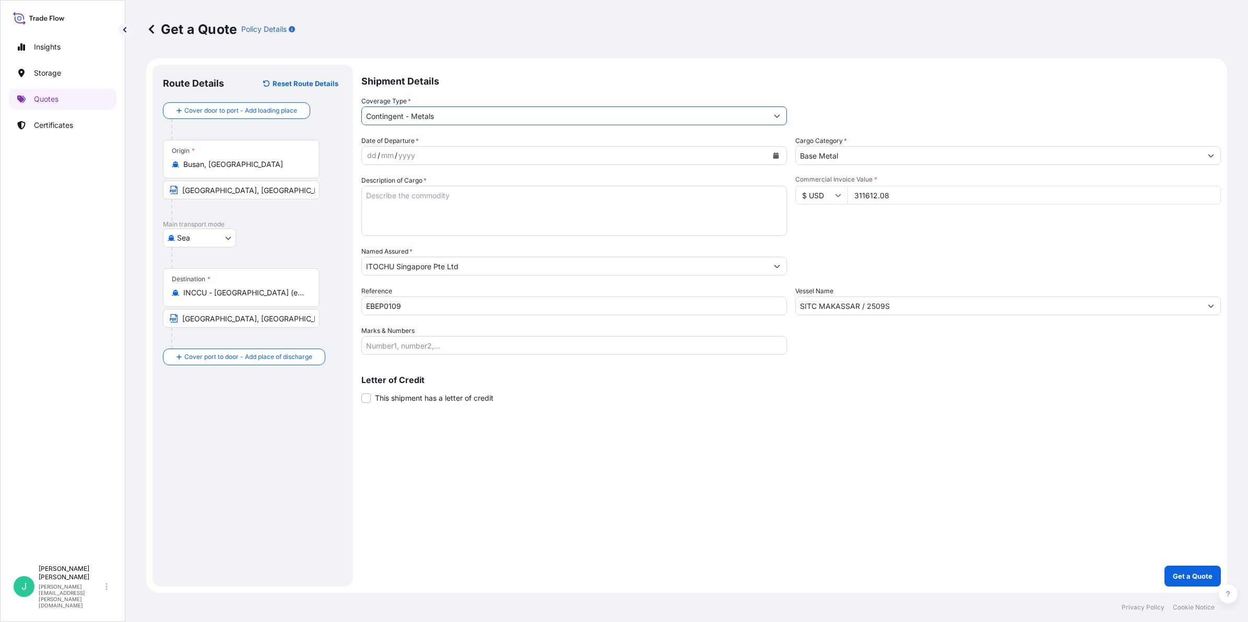
click at [413, 151] on div "yyyy" at bounding box center [406, 155] width 19 height 13
drag, startPoint x: 371, startPoint y: 153, endPoint x: 650, endPoint y: 134, distance: 279.9
click at [371, 153] on div "dd" at bounding box center [371, 155] width 11 height 13
click at [412, 204] on textarea "Description of Cargo *" at bounding box center [573, 211] width 425 height 50
drag, startPoint x: 381, startPoint y: 191, endPoint x: 570, endPoint y: 191, distance: 188.5
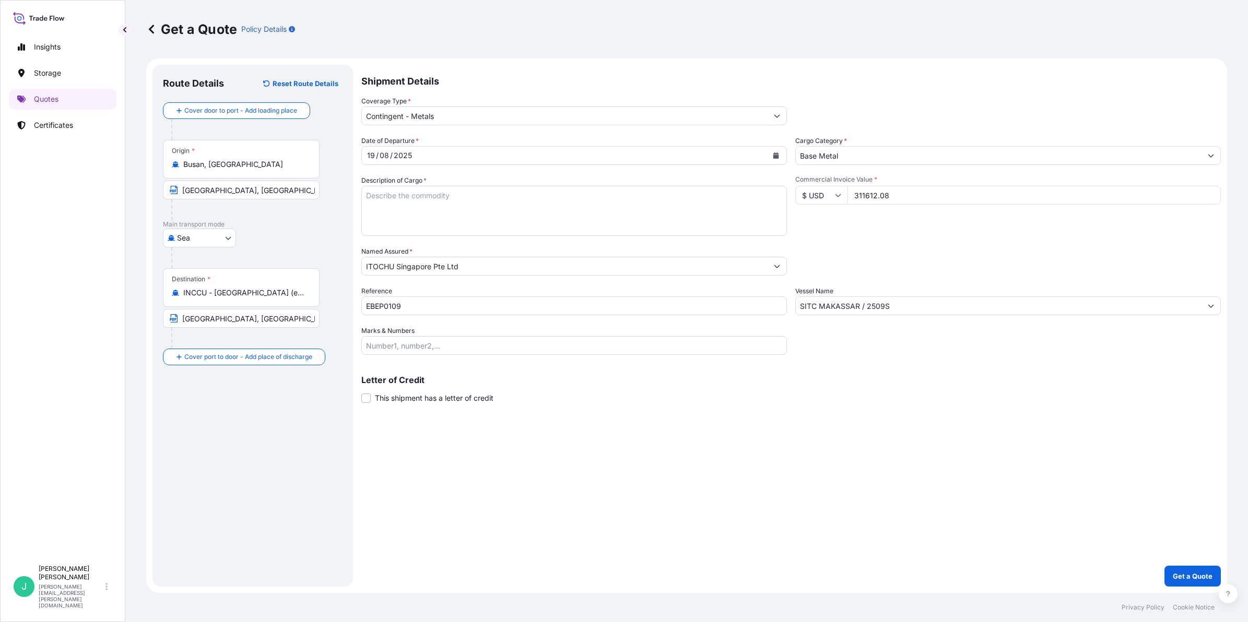
click at [381, 191] on textarea "Description of Cargo *" at bounding box center [573, 211] width 425 height 50
paste textarea "ZINC ZAMAK3 (YPA3)"
drag, startPoint x: 389, startPoint y: 209, endPoint x: 400, endPoint y: 209, distance: 11.5
click at [389, 209] on textarea "ZINC ZAMAK3 (YPA3)" at bounding box center [573, 211] width 425 height 50
paste textarea "Gross weight: 147.739 MTS Net Weight: 147.709 MTS Number of Bundles: 150 Bundles"
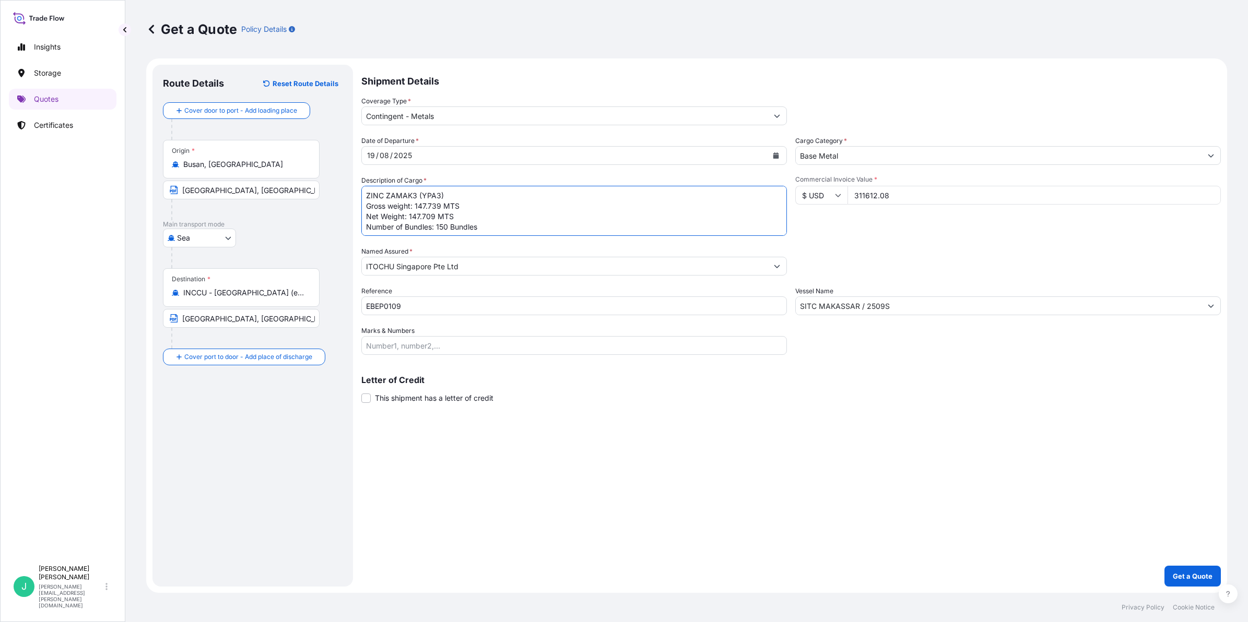
scroll to position [7, 0]
click at [548, 215] on textarea "ZINC ZAMAK3 (YPA3) Gross weight: 147.739 MTS Net Weight: 147.709 MTS Number of …" at bounding box center [573, 211] width 425 height 50
type textarea "ZINC ZAMAK3 (YPA3) Gross weight: 147.739 MTS Net Weight: 147.709 MTS Number of …"
click at [439, 272] on input "ITOCHU Singapore Pte Ltd" at bounding box center [565, 266] width 406 height 19
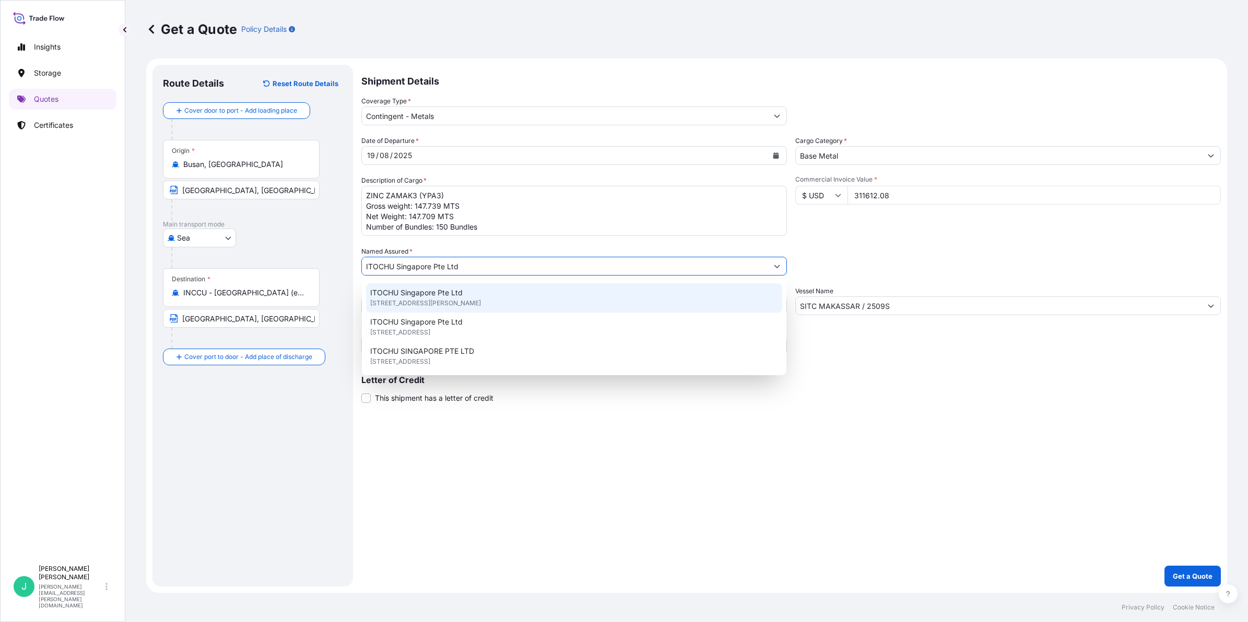
click at [445, 297] on span "ITOCHU Singapore Pte Ltd" at bounding box center [416, 293] width 92 height 10
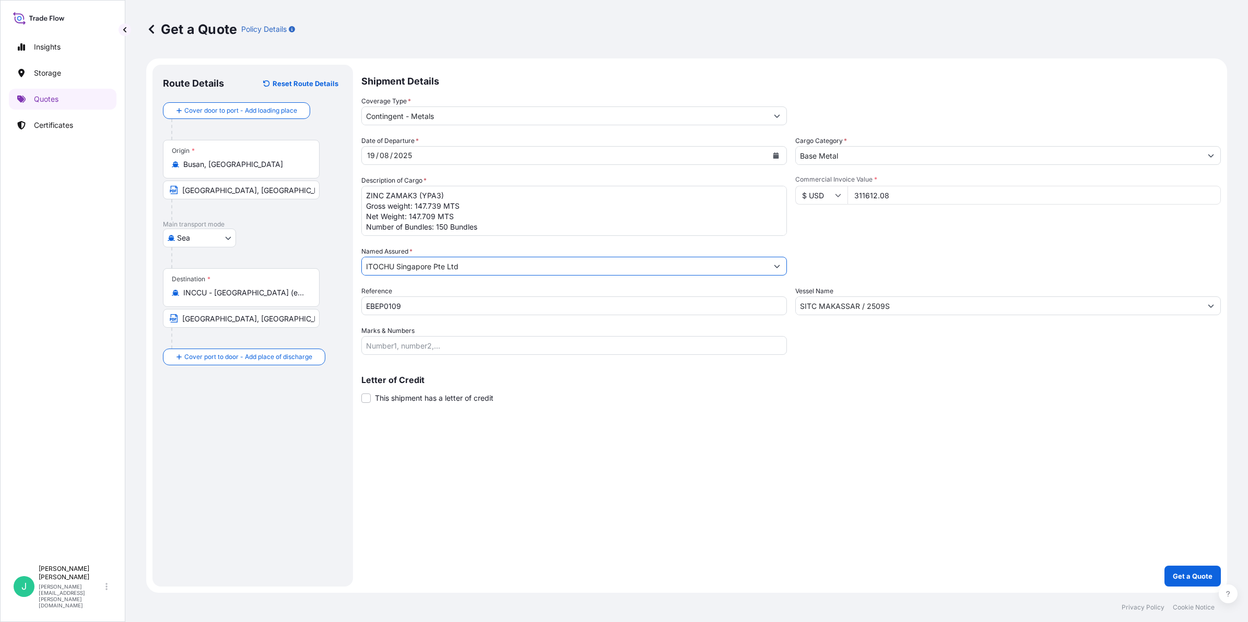
click at [440, 301] on input "EBEP0109" at bounding box center [573, 306] width 425 height 19
type input "EBEP0107"
click at [911, 192] on input "311612.08" at bounding box center [1033, 195] width 373 height 19
drag, startPoint x: 925, startPoint y: 194, endPoint x: 815, endPoint y: 195, distance: 109.6
click at [815, 195] on div "$ USD 311612.08" at bounding box center [1007, 195] width 425 height 19
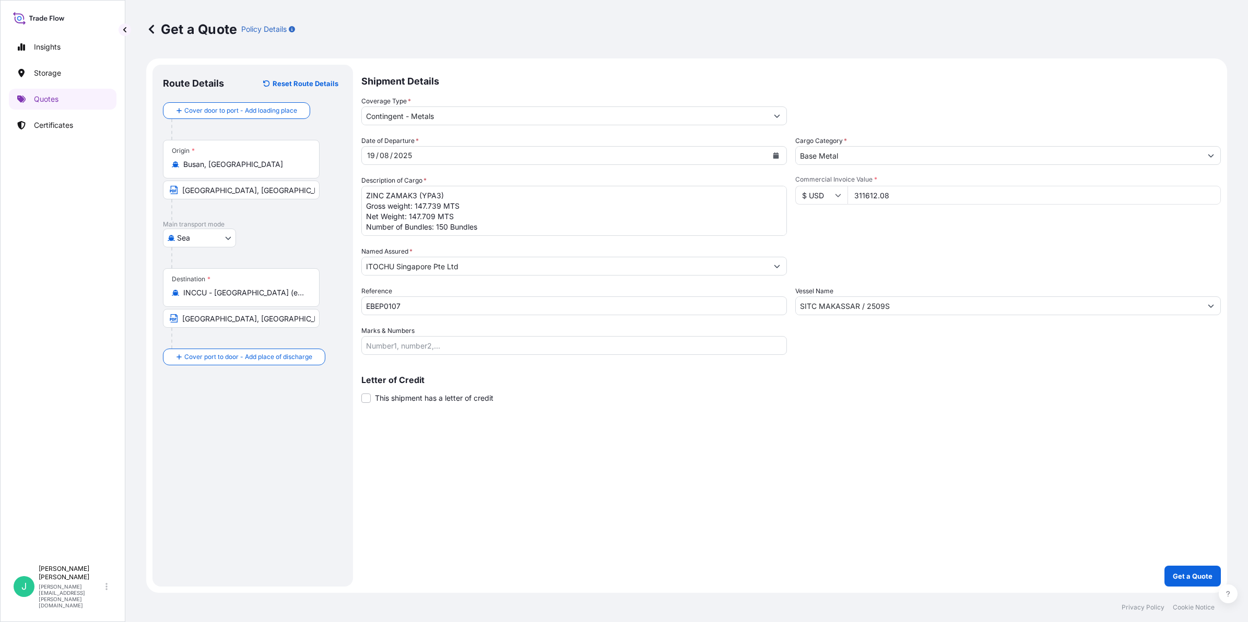
click at [855, 155] on input "Base Metal" at bounding box center [999, 155] width 406 height 19
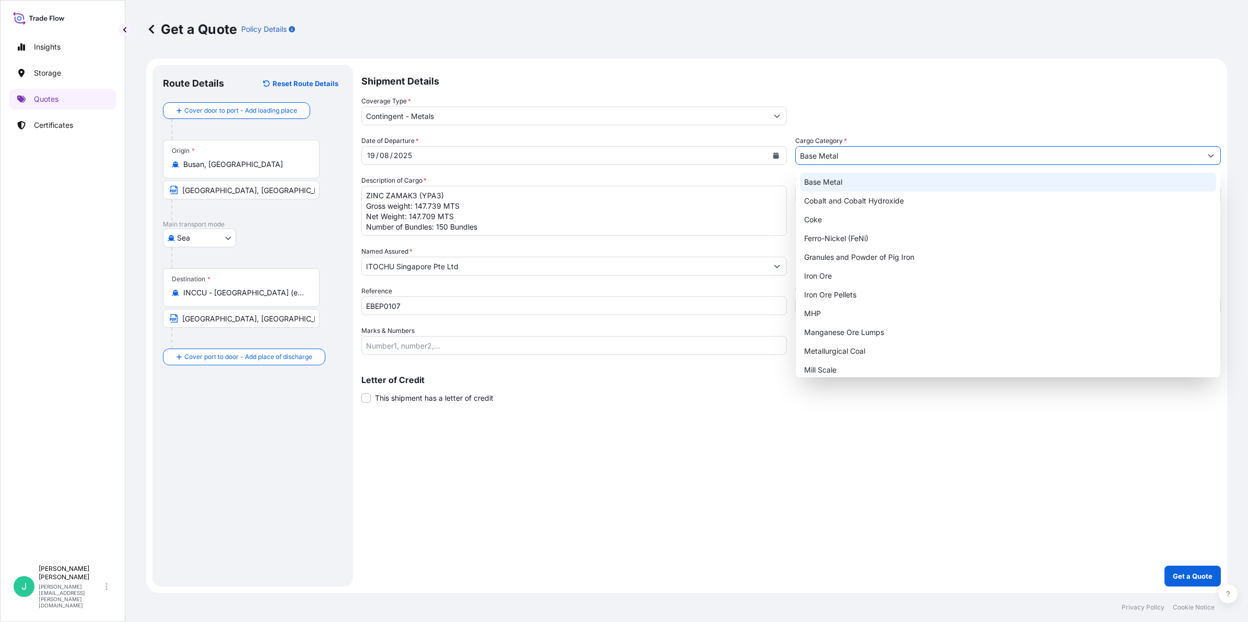
click at [849, 189] on div "Base Metal" at bounding box center [1008, 182] width 416 height 19
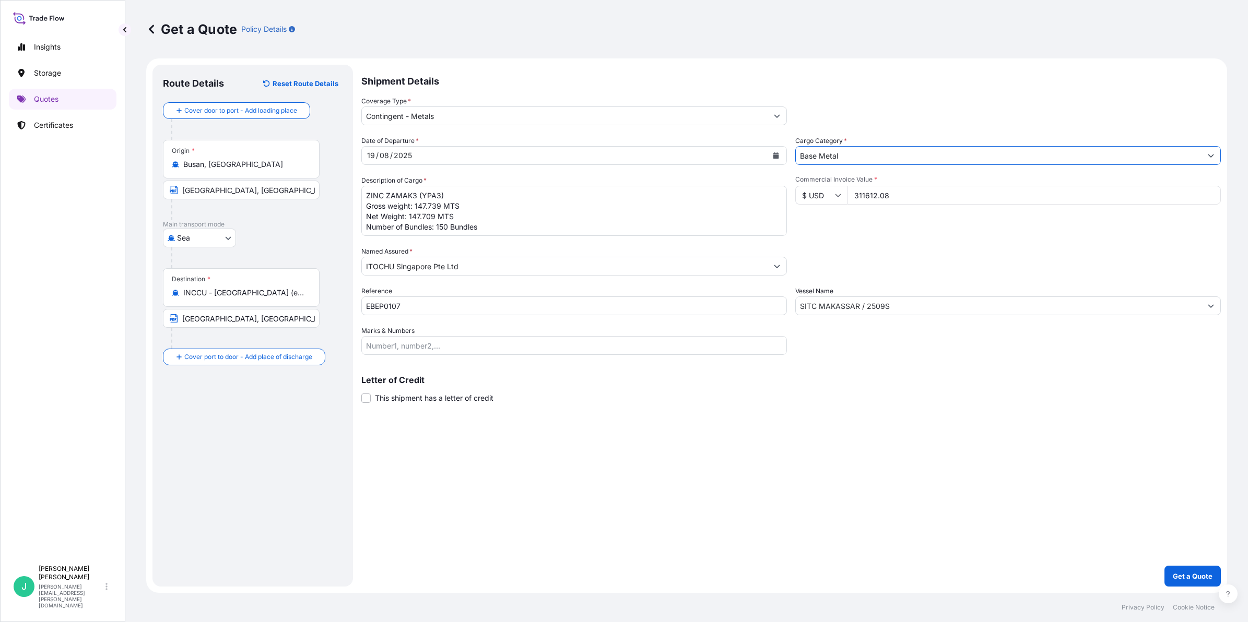
click at [902, 190] on input "311612.08" at bounding box center [1033, 195] width 373 height 19
drag, startPoint x: 912, startPoint y: 192, endPoint x: 817, endPoint y: 200, distance: 94.8
click at [817, 200] on div "$ USD 311612.08" at bounding box center [1007, 195] width 425 height 19
click at [891, 198] on input "311612.08" at bounding box center [1033, 195] width 373 height 19
drag, startPoint x: 896, startPoint y: 193, endPoint x: 839, endPoint y: 189, distance: 57.1
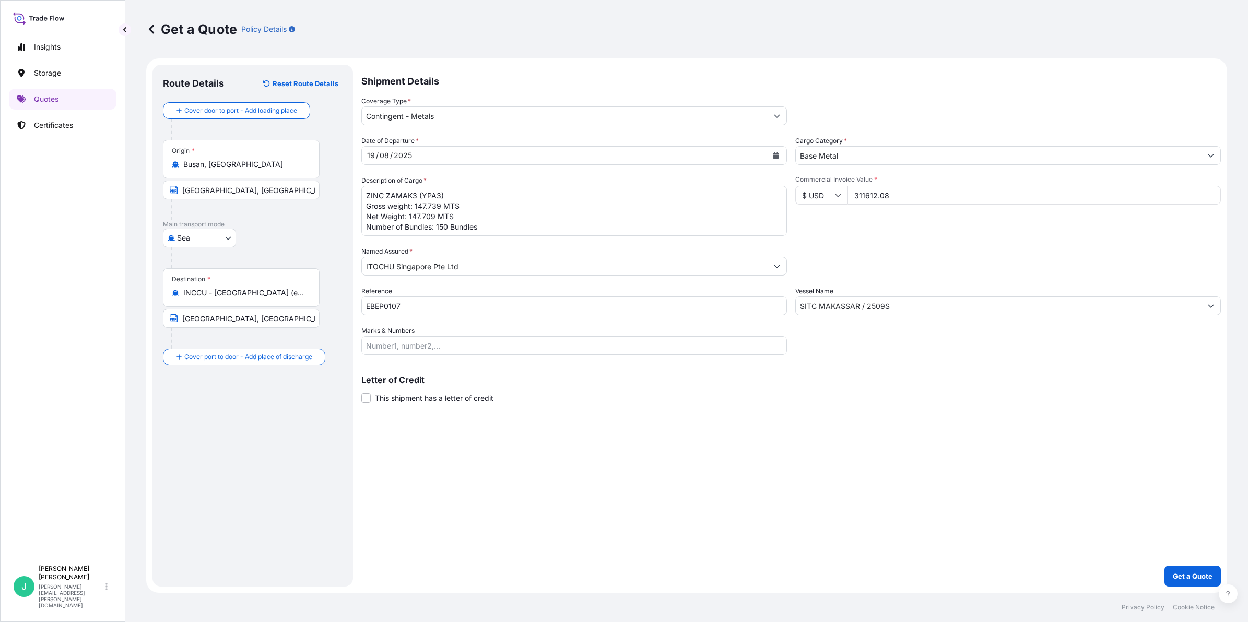
click at [839, 189] on div "$ USD 311612.08" at bounding box center [1007, 195] width 425 height 19
type input "455091.43"
drag, startPoint x: 913, startPoint y: 306, endPoint x: 792, endPoint y: 305, distance: 120.6
click at [792, 305] on div "Date of Departure * [DATE] Cargo Category * Base Metal Description of Cargo * Z…" at bounding box center [790, 245] width 859 height 219
click at [838, 306] on input "Vessel Name" at bounding box center [999, 306] width 406 height 19
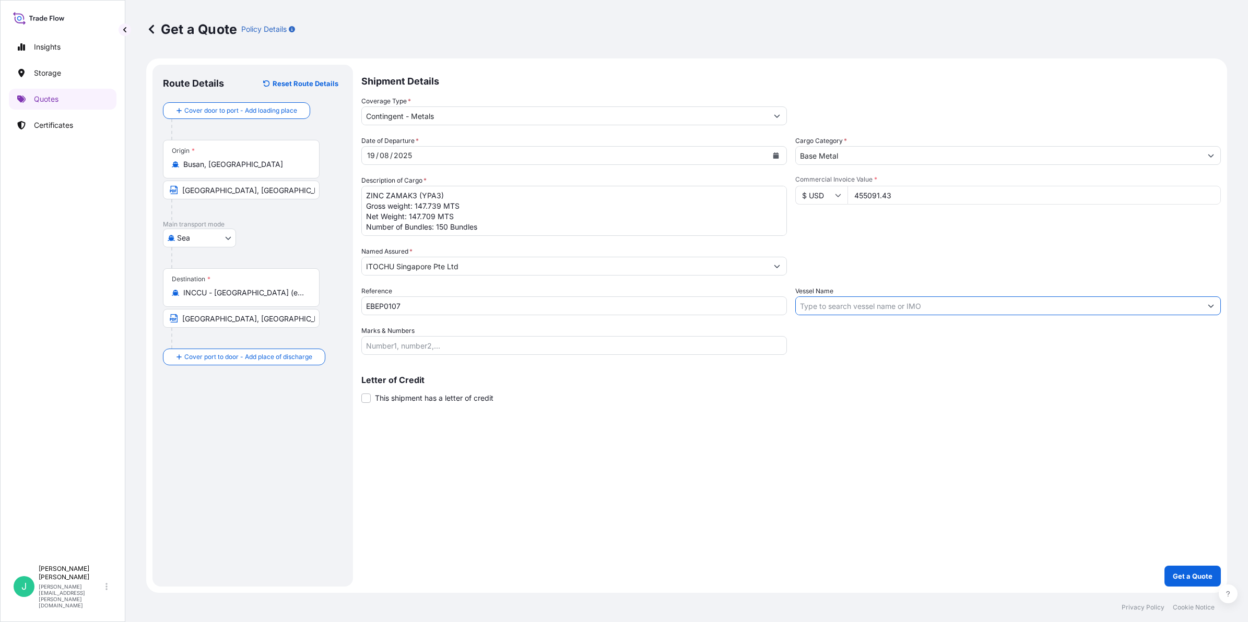
paste input "SITC SHENZHEN / 2524S"
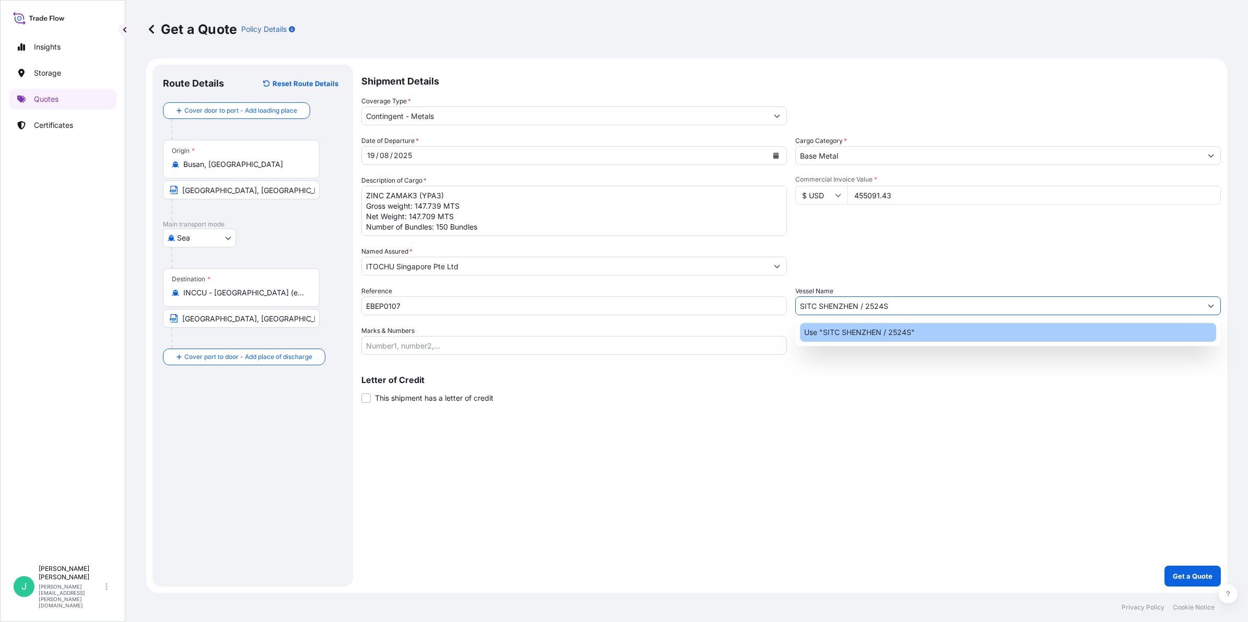
click at [893, 329] on p "Use "SITC SHENZHEN / 2524S"" at bounding box center [859, 332] width 111 height 10
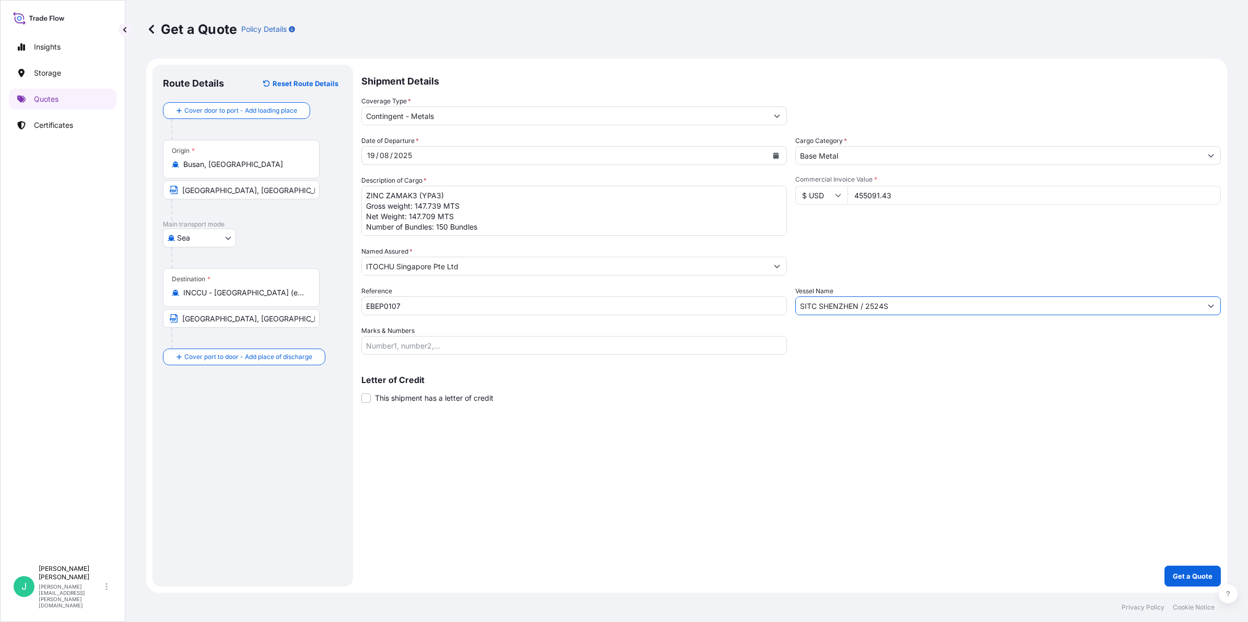
type input "SITC SHENZHEN / 2524S"
click at [892, 426] on div "Shipment Details Coverage Type * Contingent - Metals Date of Departure * [DATE]…" at bounding box center [790, 326] width 859 height 522
click at [1175, 571] on p "Get a Quote" at bounding box center [1193, 576] width 40 height 10
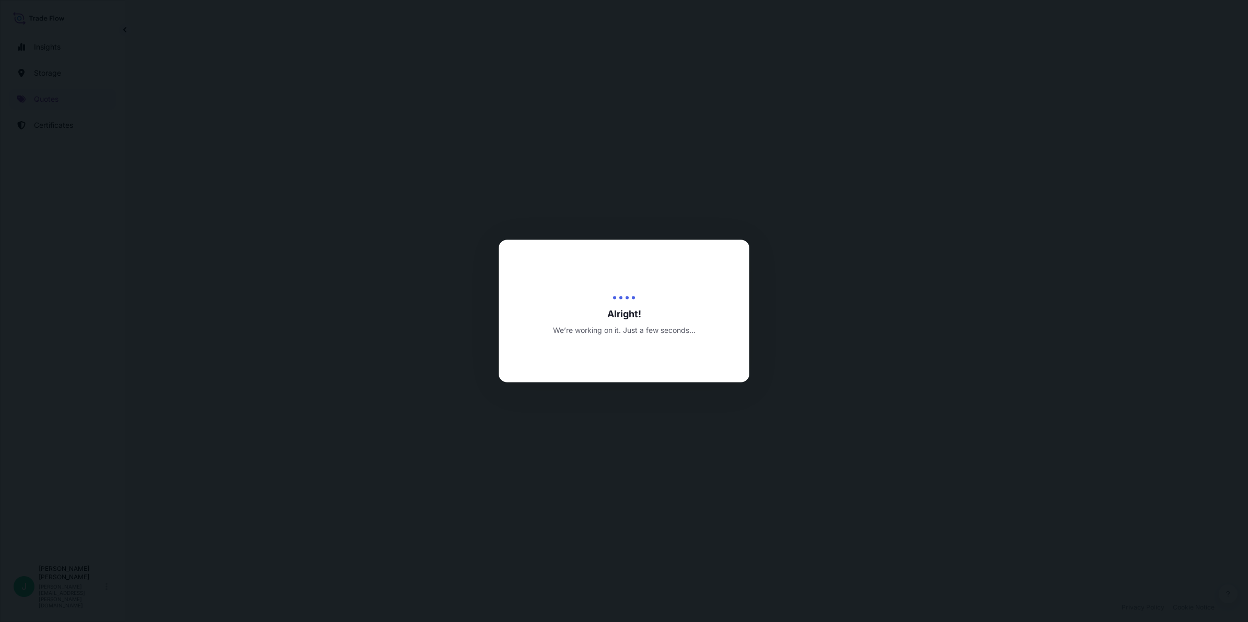
select select "Sea"
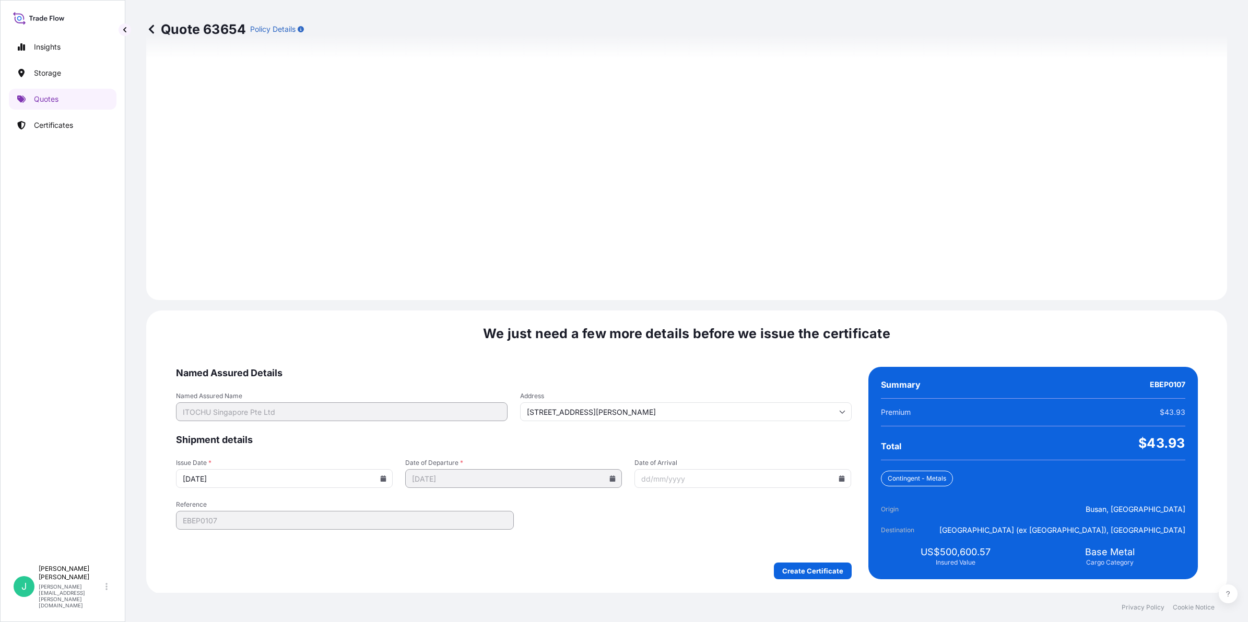
scroll to position [1106, 0]
click at [702, 479] on input "Date of Arrival" at bounding box center [742, 477] width 217 height 19
type input "[DATE]"
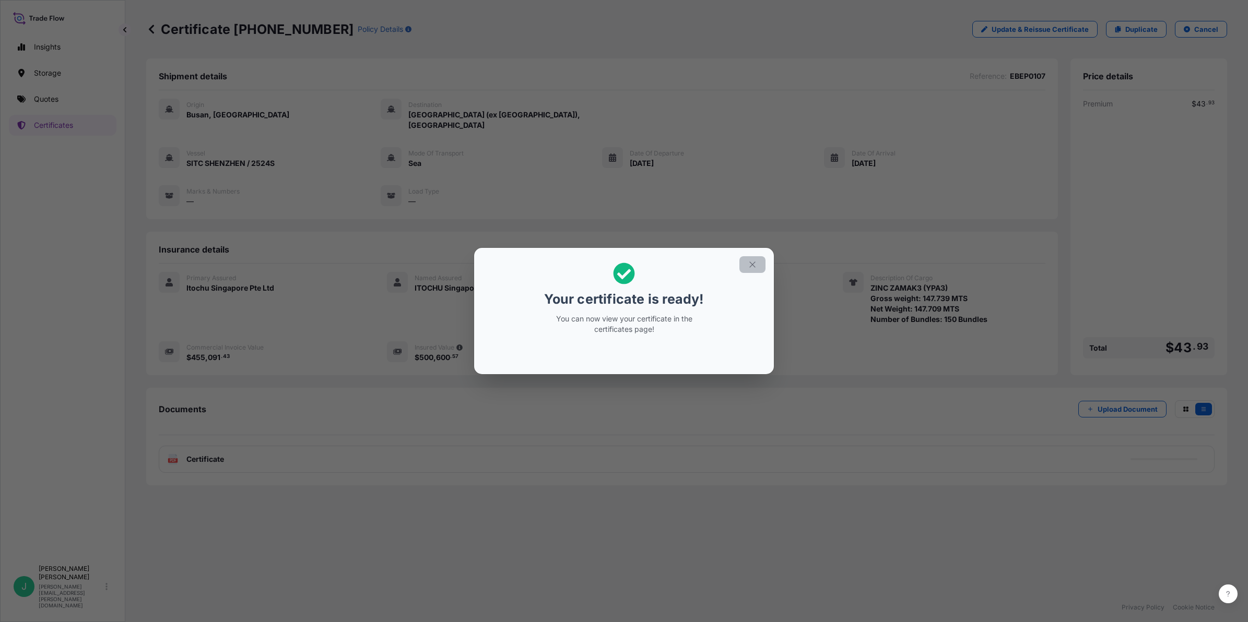
click at [751, 268] on icon "button" at bounding box center [752, 264] width 9 height 9
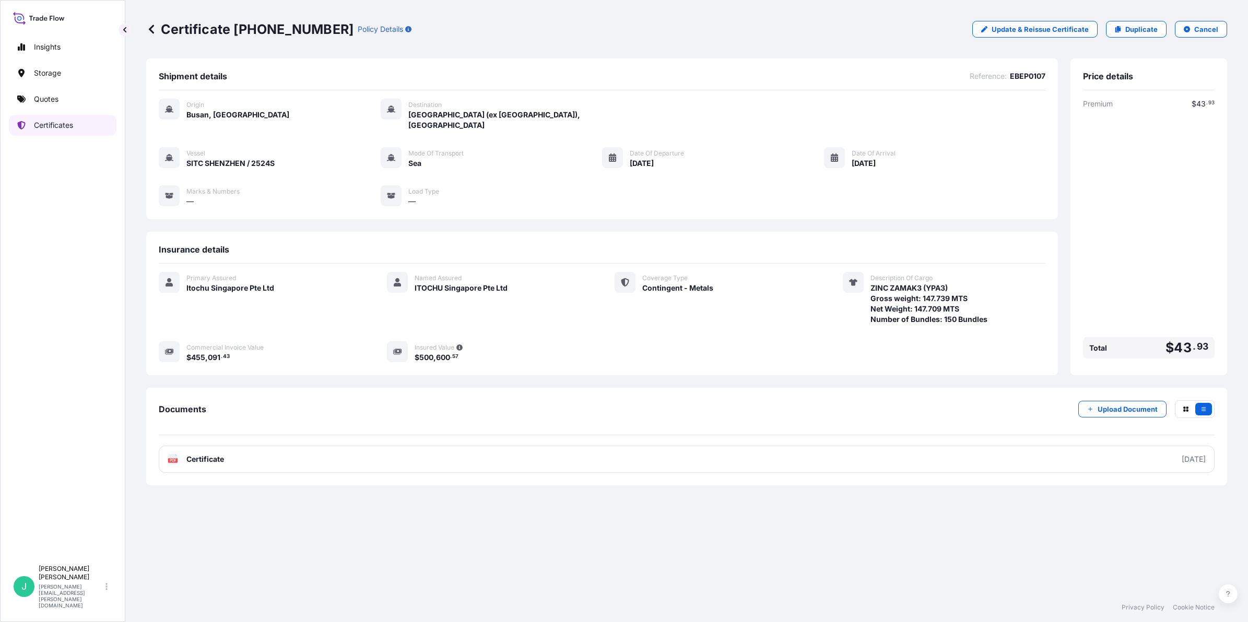
click at [66, 125] on p "Certificates" at bounding box center [53, 125] width 39 height 10
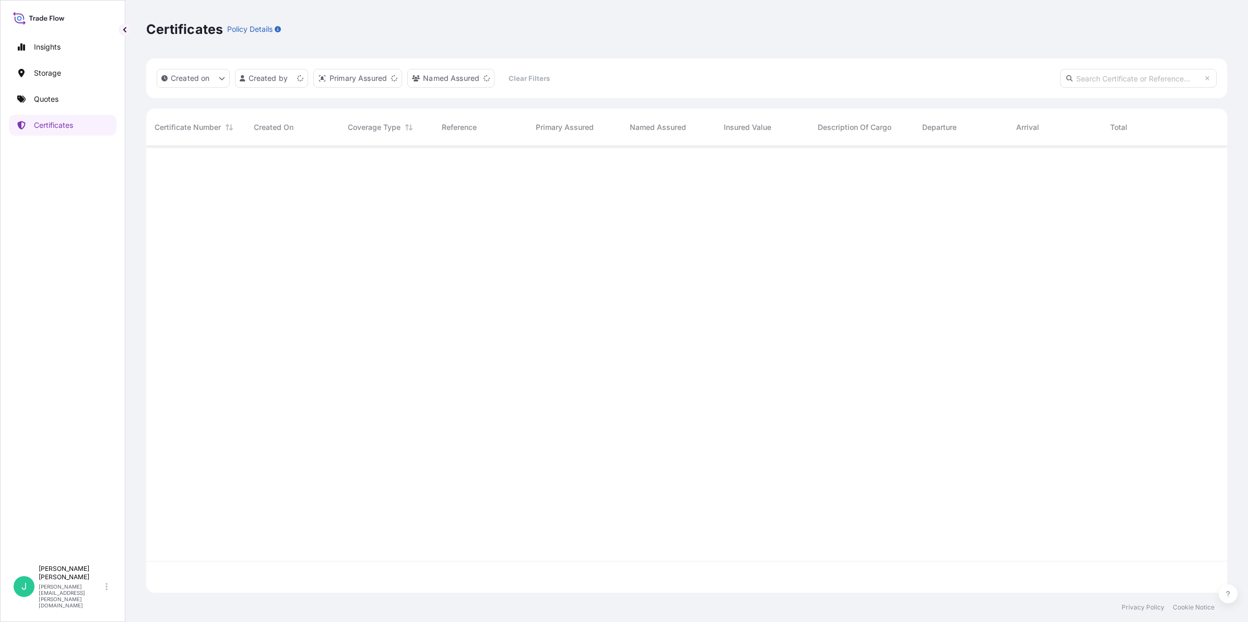
scroll to position [443, 1071]
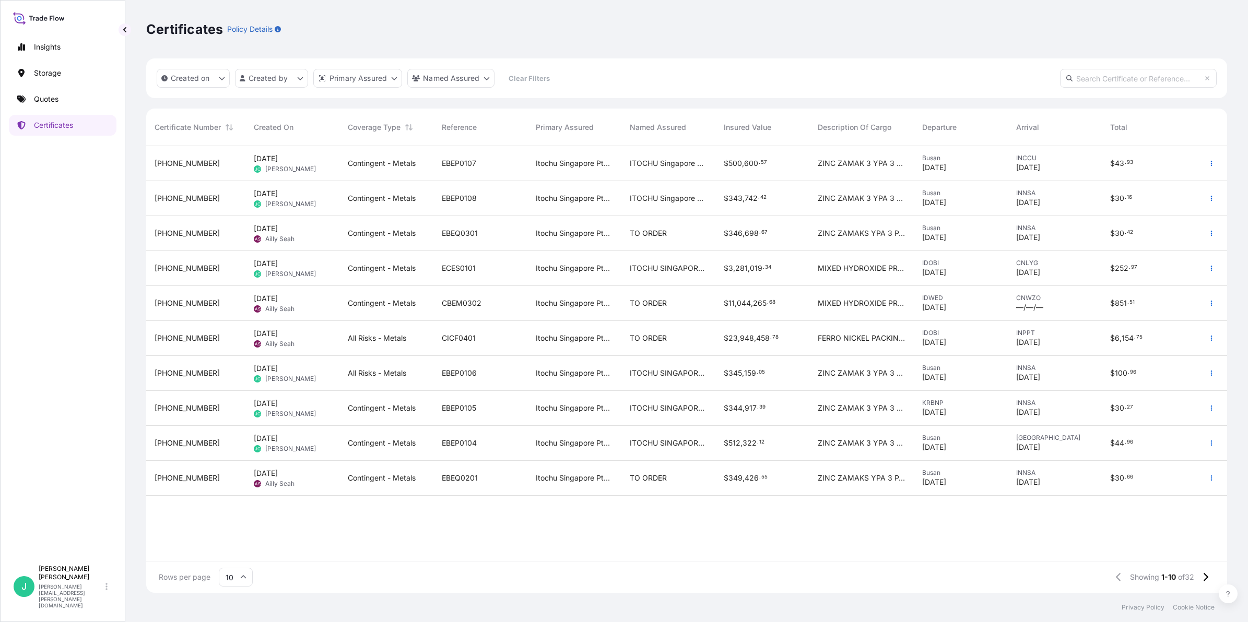
click at [275, 163] on span "[DATE]" at bounding box center [266, 158] width 24 height 10
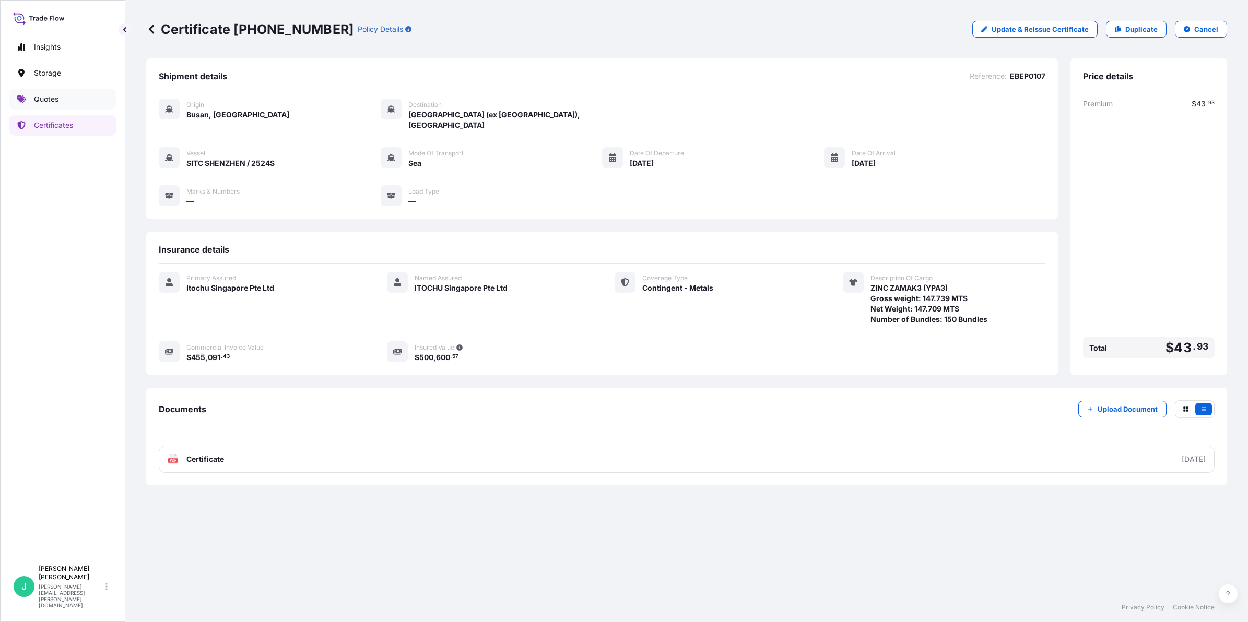
click at [50, 102] on p "Quotes" at bounding box center [46, 99] width 25 height 10
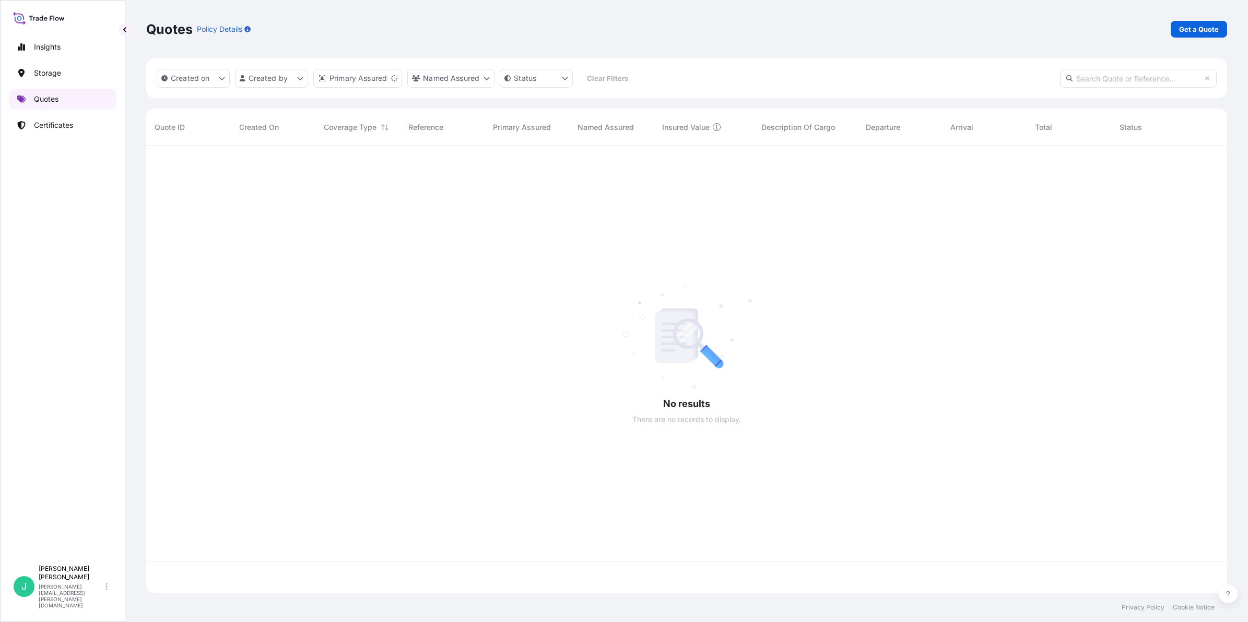
scroll to position [443, 1071]
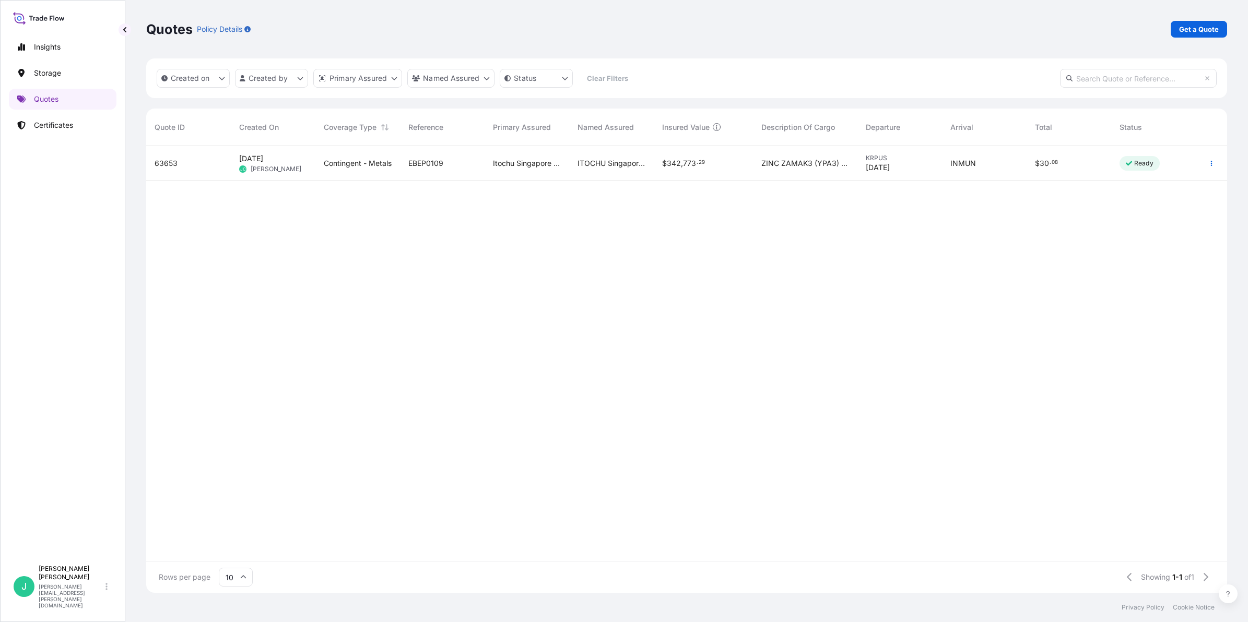
click at [611, 167] on span "ITOCHU Singapore Pte Ltd" at bounding box center [611, 163] width 68 height 10
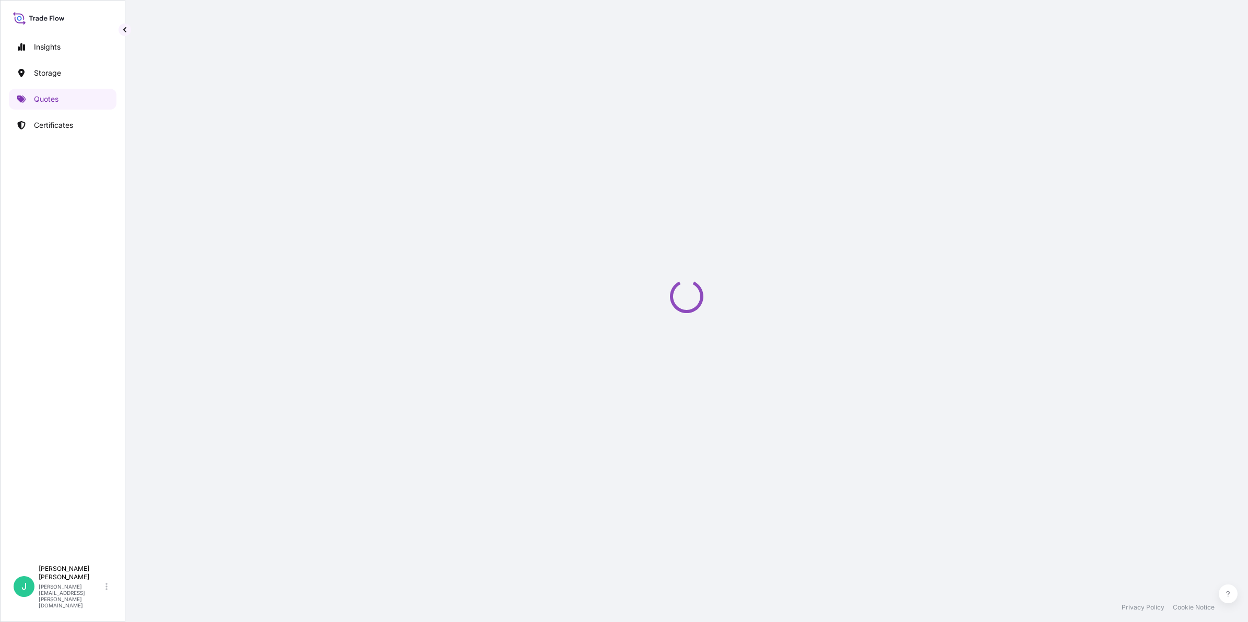
select select "Sea"
select select "Road / [GEOGRAPHIC_DATA]"
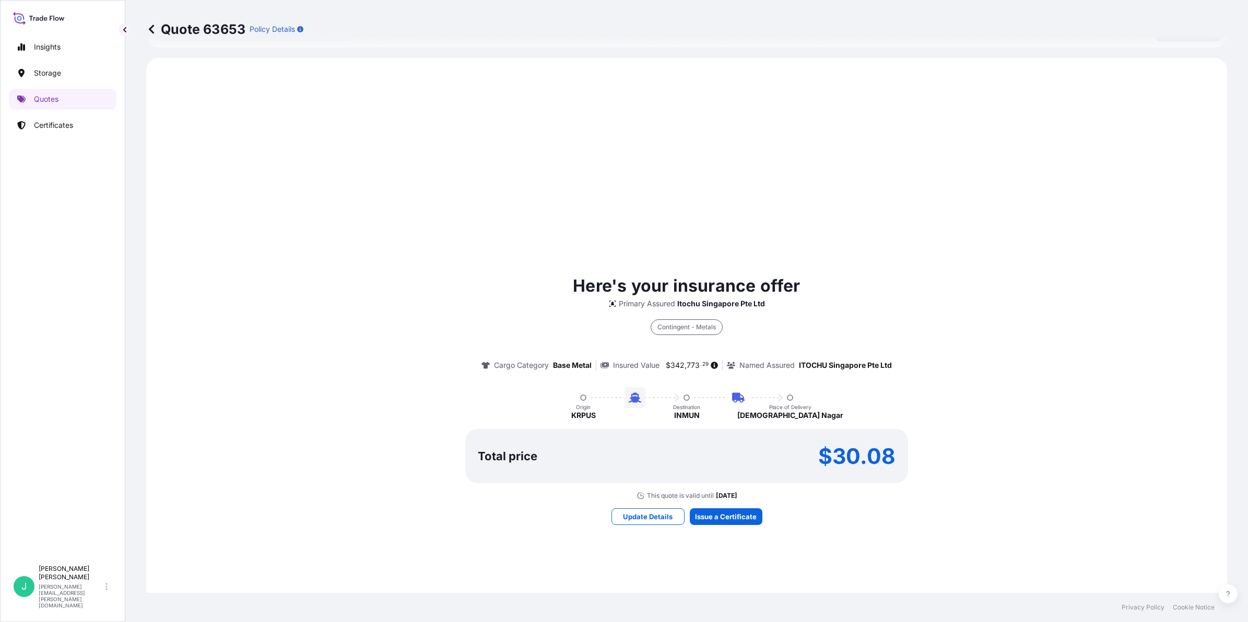
scroll to position [522, 0]
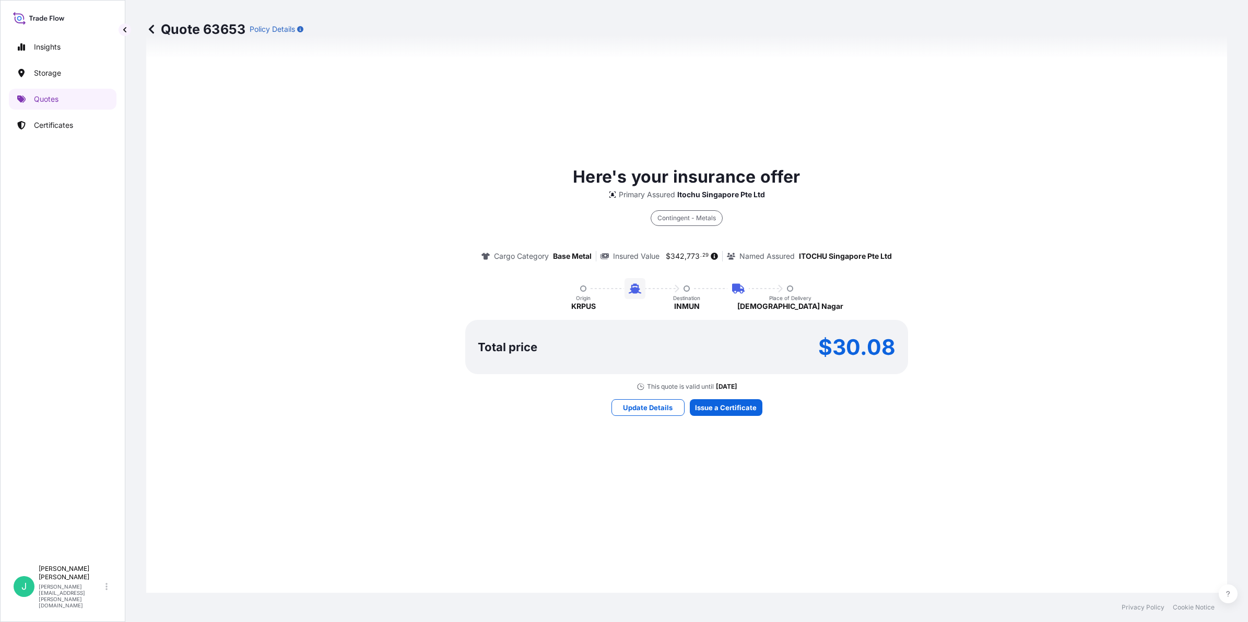
click at [712, 418] on div "Here's your insurance offer Primary Assured Itochu Singapore Pte Ltd Contingent…" at bounding box center [686, 290] width 1051 height 654
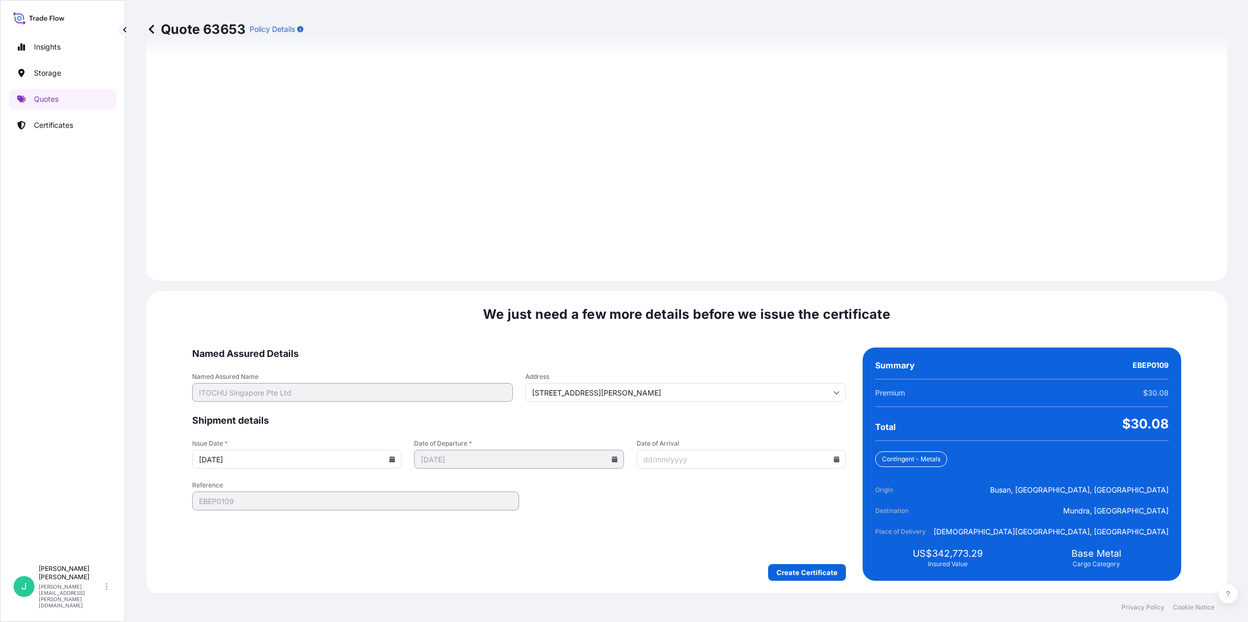
scroll to position [1193, 0]
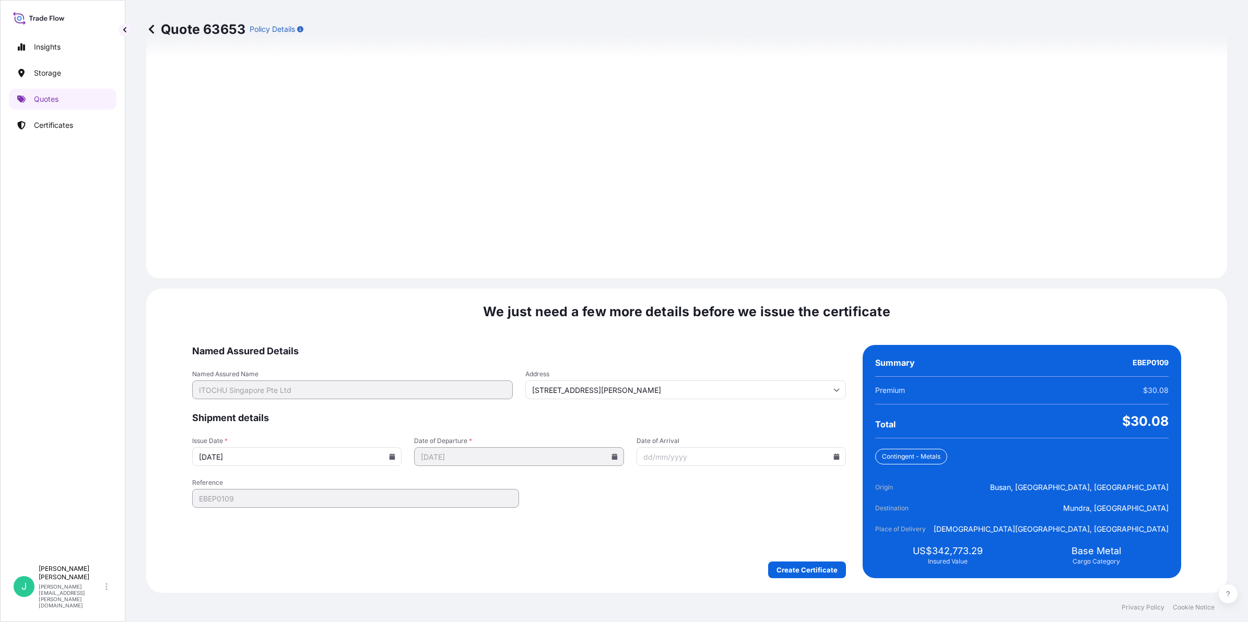
click at [834, 457] on icon at bounding box center [837, 457] width 6 height 6
click at [668, 286] on button at bounding box center [659, 294] width 17 height 17
click at [712, 323] on button "4" at bounding box center [703, 322] width 17 height 17
type input "[DATE]"
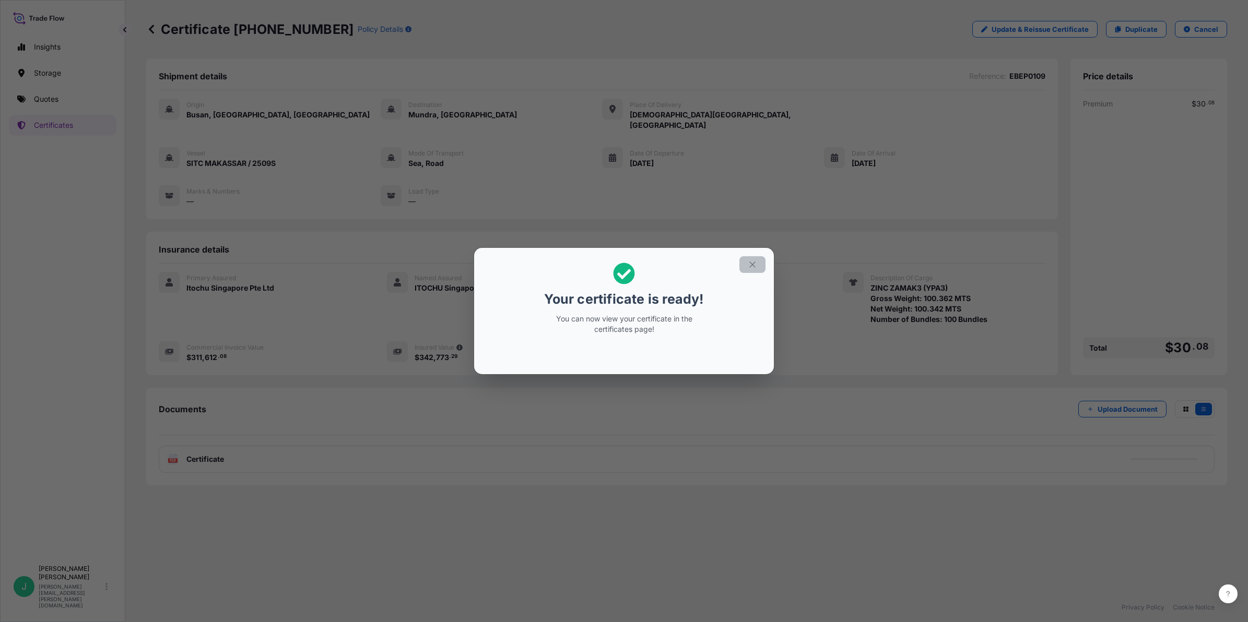
click at [749, 265] on icon "button" at bounding box center [752, 264] width 9 height 9
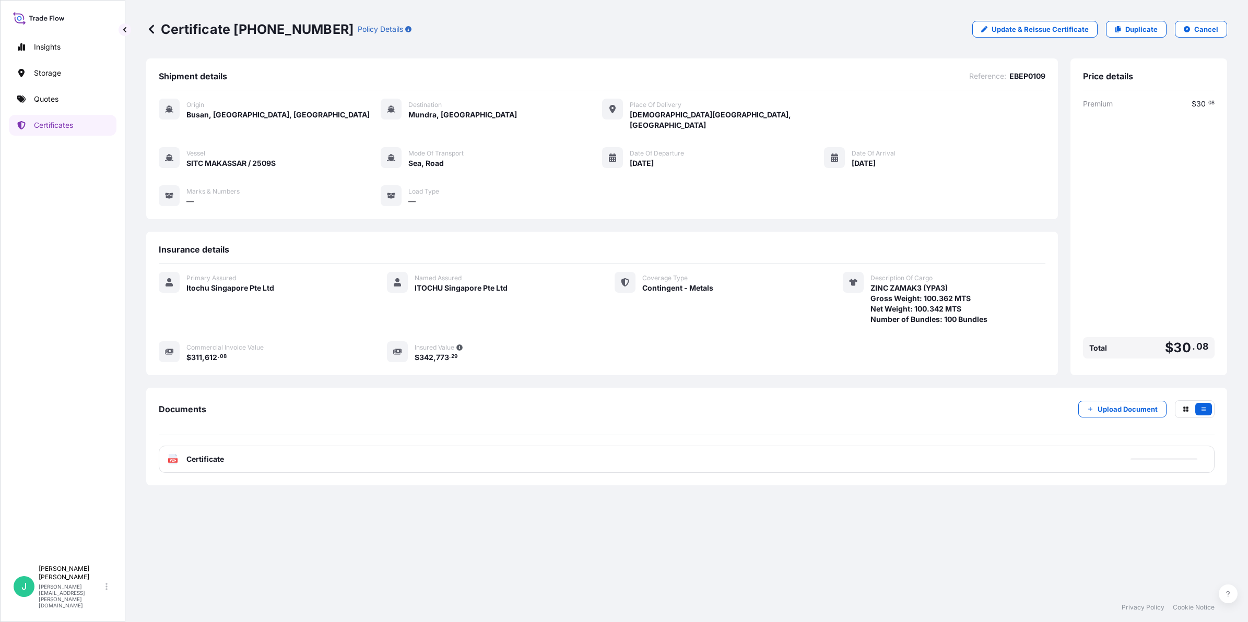
click at [215, 454] on span "Certificate" at bounding box center [205, 459] width 38 height 10
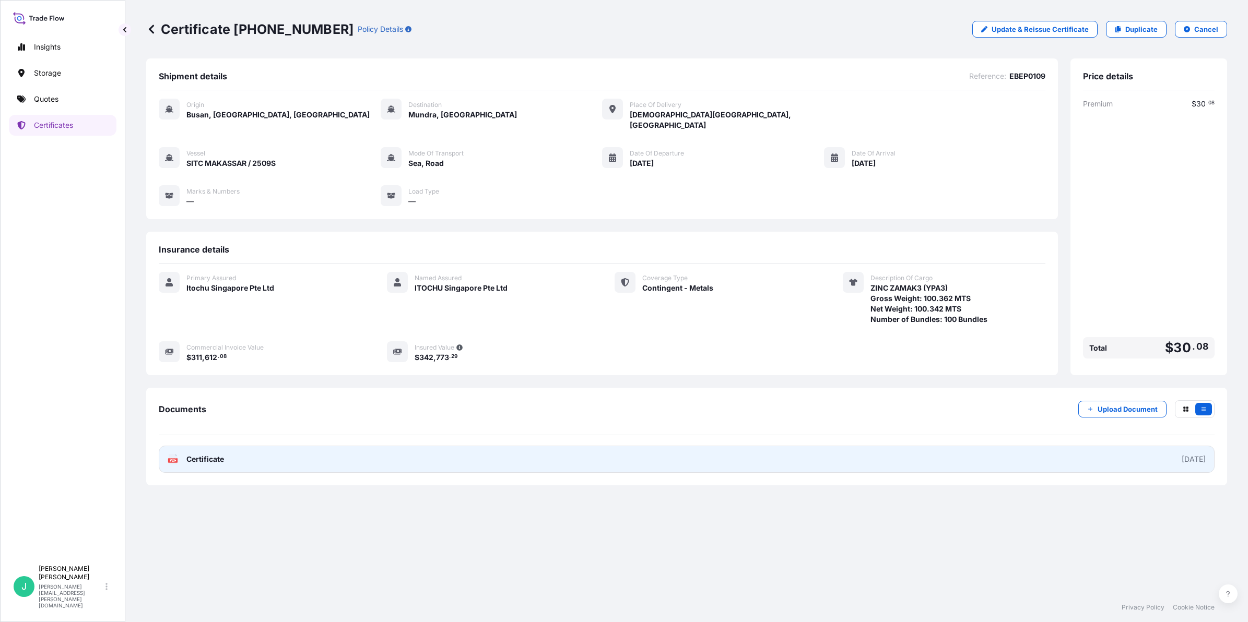
click at [175, 459] on text "PDF" at bounding box center [173, 461] width 7 height 4
